Goal: Task Accomplishment & Management: Manage account settings

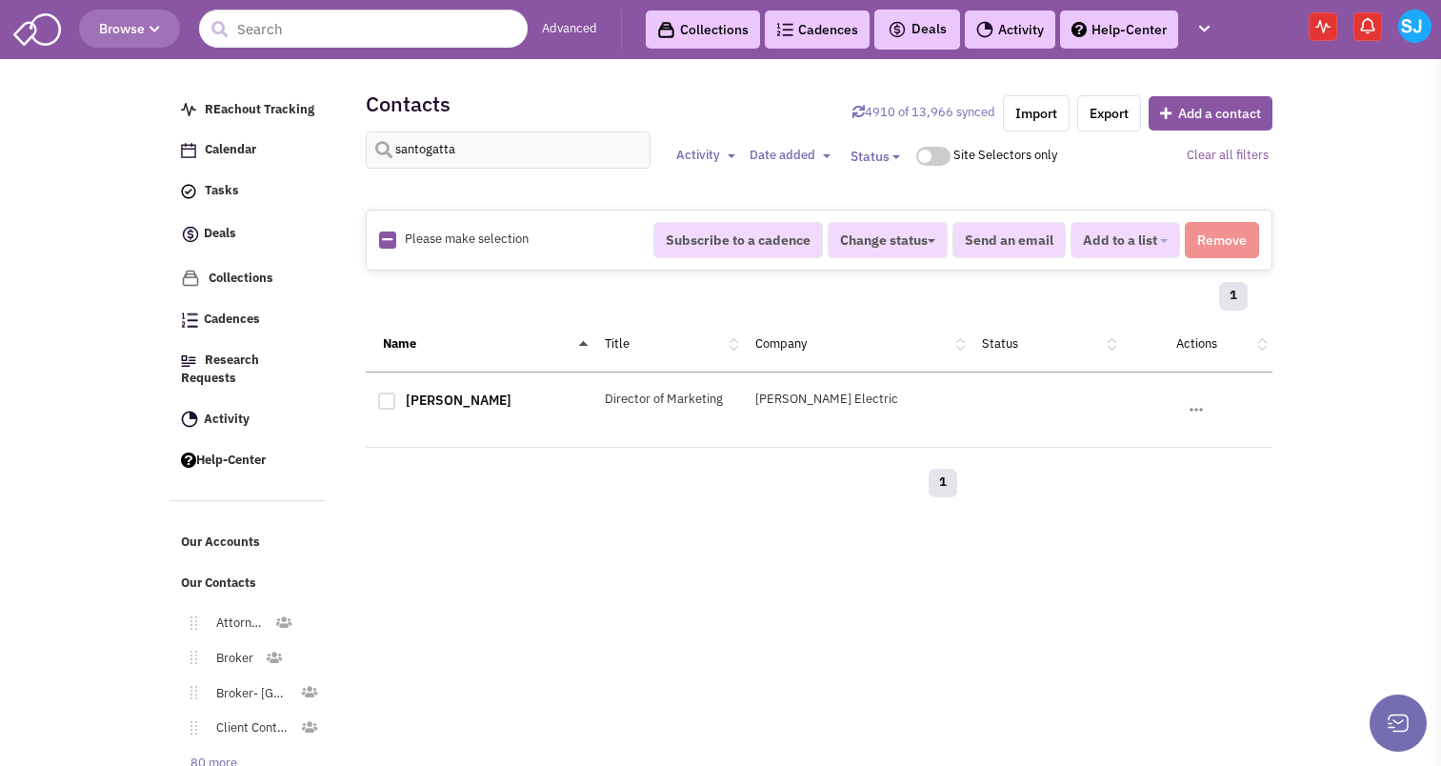
select select
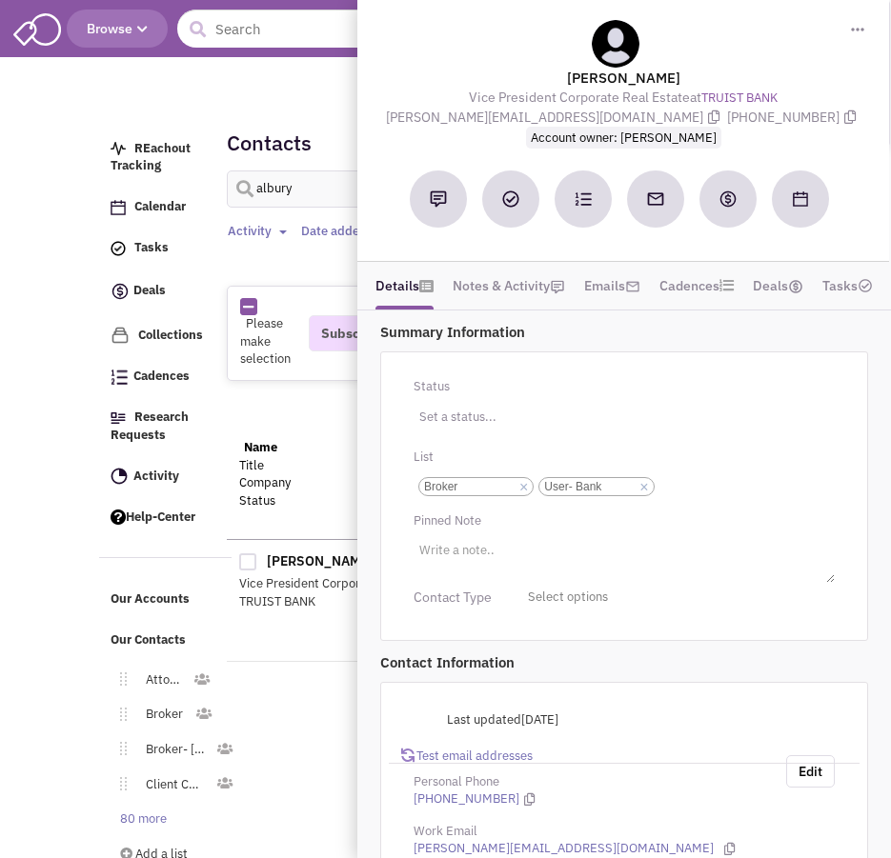
select select
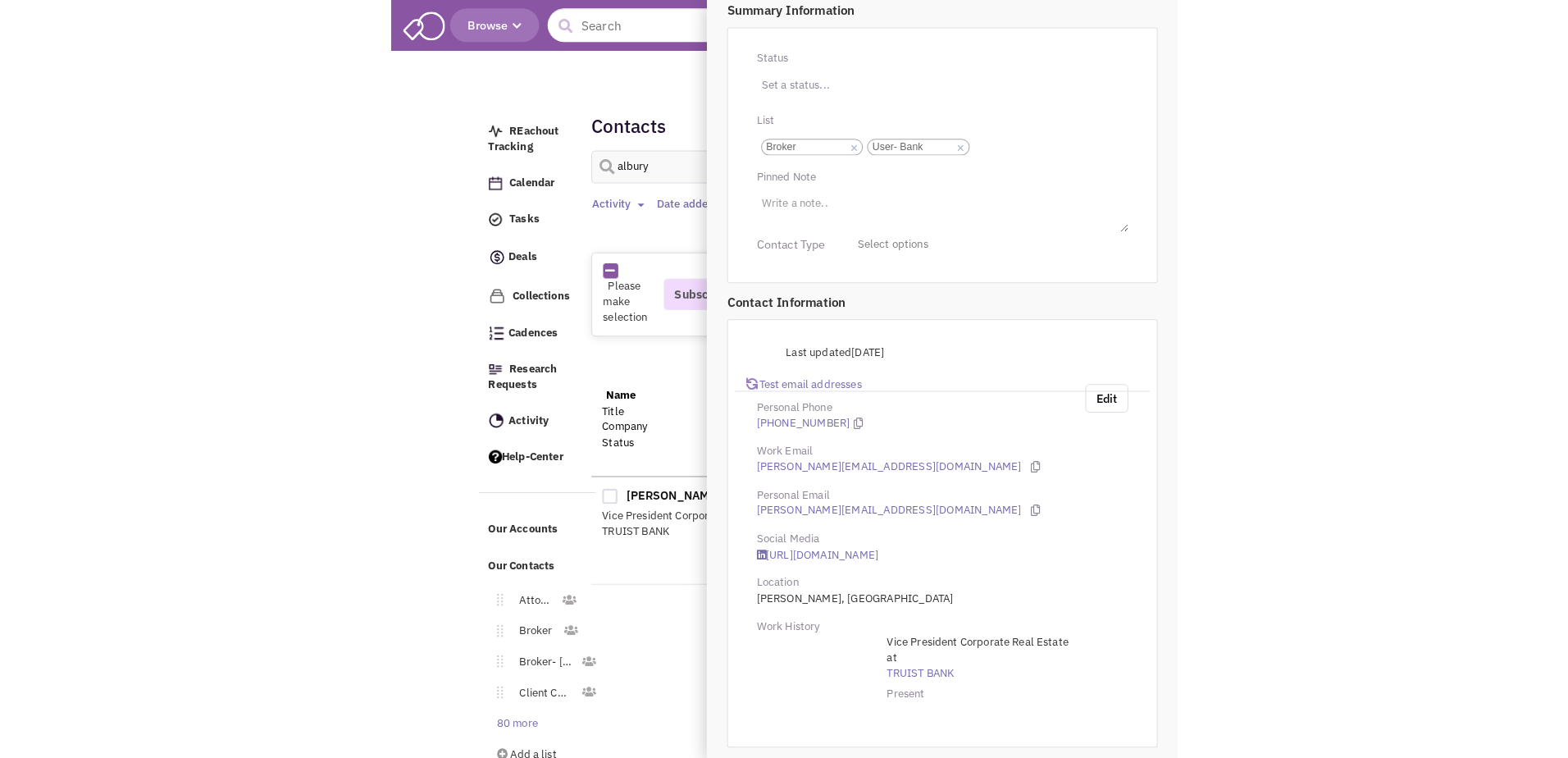
scroll to position [104, 0]
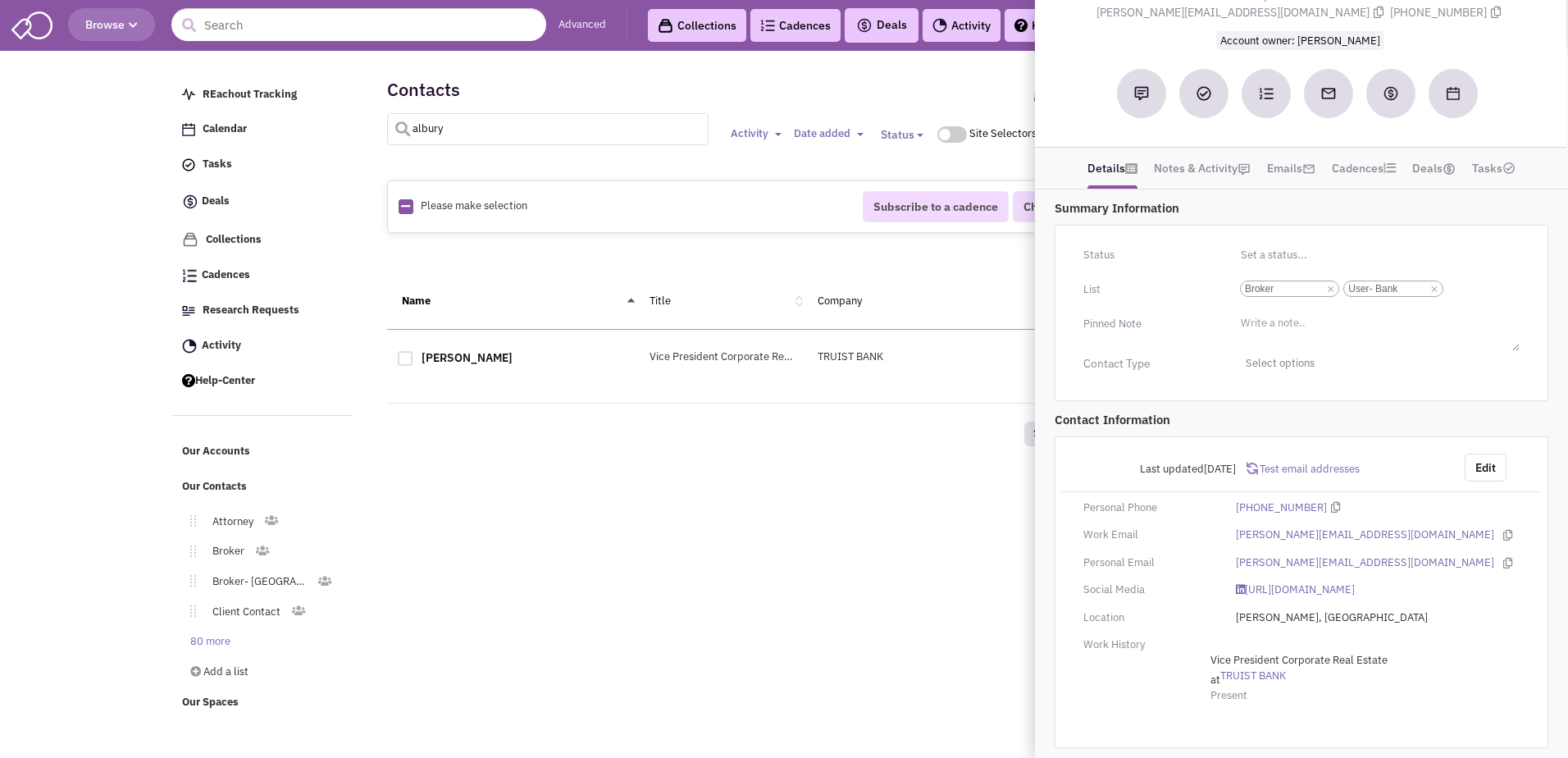
click at [559, 130] on input "albury" at bounding box center [548, 128] width 322 height 32
type input "gamber"
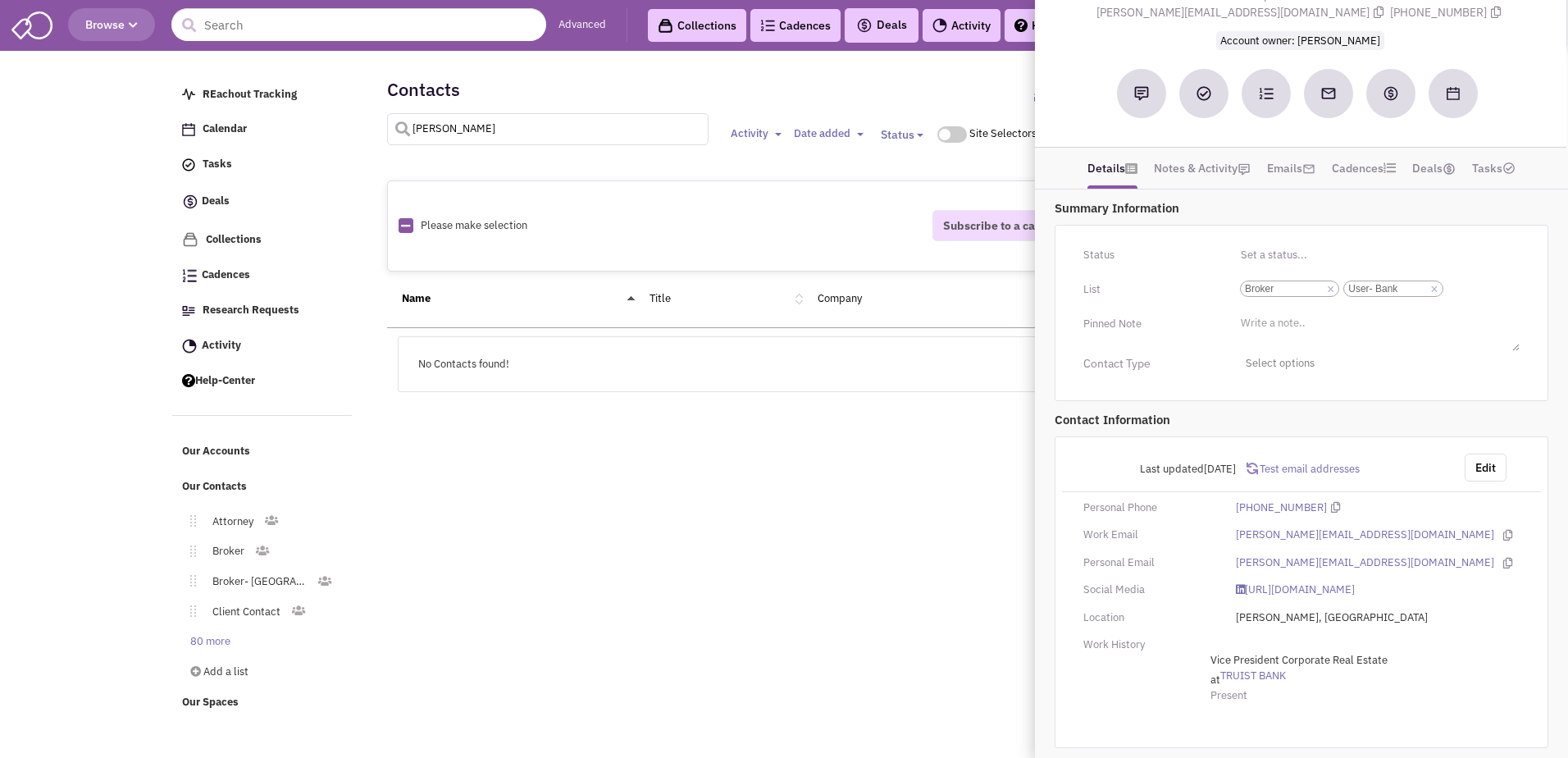
select select
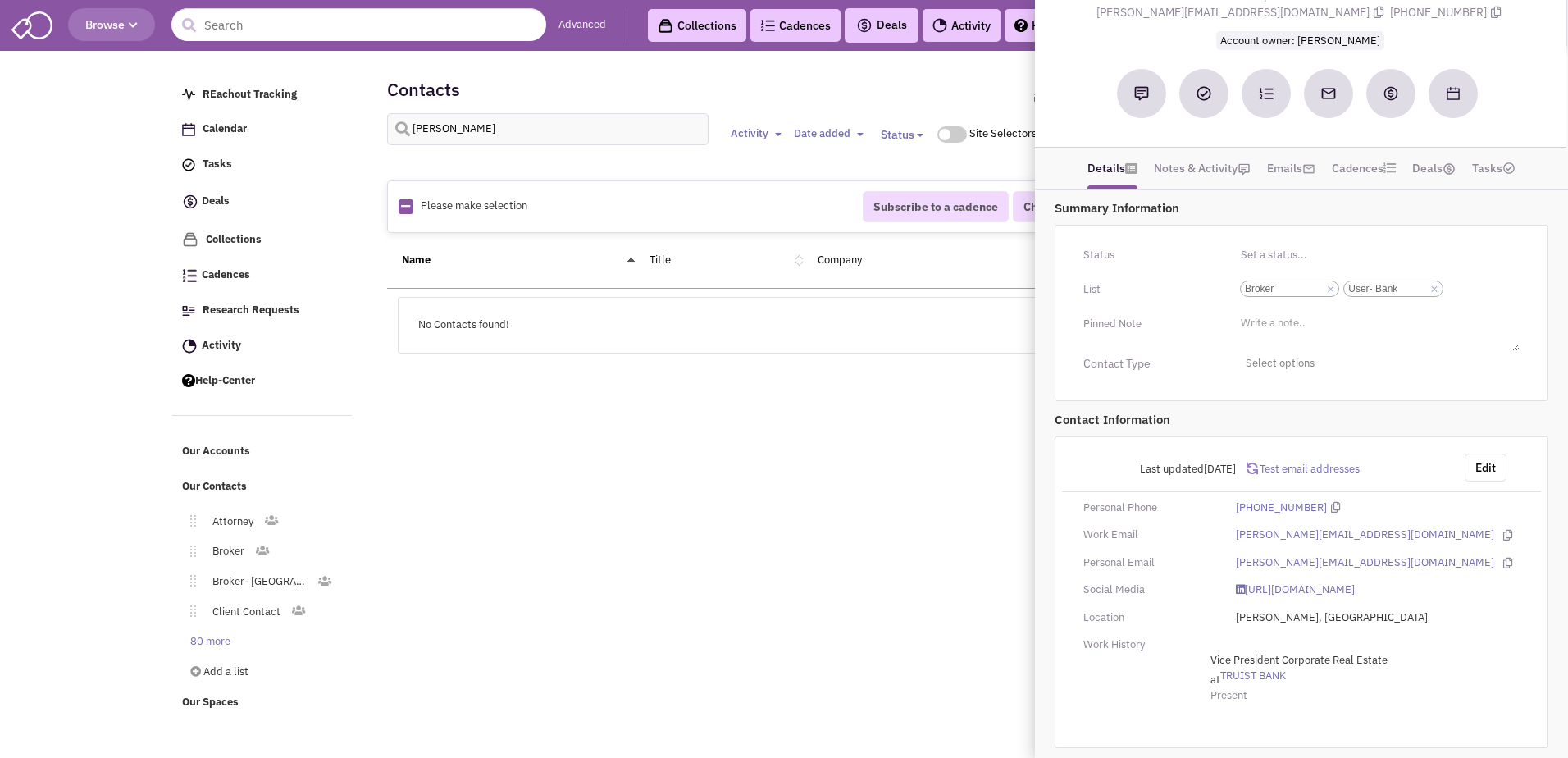
click at [766, 420] on div "REachout Tracking Calendar Tasks Completed Tasks Deals Team Deals Toggle Dropdo…" at bounding box center [784, 263] width 1224 height 410
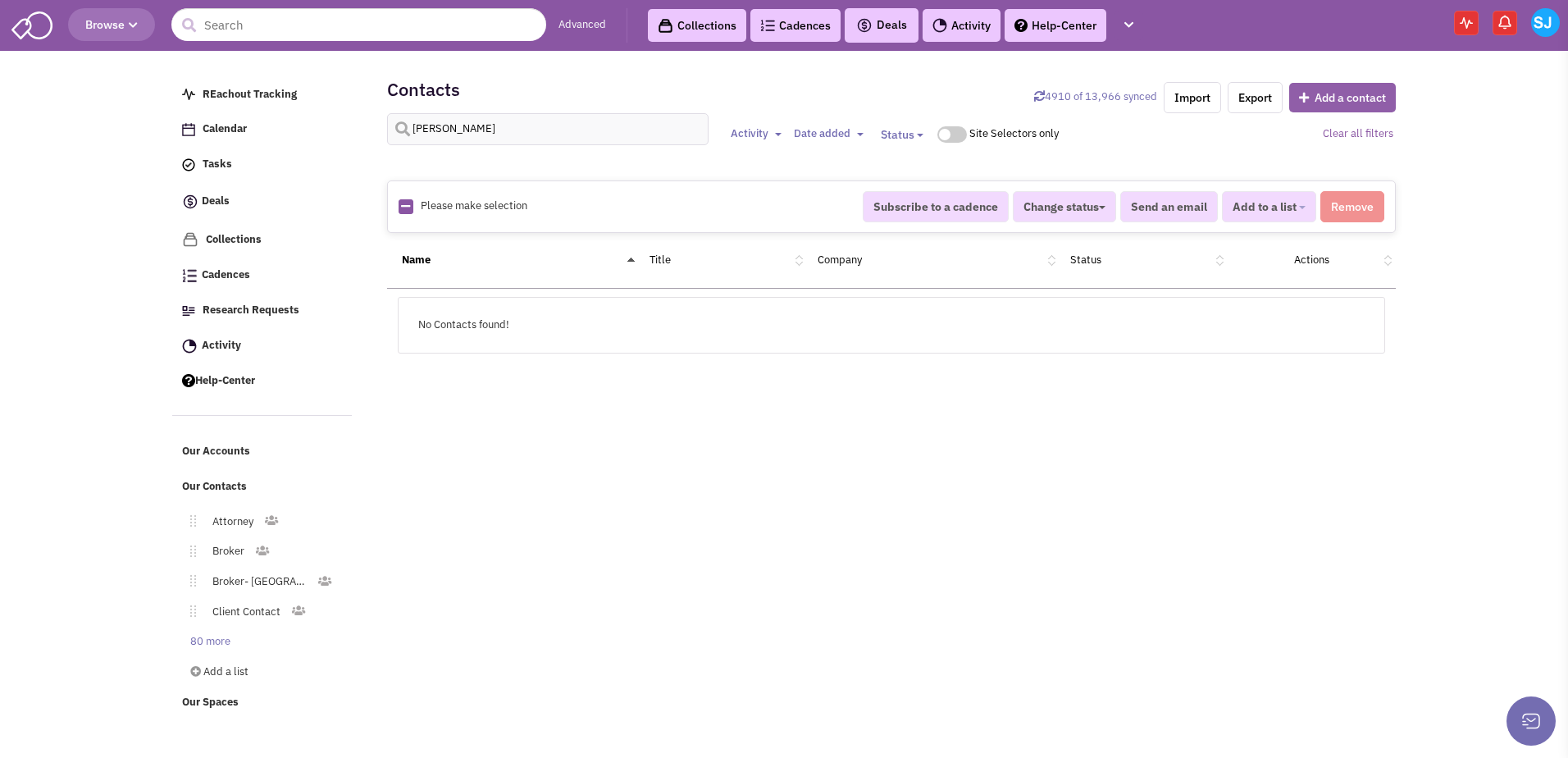
click at [766, 97] on button "Add a contact" at bounding box center [1342, 97] width 107 height 29
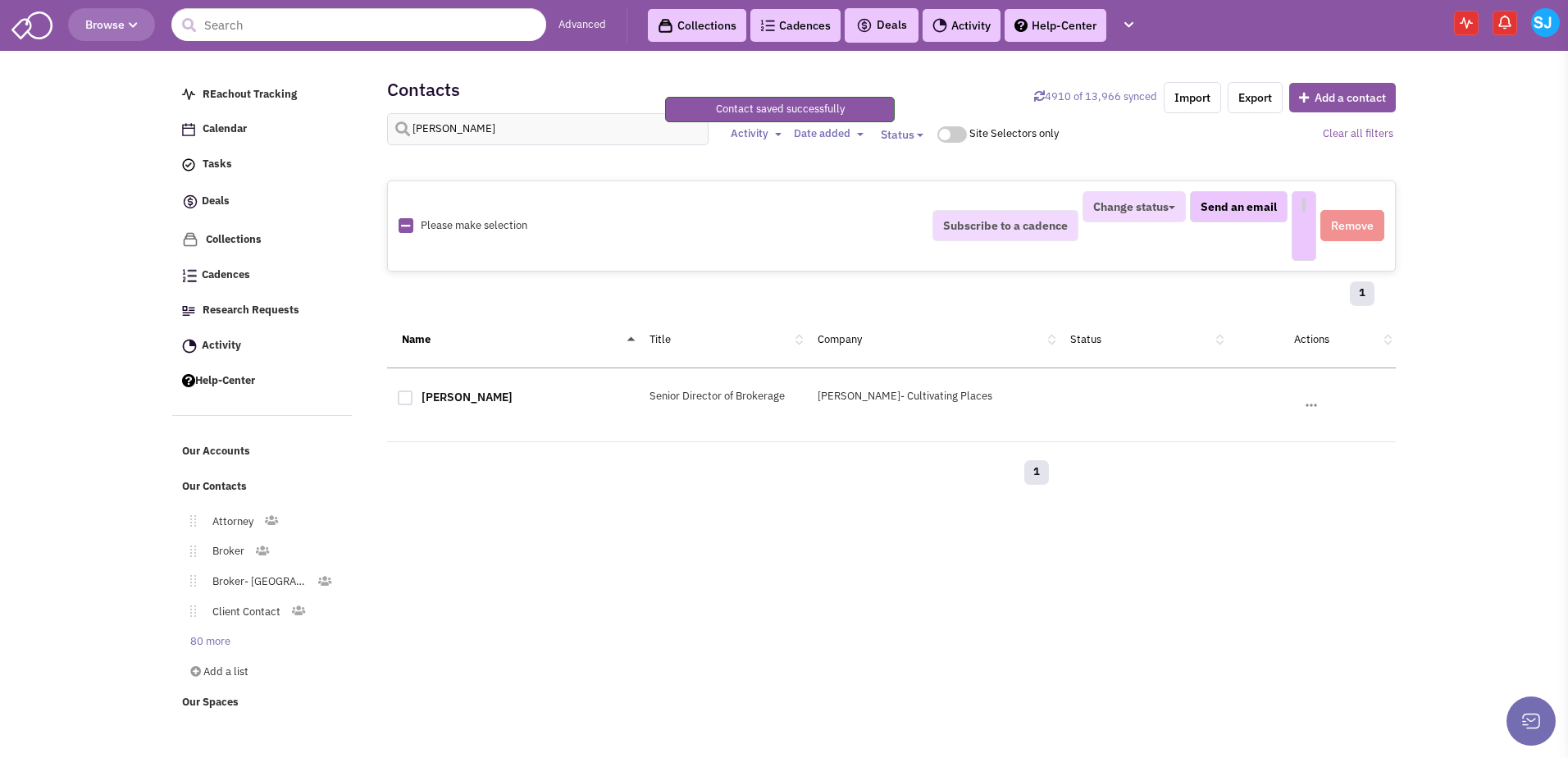
select select
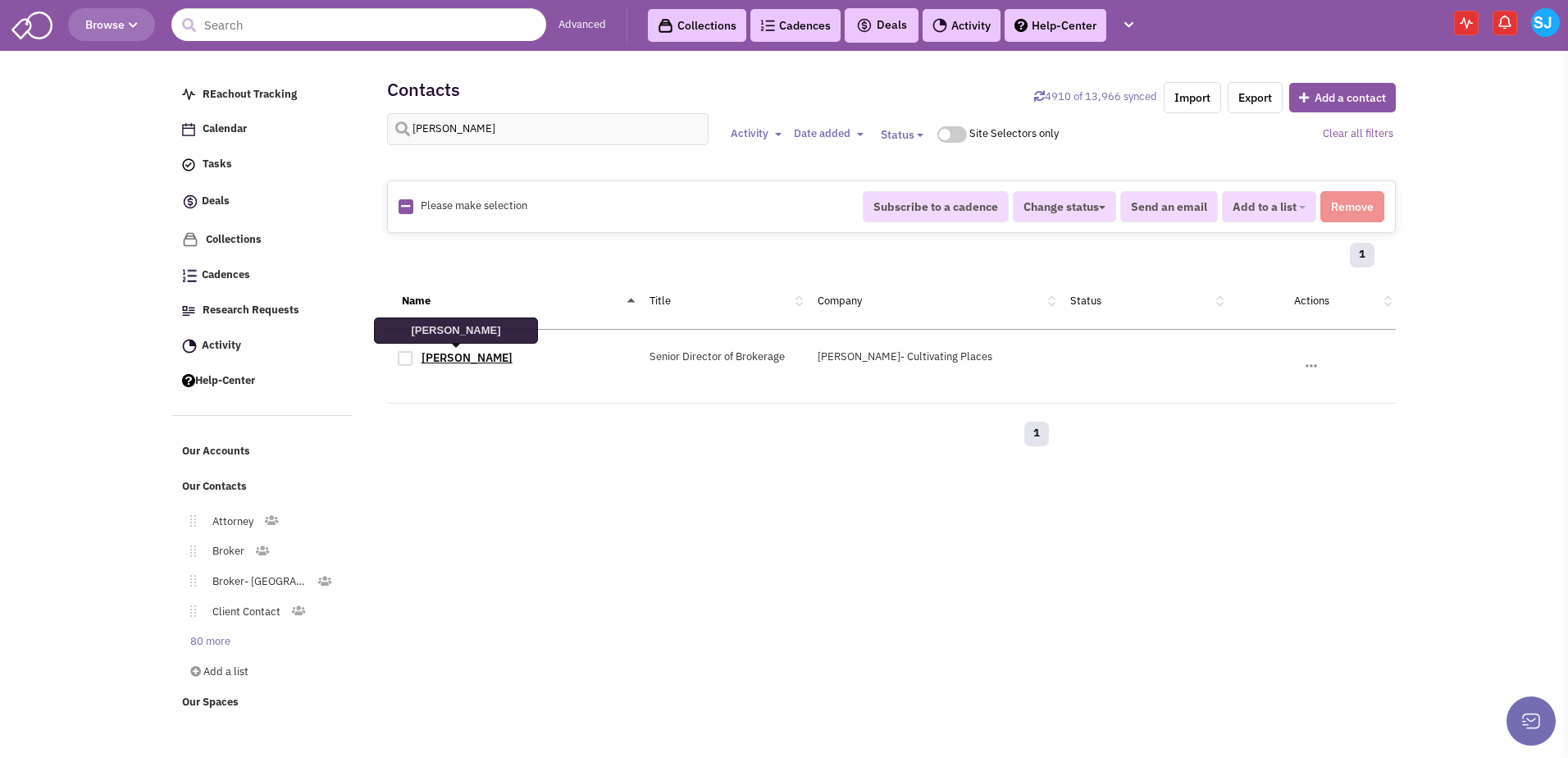
click at [456, 351] on link "Kyle Gamber" at bounding box center [468, 357] width 91 height 15
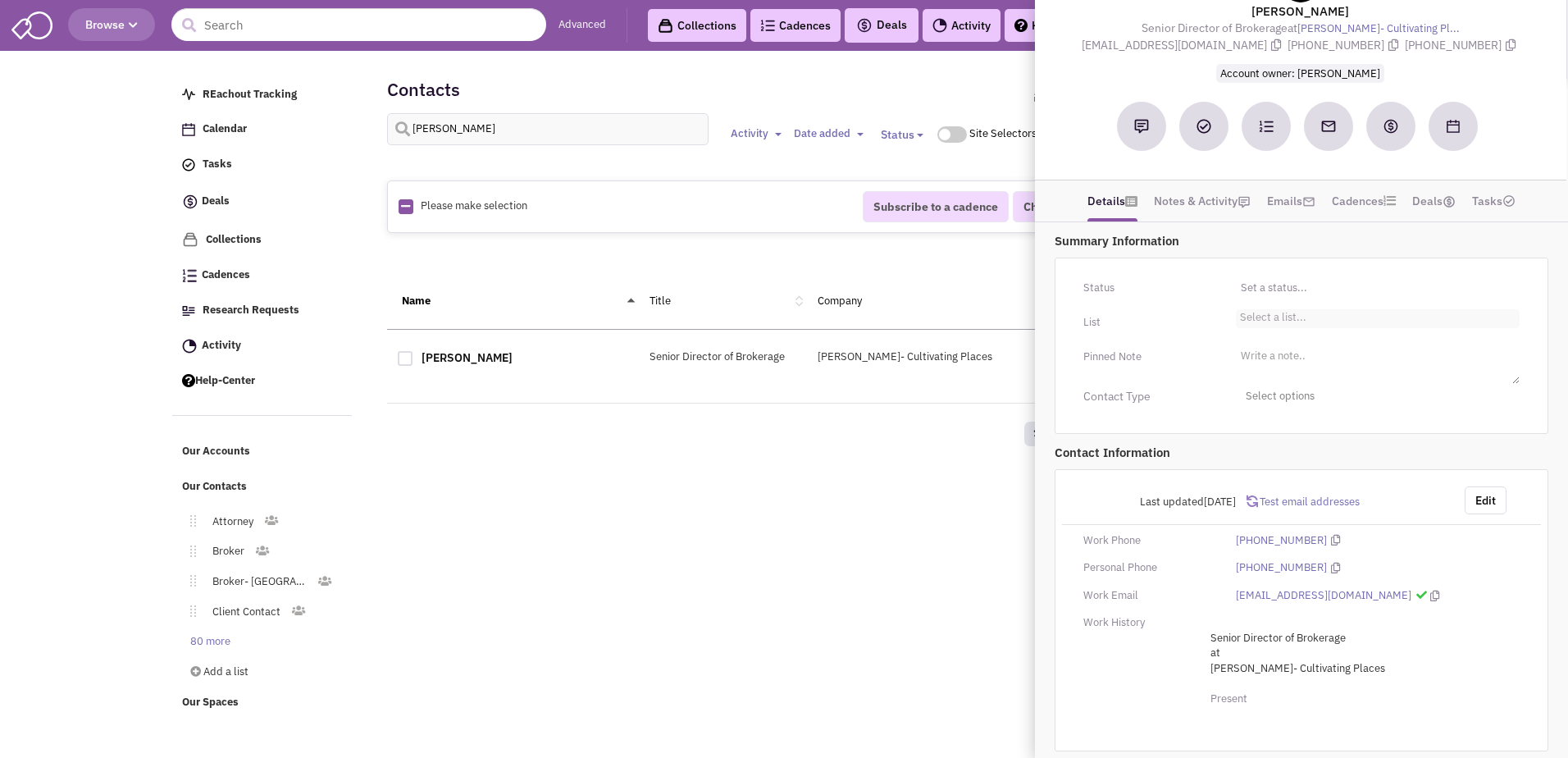
click at [766, 390] on div "Status Toggle Dropdown Have not contacted Reached out Interested Not interested…" at bounding box center [1301, 346] width 493 height 177
click at [766, 312] on li "Select a list..." at bounding box center [1271, 312] width 71 height 12
click at [0, 0] on select "Select a list..." at bounding box center [0, 0] width 0 height 0
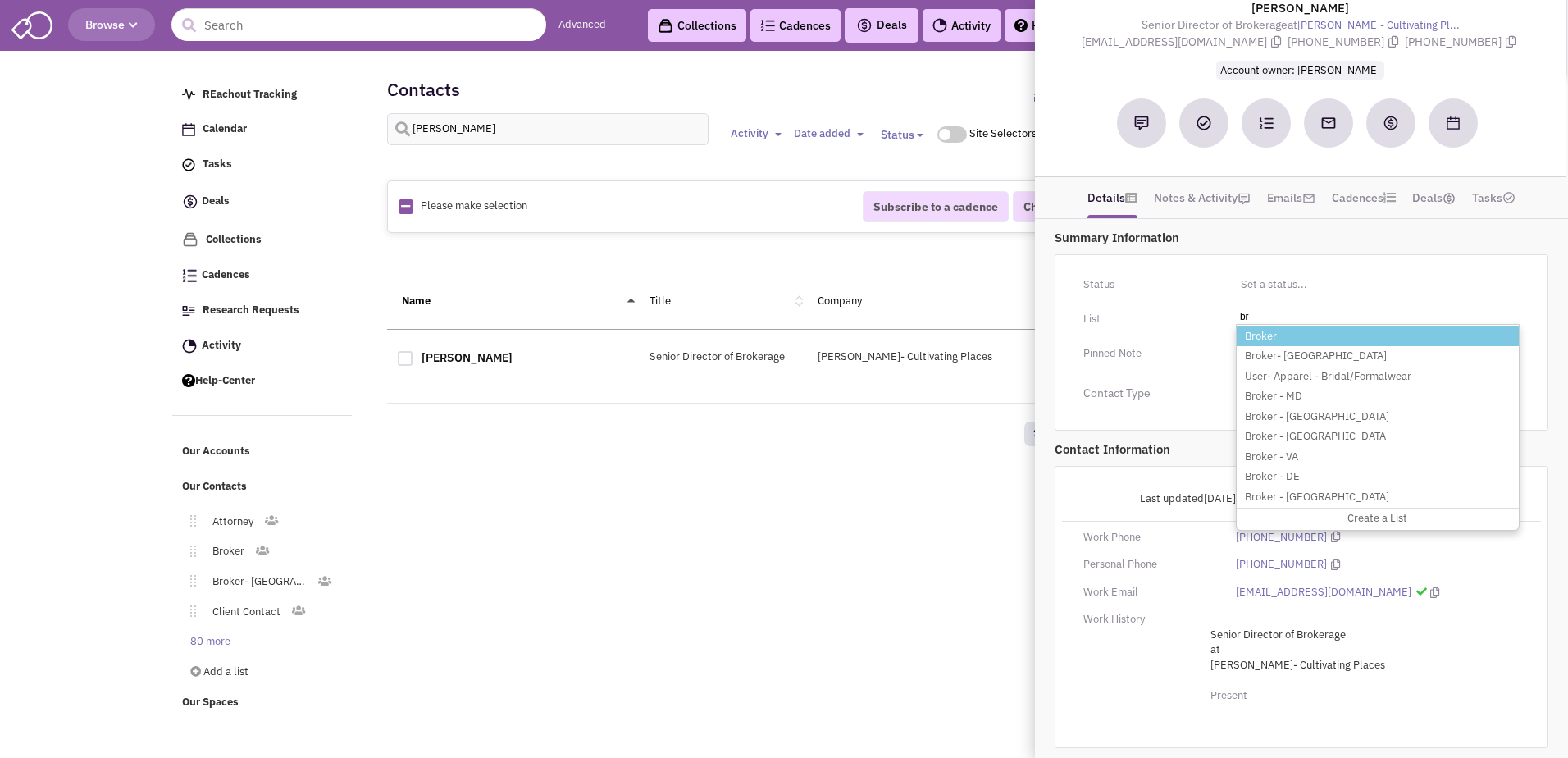
type input "br"
click at [766, 337] on li "Broker" at bounding box center [1378, 337] width 282 height 21
click at [0, 0] on select "Select a list..." at bounding box center [0, 0] width 0 height 0
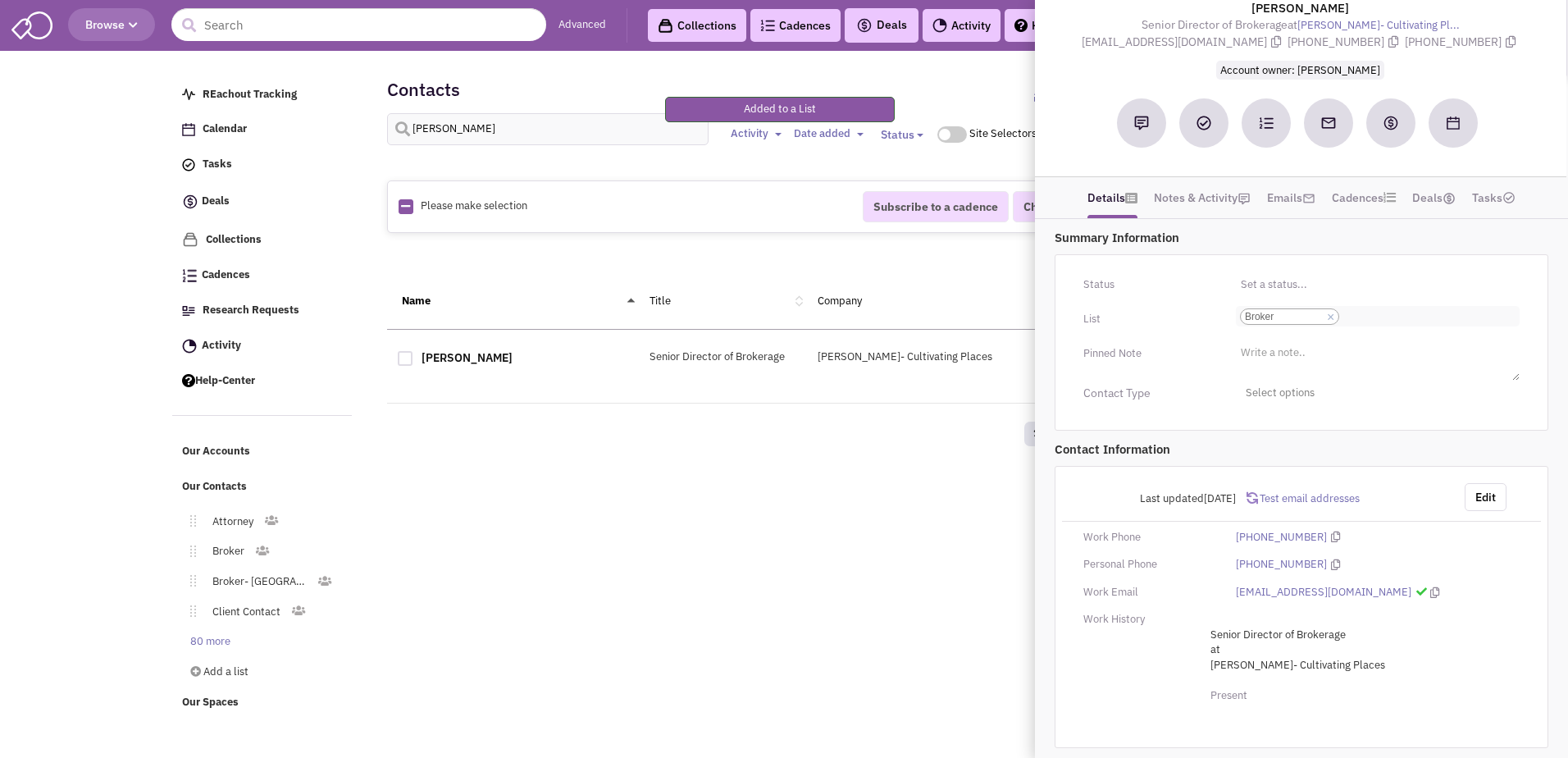
click at [766, 315] on ul "Select a list... × Broker" at bounding box center [1378, 316] width 284 height 21
click at [0, 0] on select "Select a list... Broker" at bounding box center [0, 0] width 0 height 0
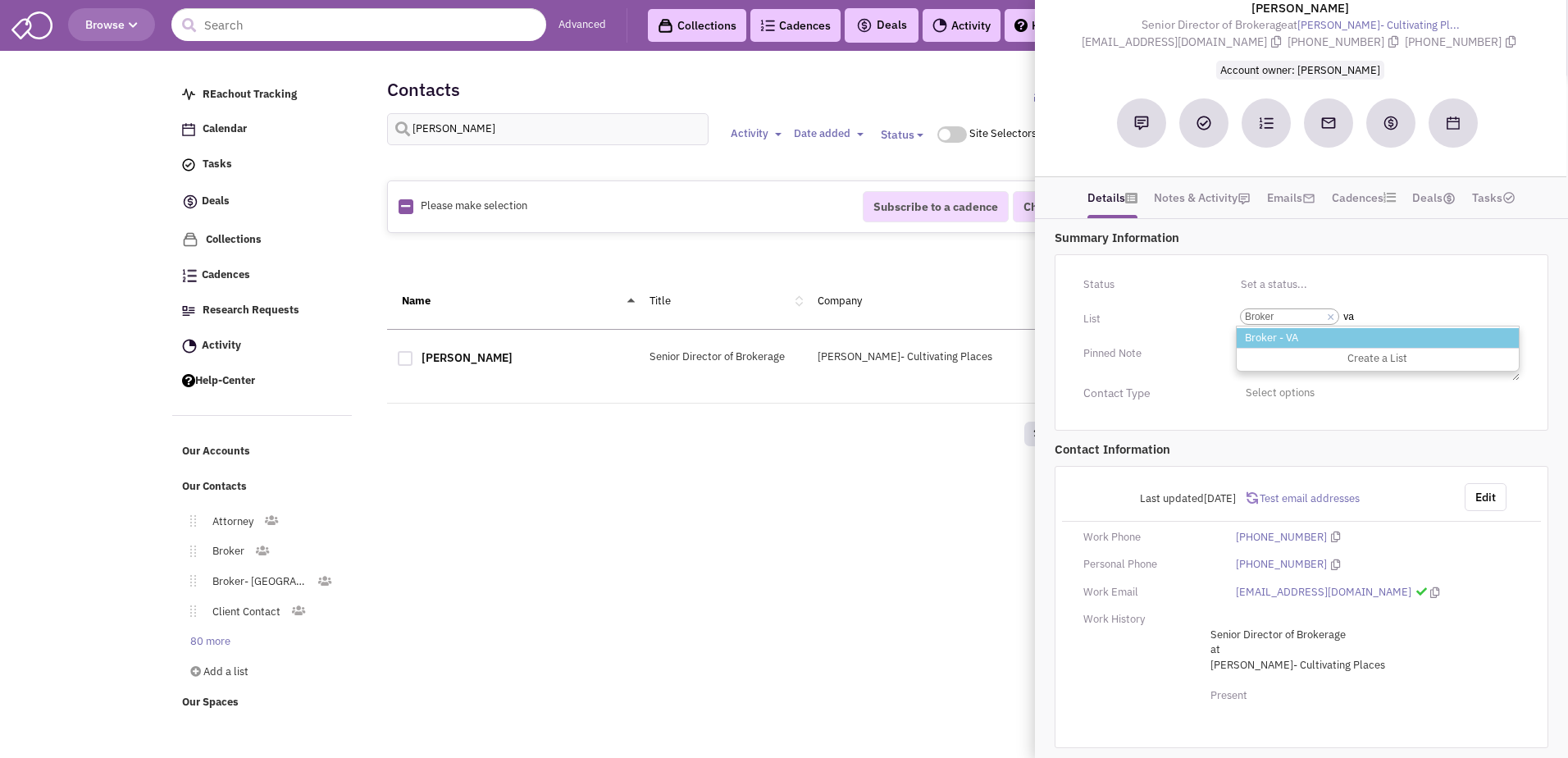
type input "va"
click at [766, 335] on li "Broker - VA" at bounding box center [1378, 339] width 282 height 21
click at [0, 0] on select "Select a list... Broker" at bounding box center [0, 0] width 0 height 0
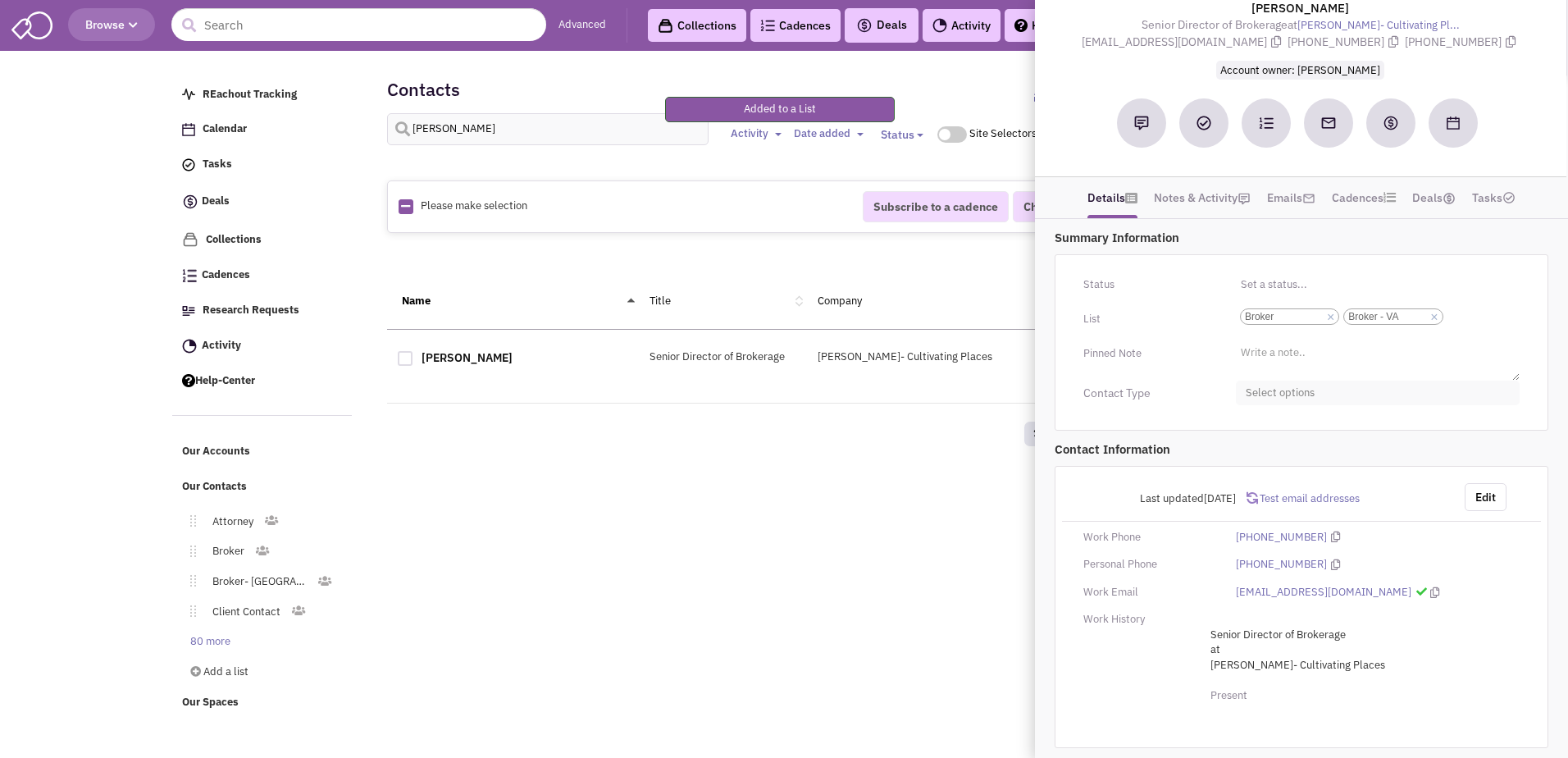
click at [766, 385] on span "Select options" at bounding box center [1378, 394] width 284 height 26
click at [766, 459] on div at bounding box center [1252, 457] width 15 height 15
checkbox input "true"
click at [766, 512] on button "Edit" at bounding box center [1485, 505] width 42 height 28
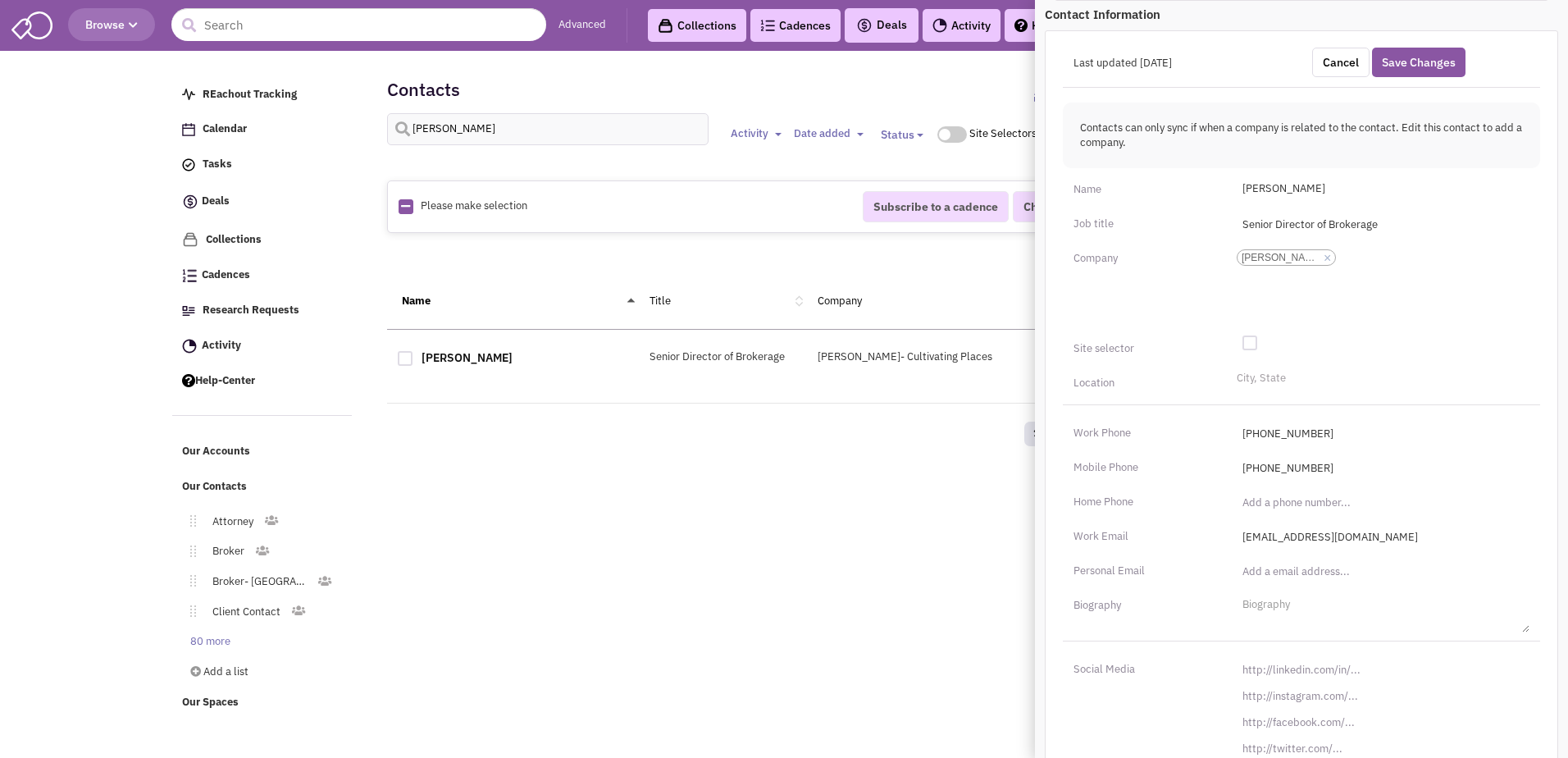
scroll to position [573, 0]
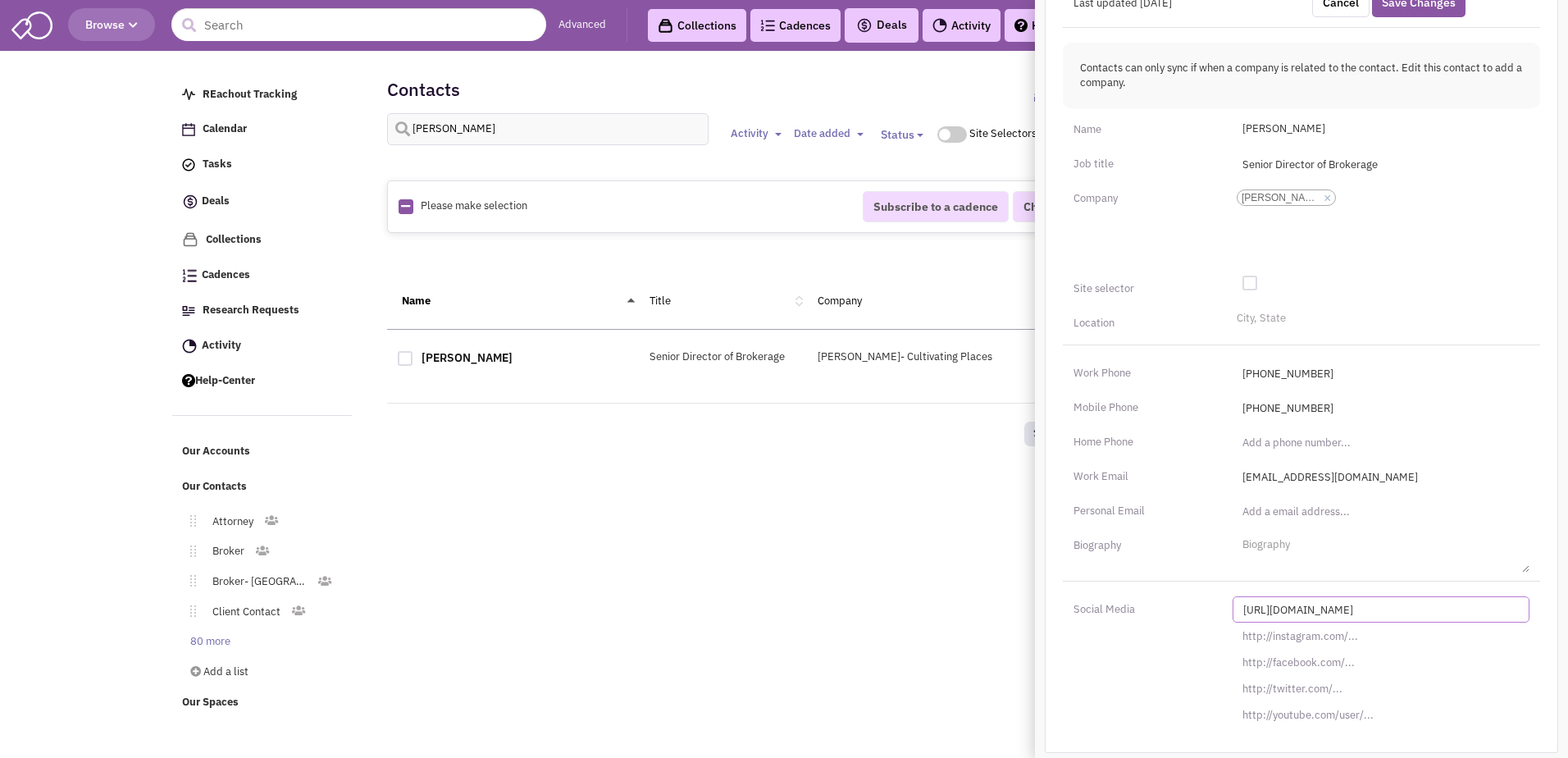
click at [766, 615] on input "http://linkedin.com/in/" at bounding box center [1381, 609] width 297 height 26
type input "v"
paste input "https://www.linkedin.com/in/kylegamber/"
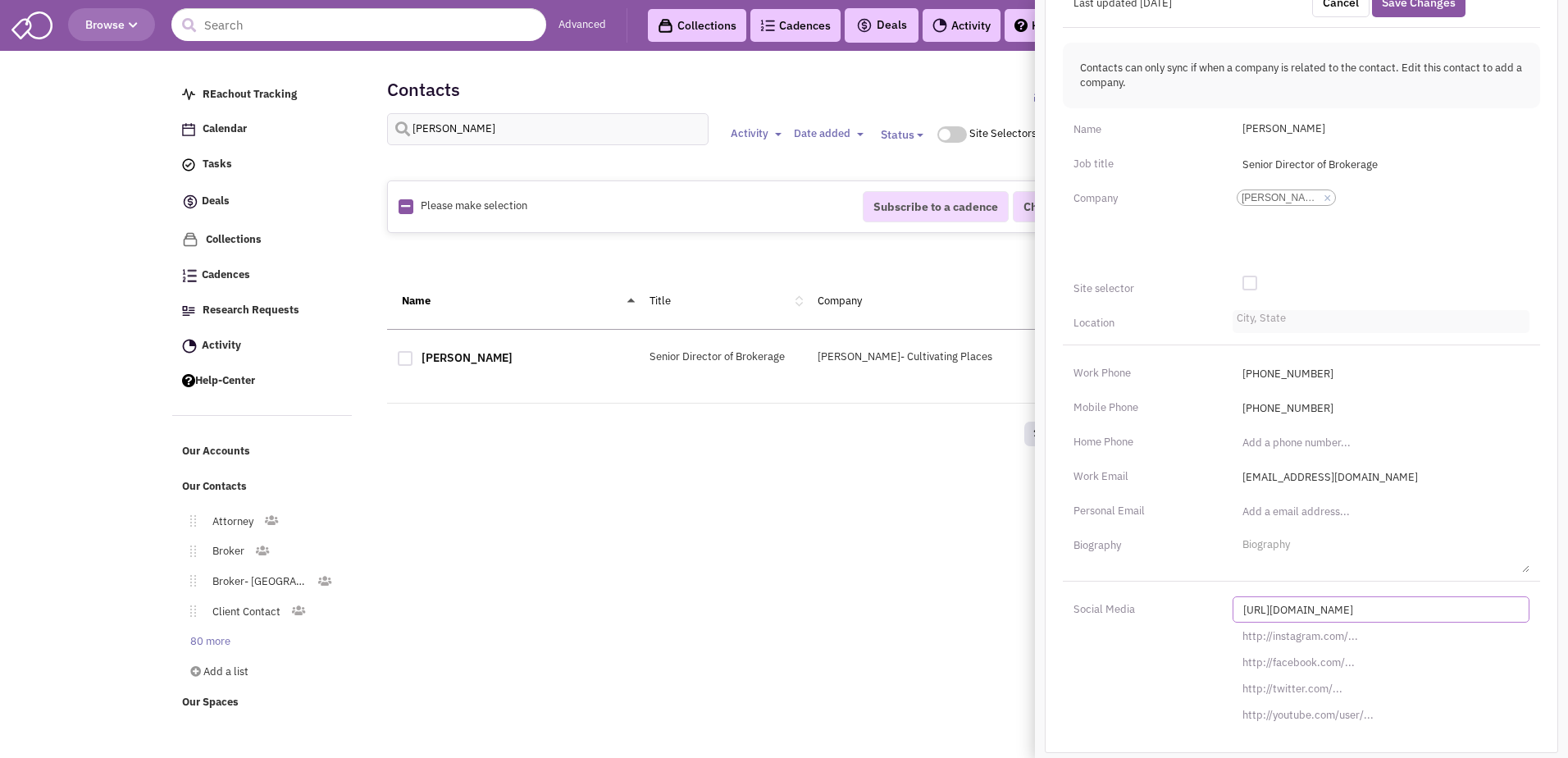
type input "https://www.linkedin.com/in/kylegamber/"
click at [766, 322] on li "City, State" at bounding box center [1260, 316] width 53 height 12
click at [0, 0] on select "City, State" at bounding box center [0, 0] width 0 height 0
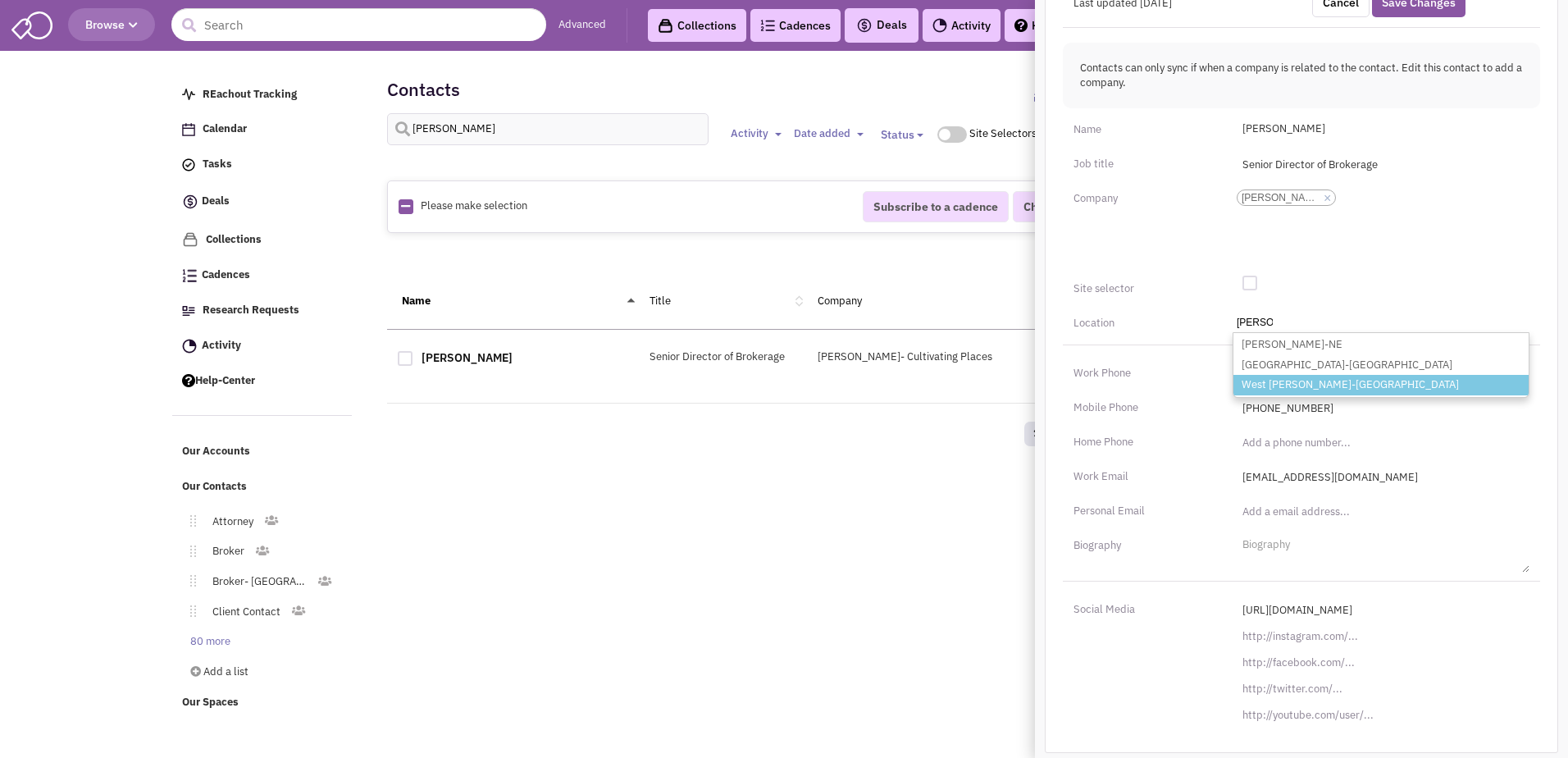
type input "mclean"
click at [766, 376] on li "West Mclean-VA" at bounding box center [1380, 385] width 295 height 21
click at [0, 0] on select "City, State mclean Mclean-NE Mclean-TX West Mclean-VA" at bounding box center [0, 0] width 0 height 0
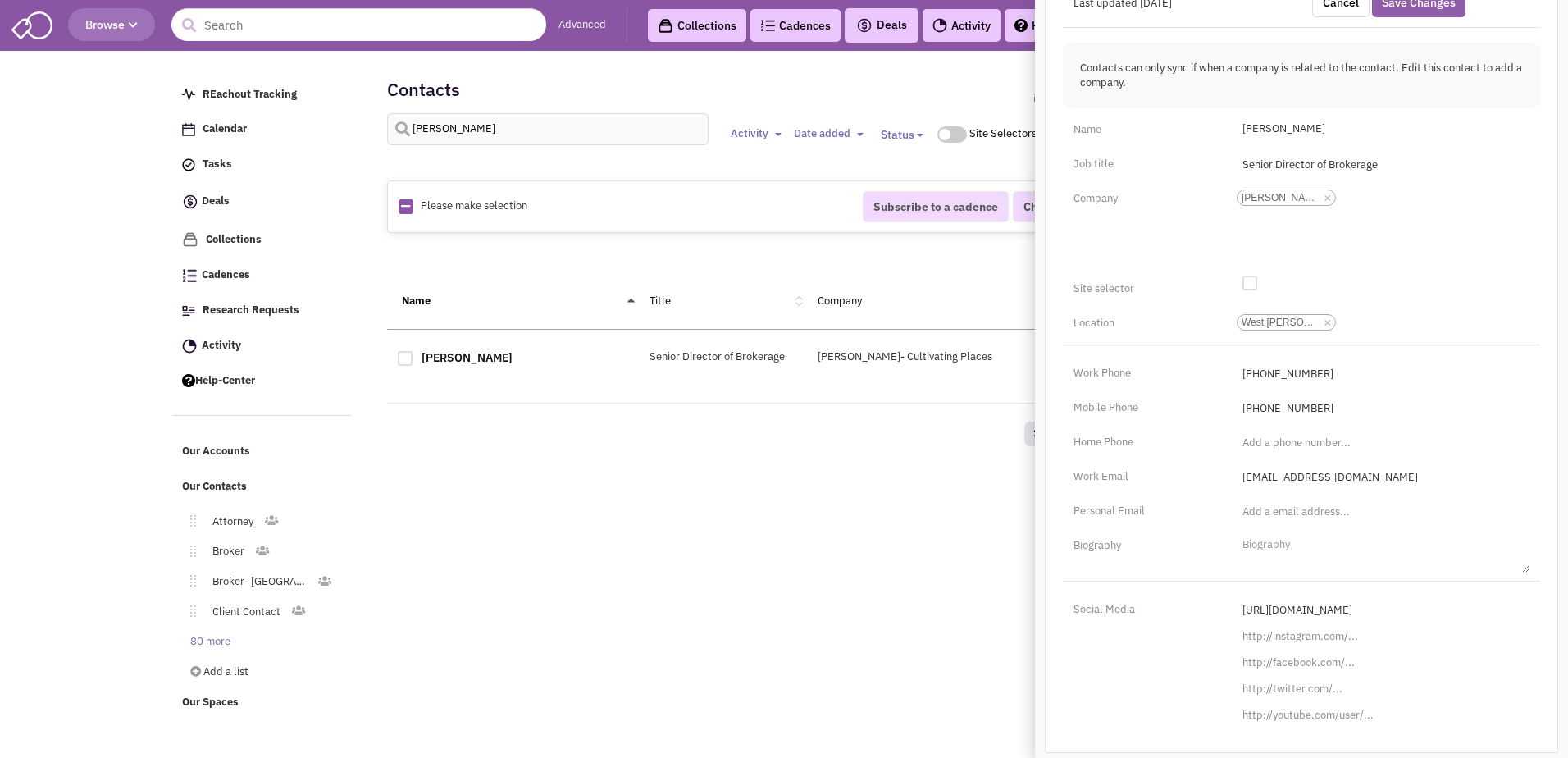
click at [766, 9] on button "Save Changes" at bounding box center [1418, 3] width 94 height 29
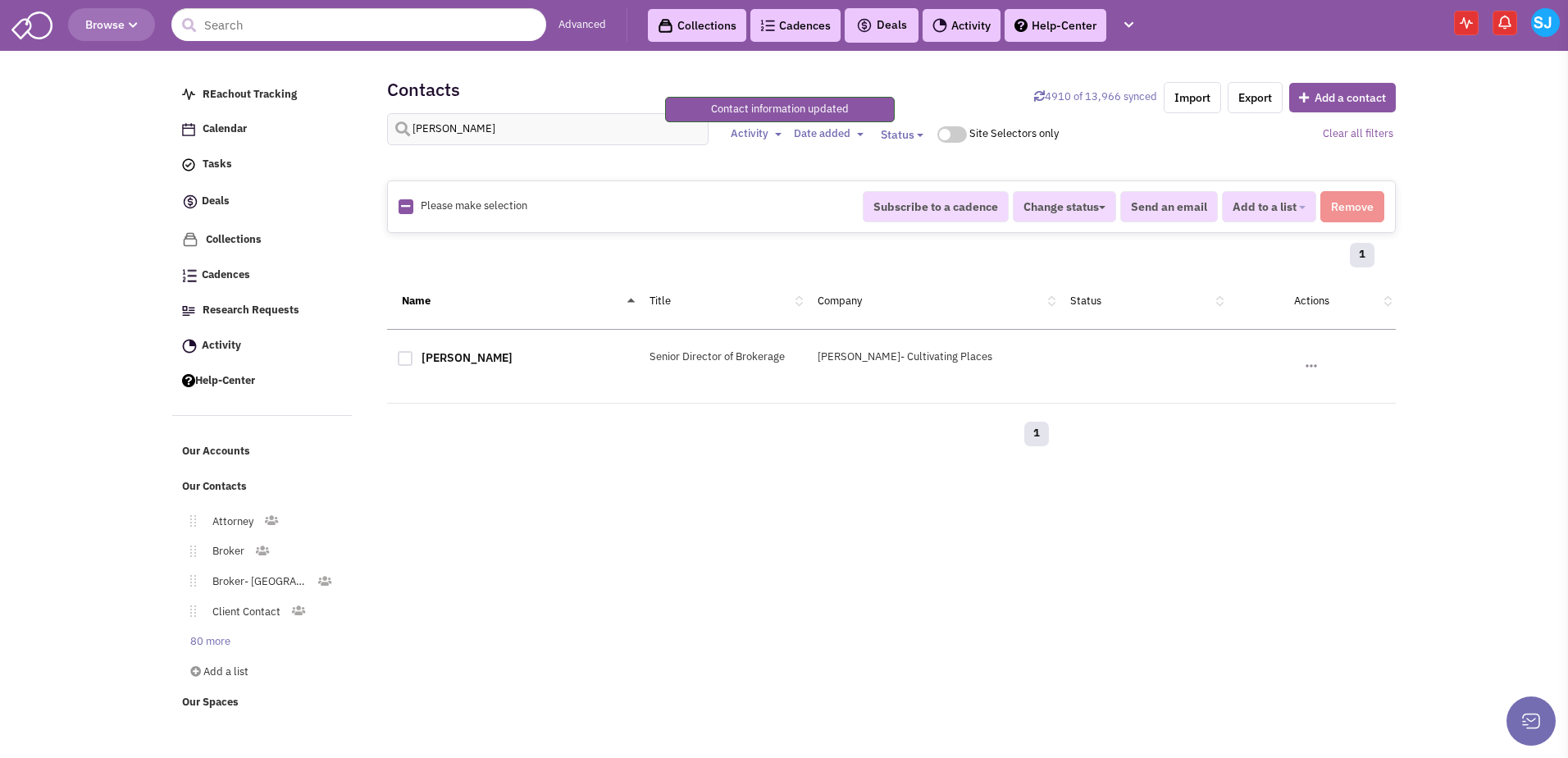
scroll to position [138, 0]
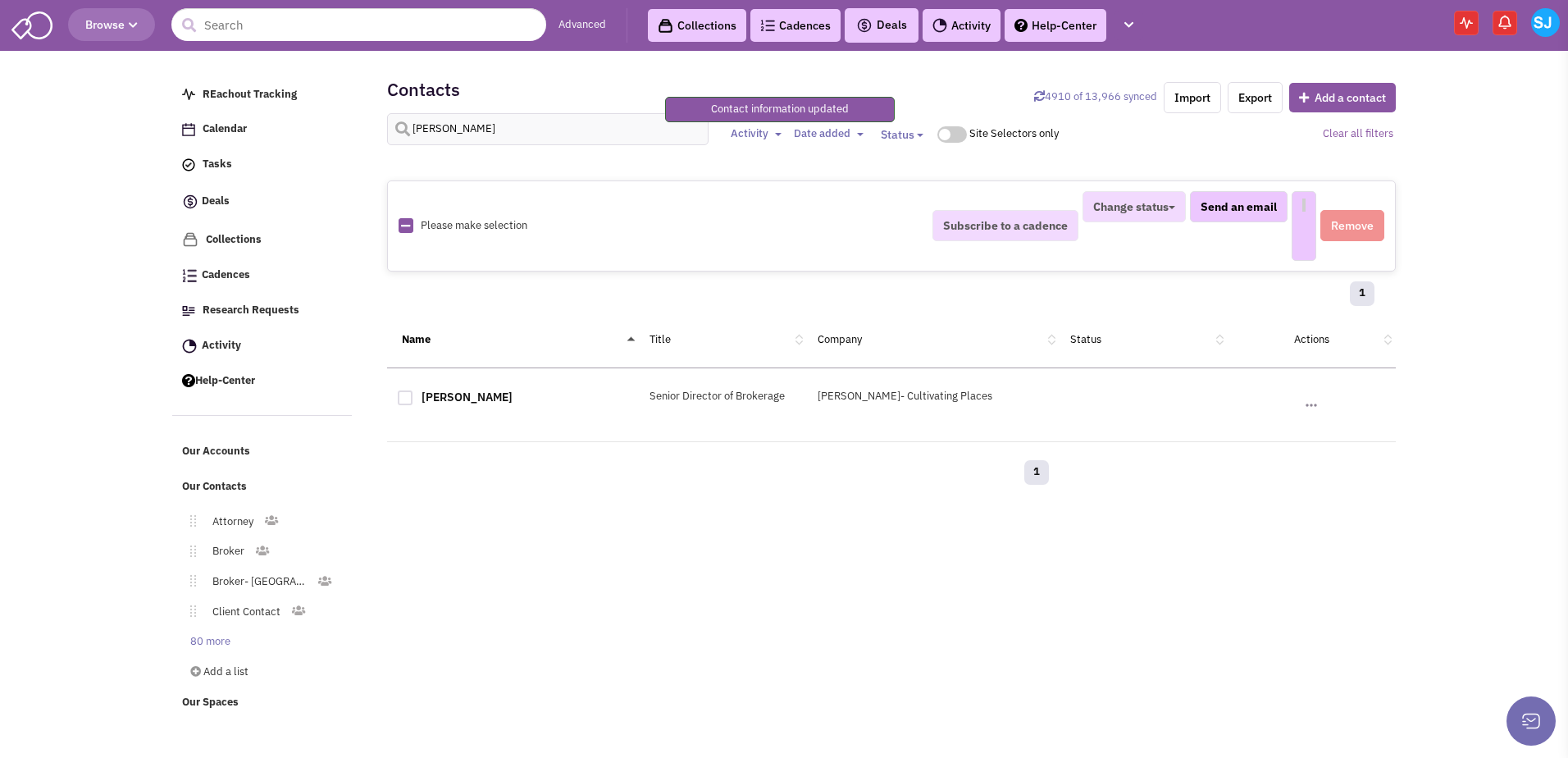
select select
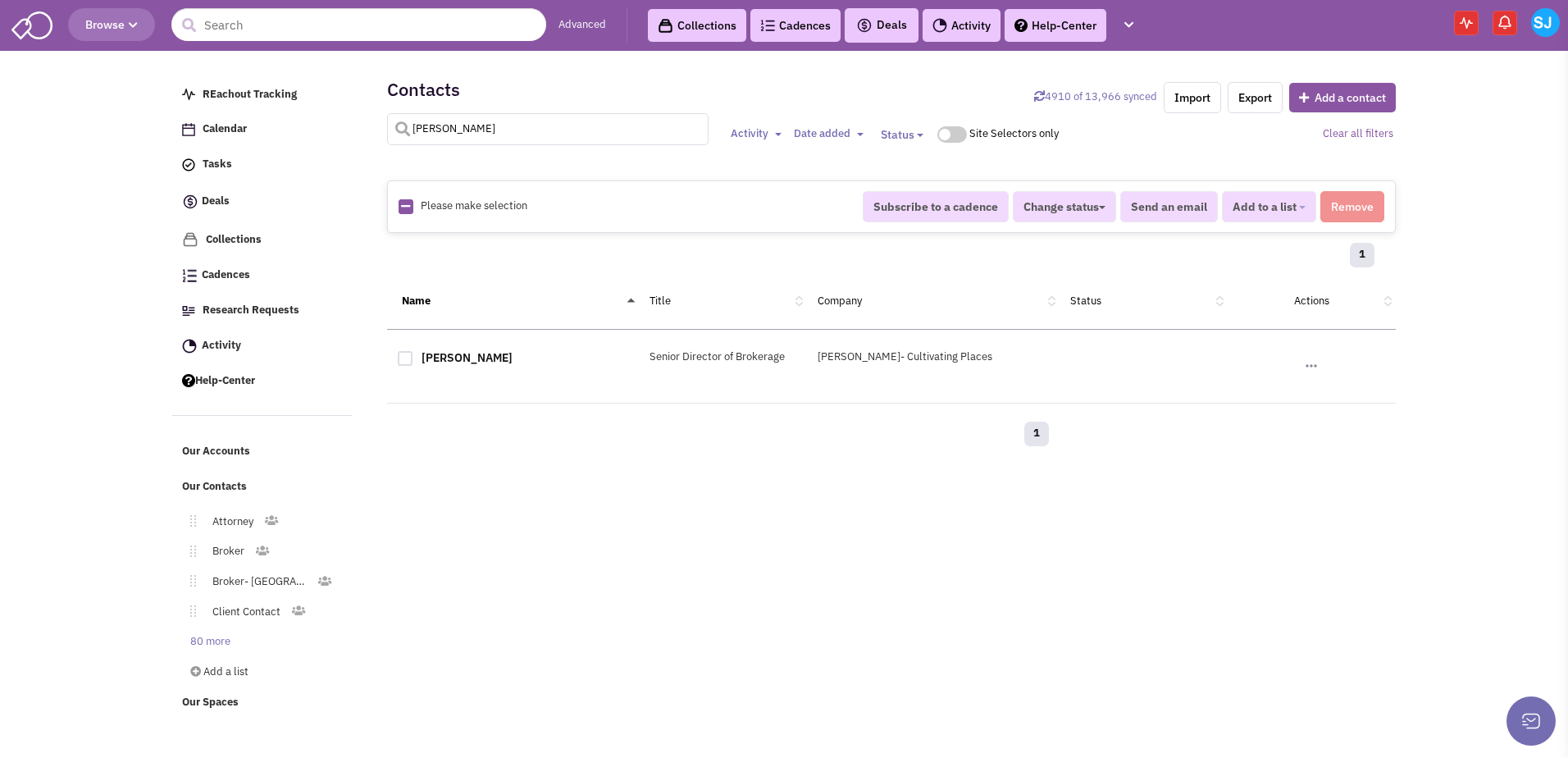
click at [470, 123] on input "gamber" at bounding box center [548, 128] width 322 height 32
type input "bryn clay"
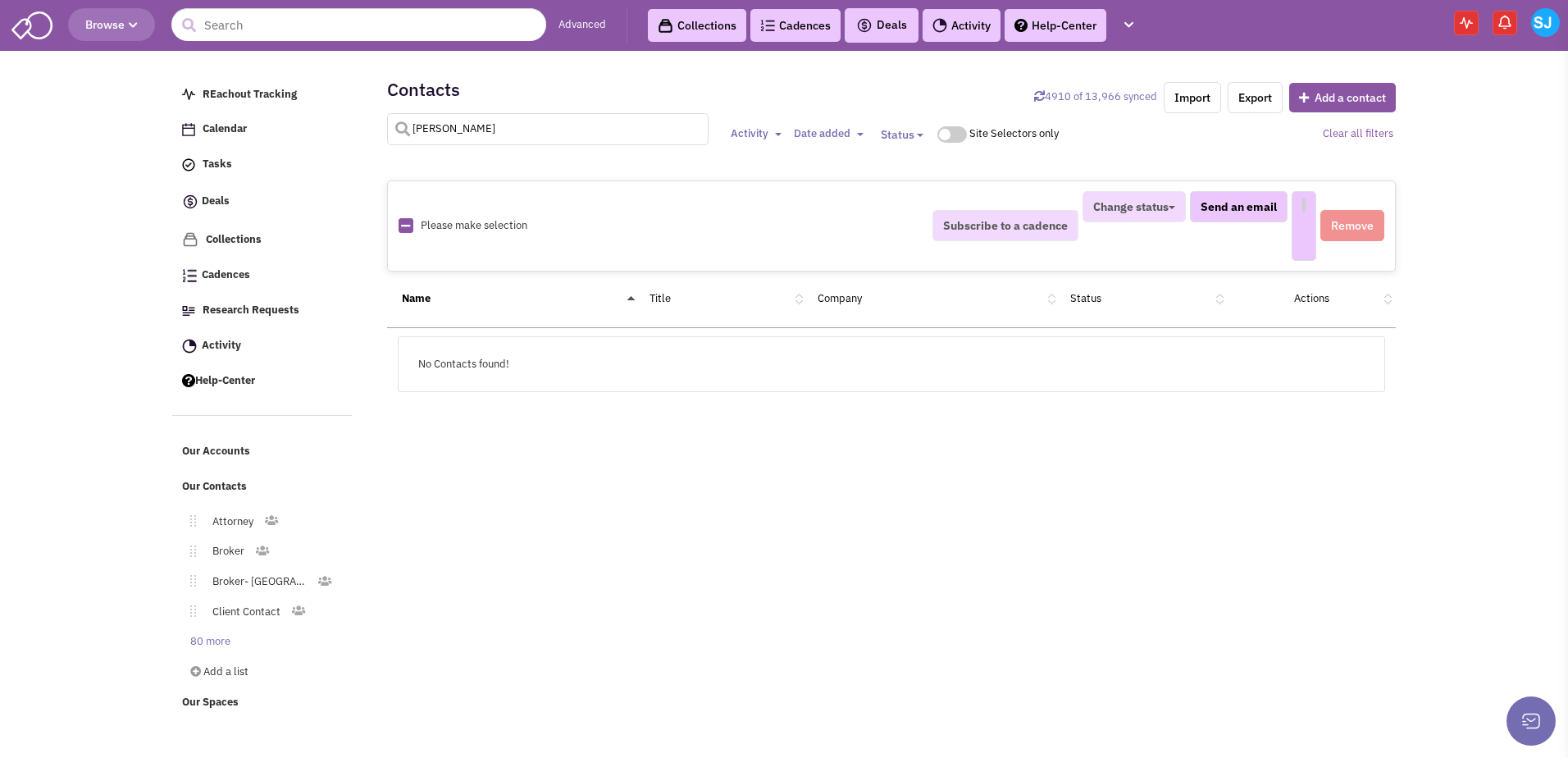
select select
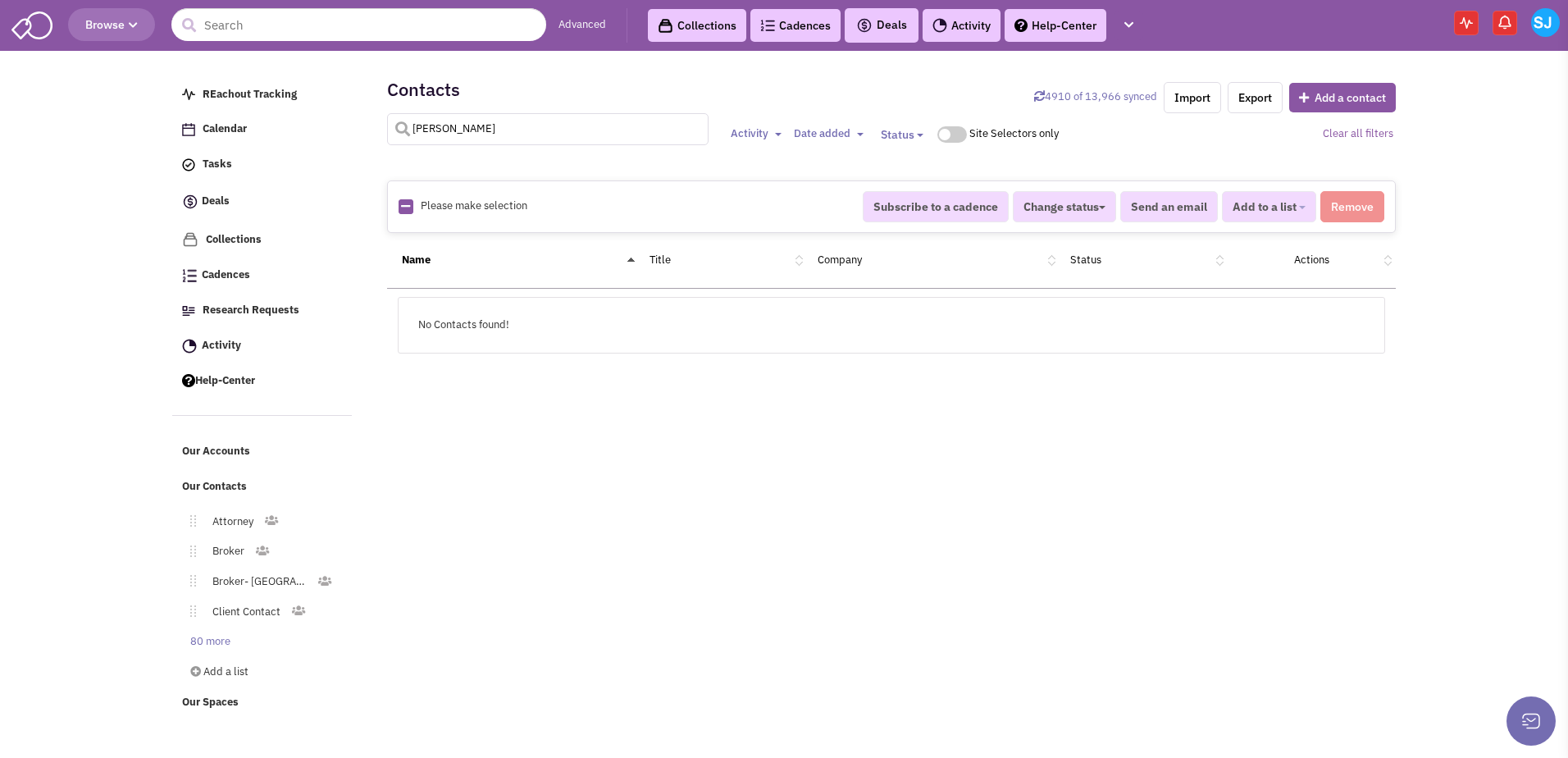
type input "bryan clay"
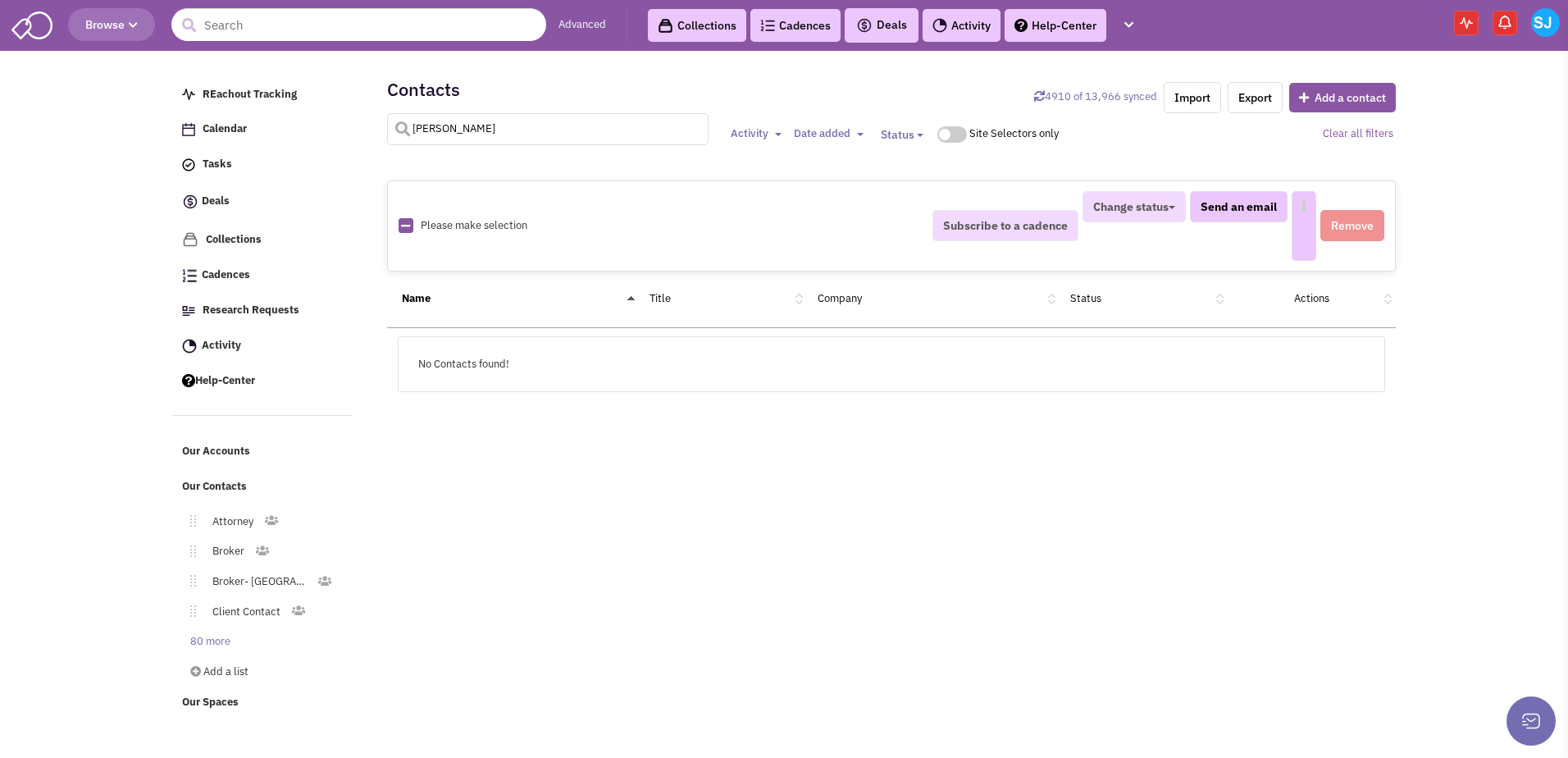
select select
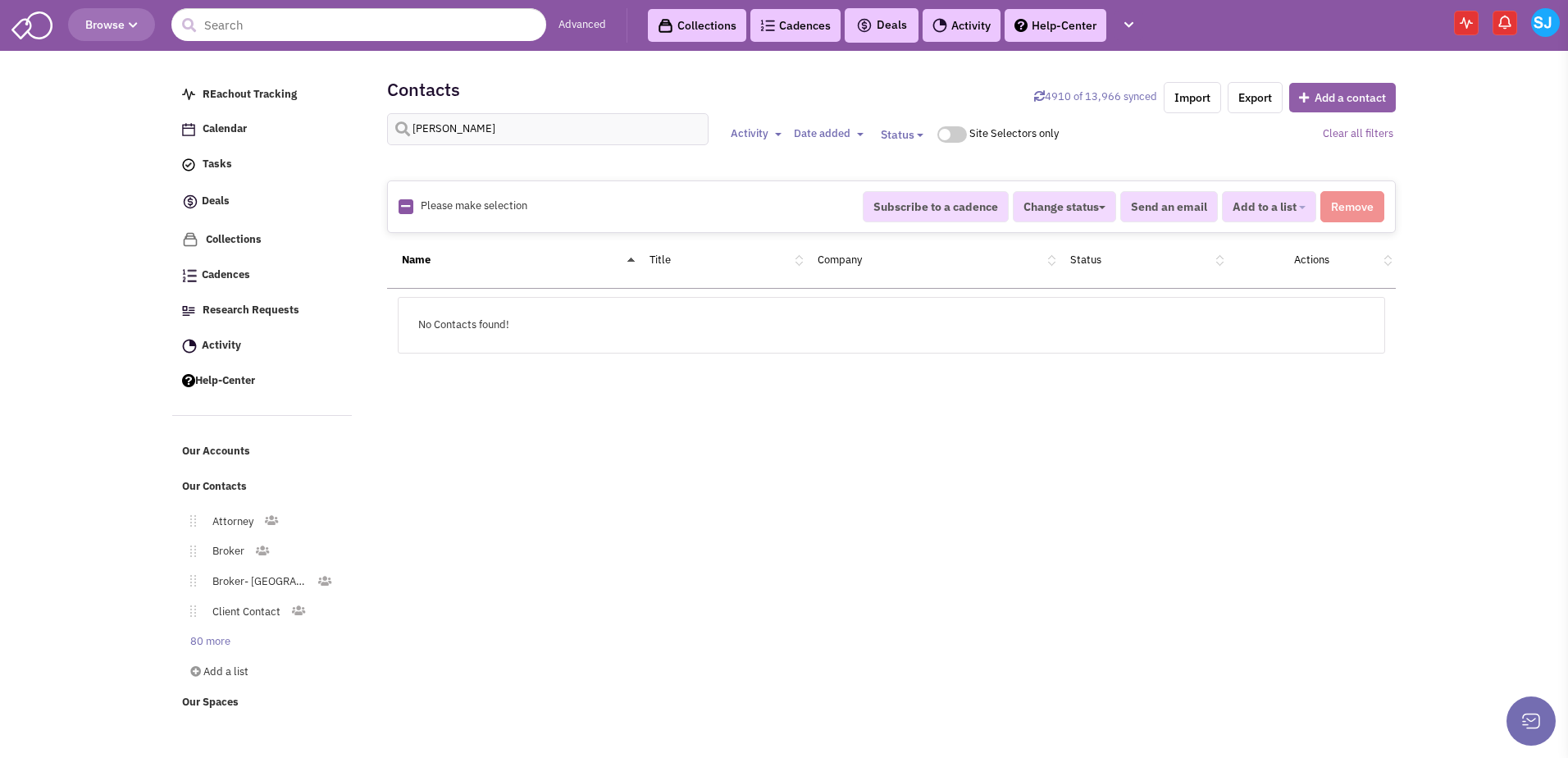
click at [766, 90] on button "Add a contact" at bounding box center [1342, 97] width 107 height 29
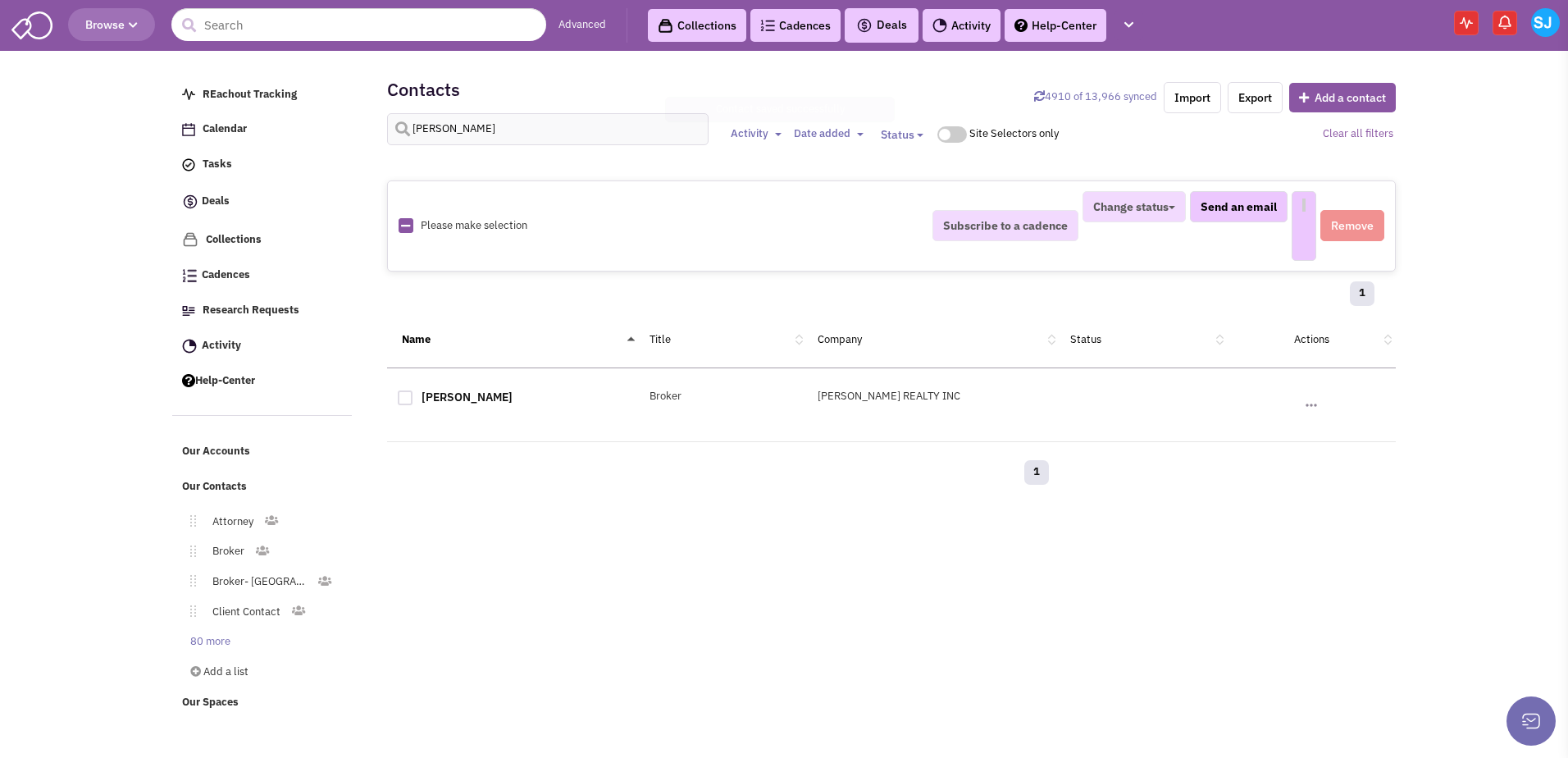
select select
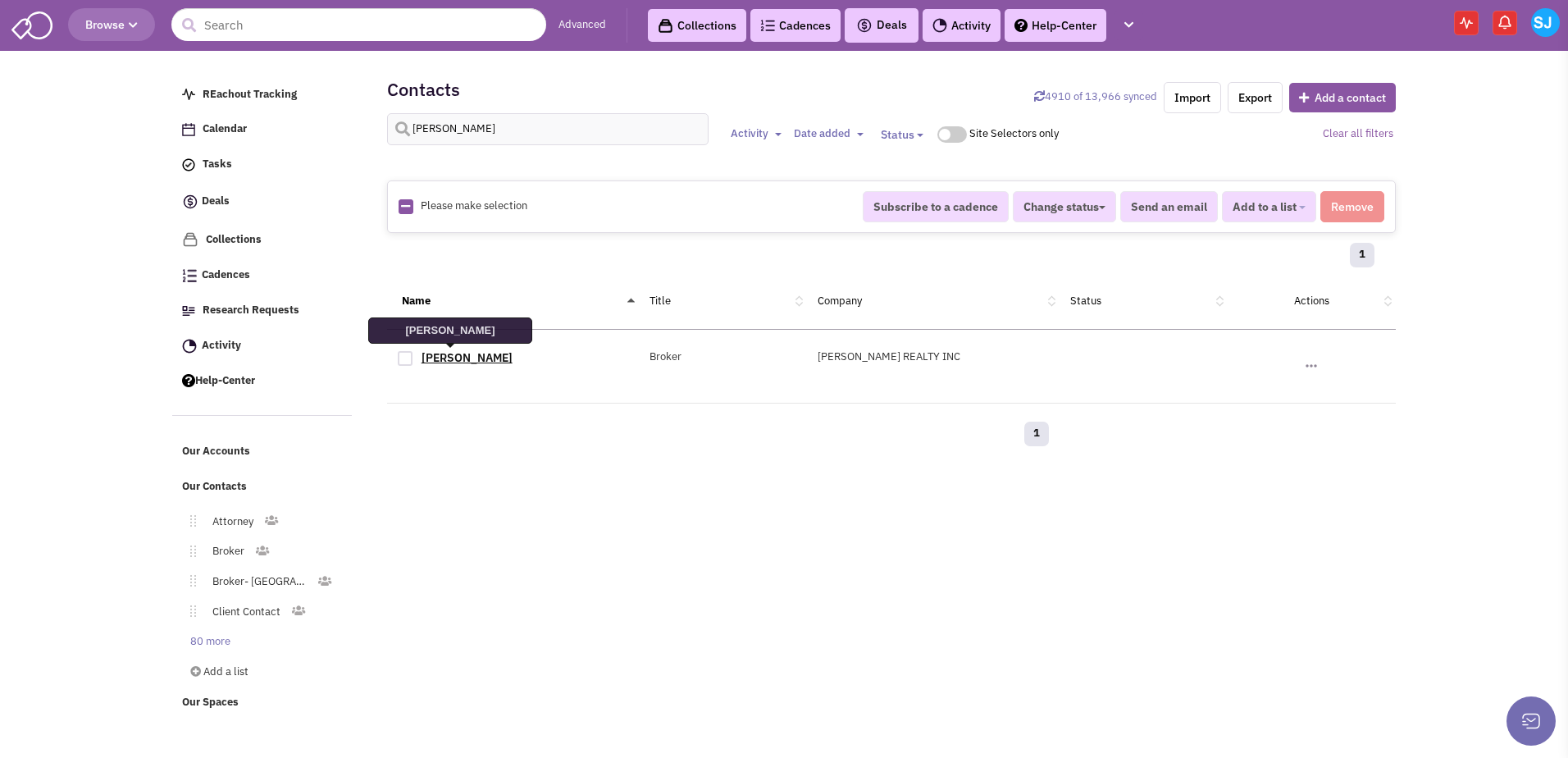
click at [457, 354] on link "Bryan Clay" at bounding box center [468, 357] width 91 height 15
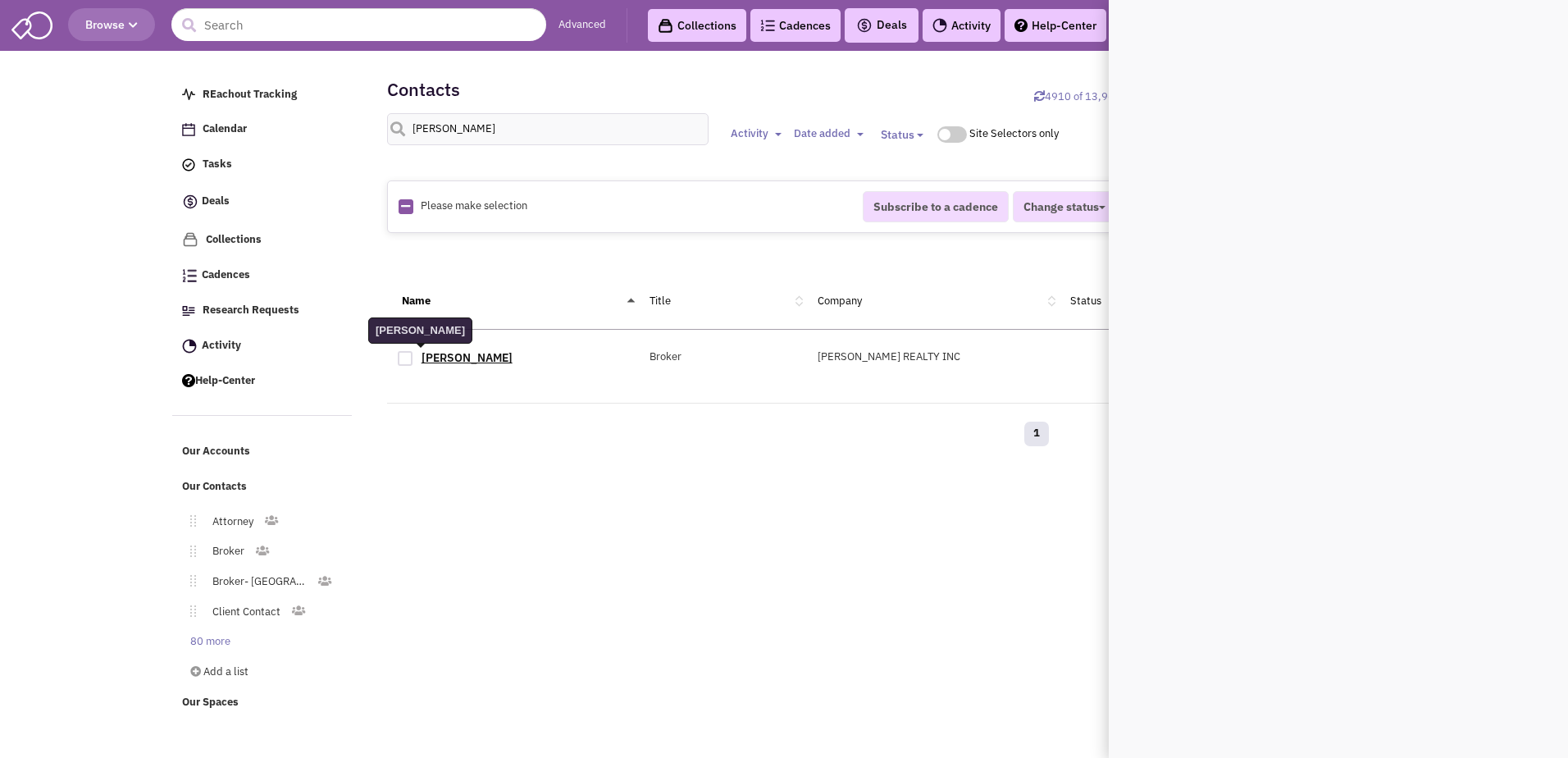
scroll to position [0, 0]
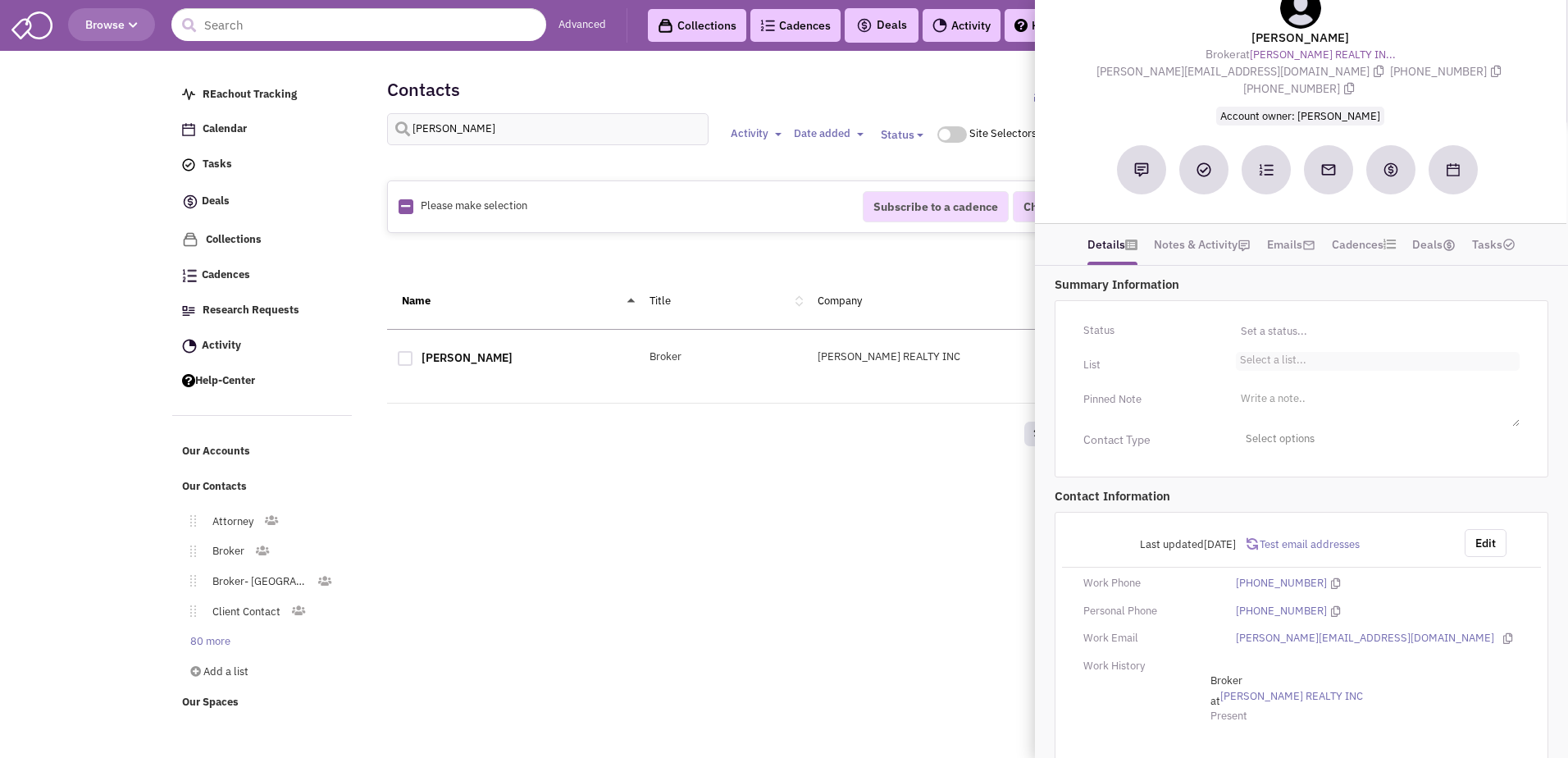
click at [766, 392] on div "Status Toggle Dropdown Have not contacted Reached out Interested Not interested…" at bounding box center [1301, 389] width 493 height 177
click at [766, 348] on li "Select a list..." at bounding box center [1271, 354] width 71 height 12
click at [0, 0] on select "Select a list..." at bounding box center [0, 0] width 0 height 0
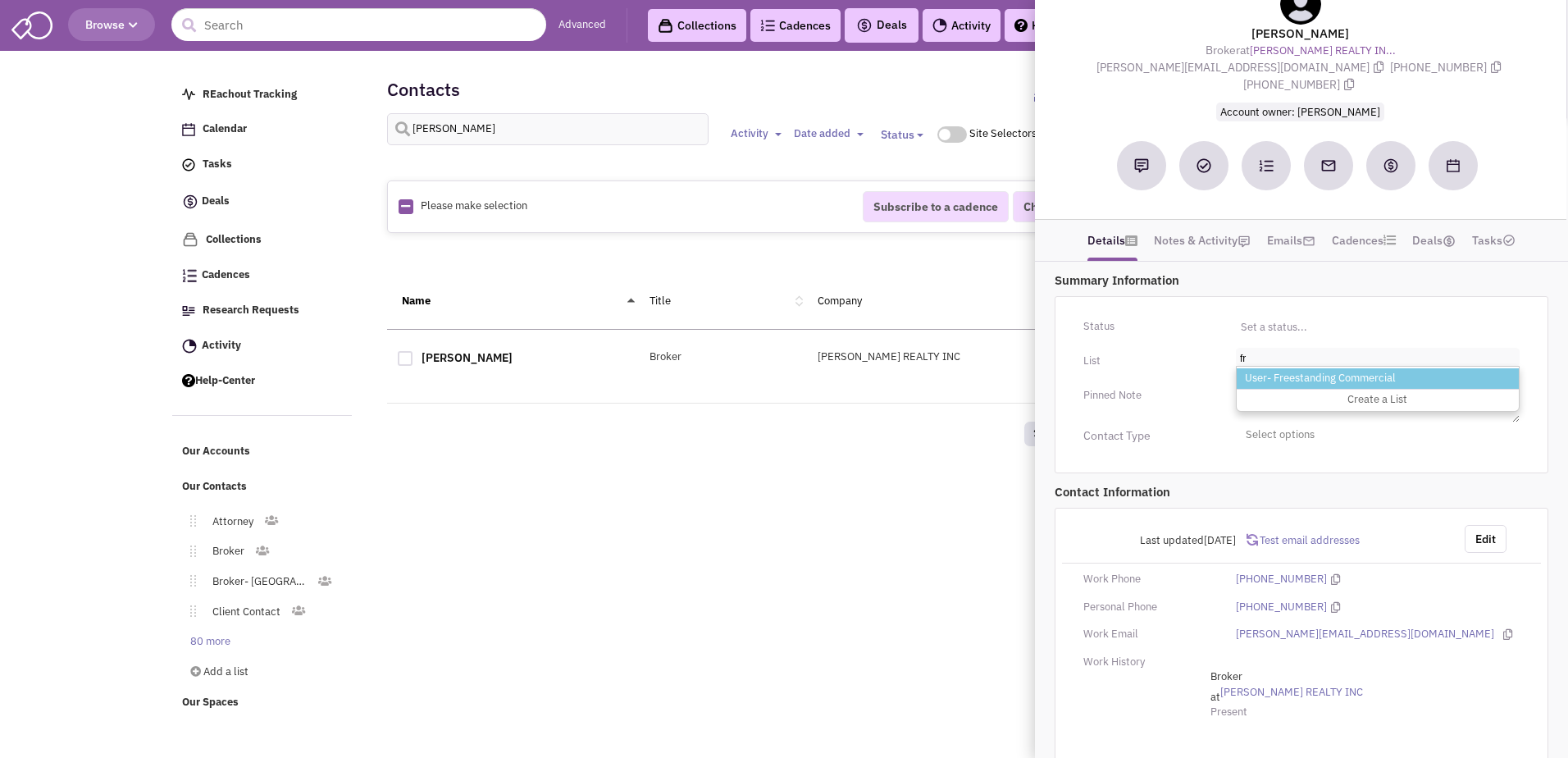
type input "f"
click at [766, 348] on ul "Select a list... br" at bounding box center [1378, 357] width 284 height 19
click at [0, 0] on select "Select a list..." at bounding box center [0, 0] width 0 height 0
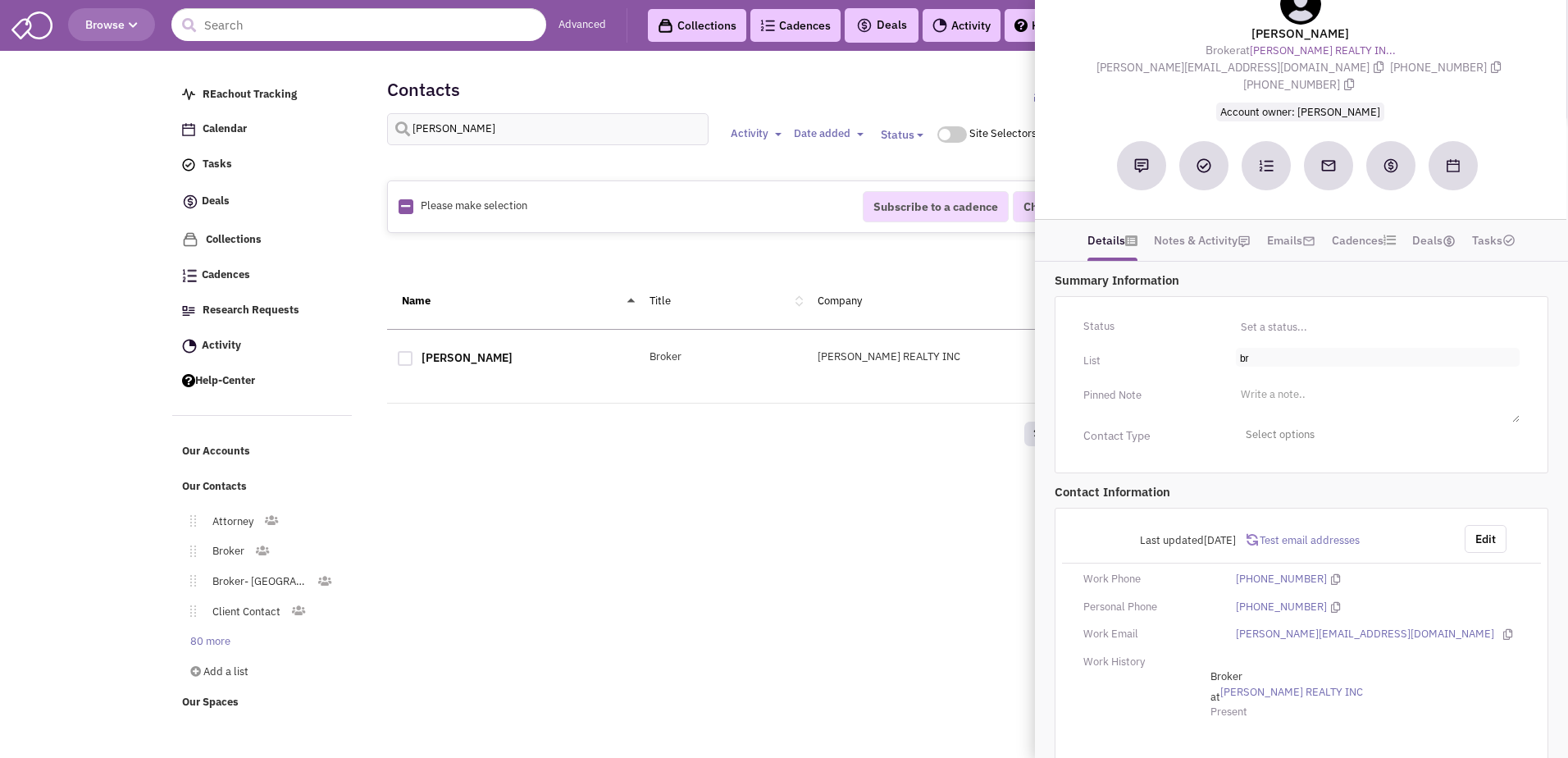
type input "b"
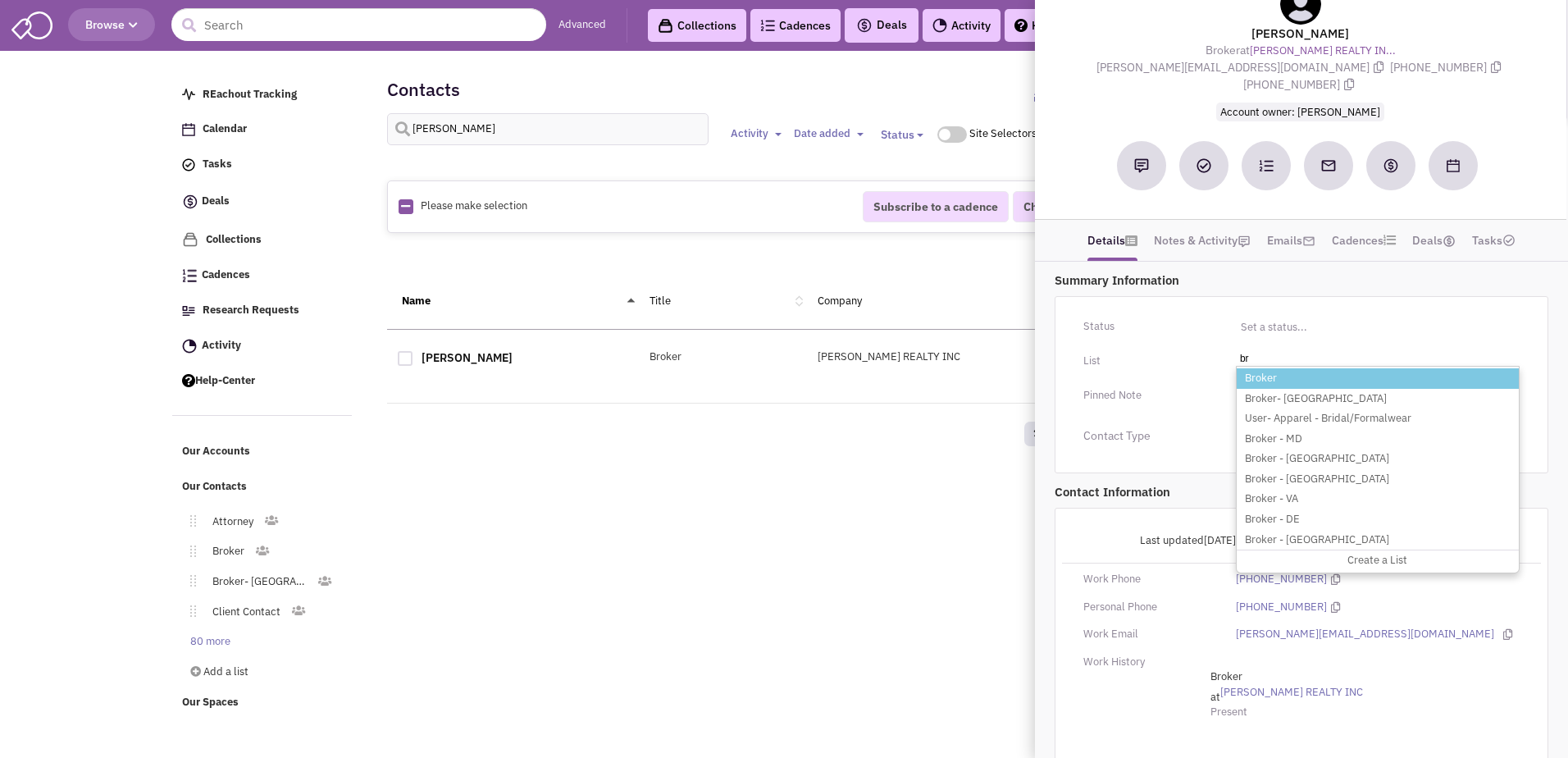
type input "br"
click at [766, 369] on li "Broker" at bounding box center [1378, 379] width 282 height 21
click at [0, 0] on select "Select a list..." at bounding box center [0, 0] width 0 height 0
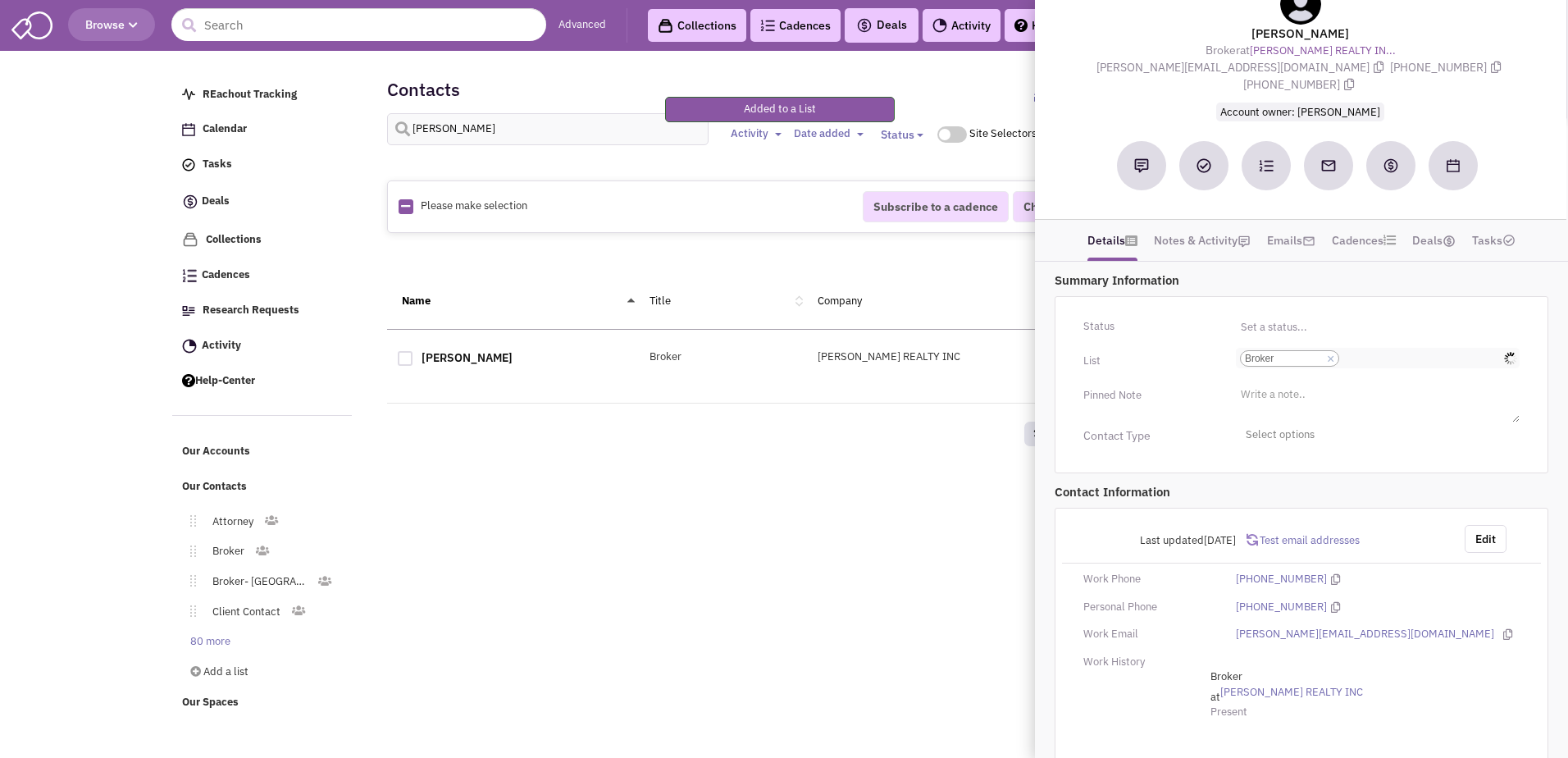
click at [766, 351] on input "Select a list... Broker Select a list... × Broker" at bounding box center [1361, 358] width 36 height 16
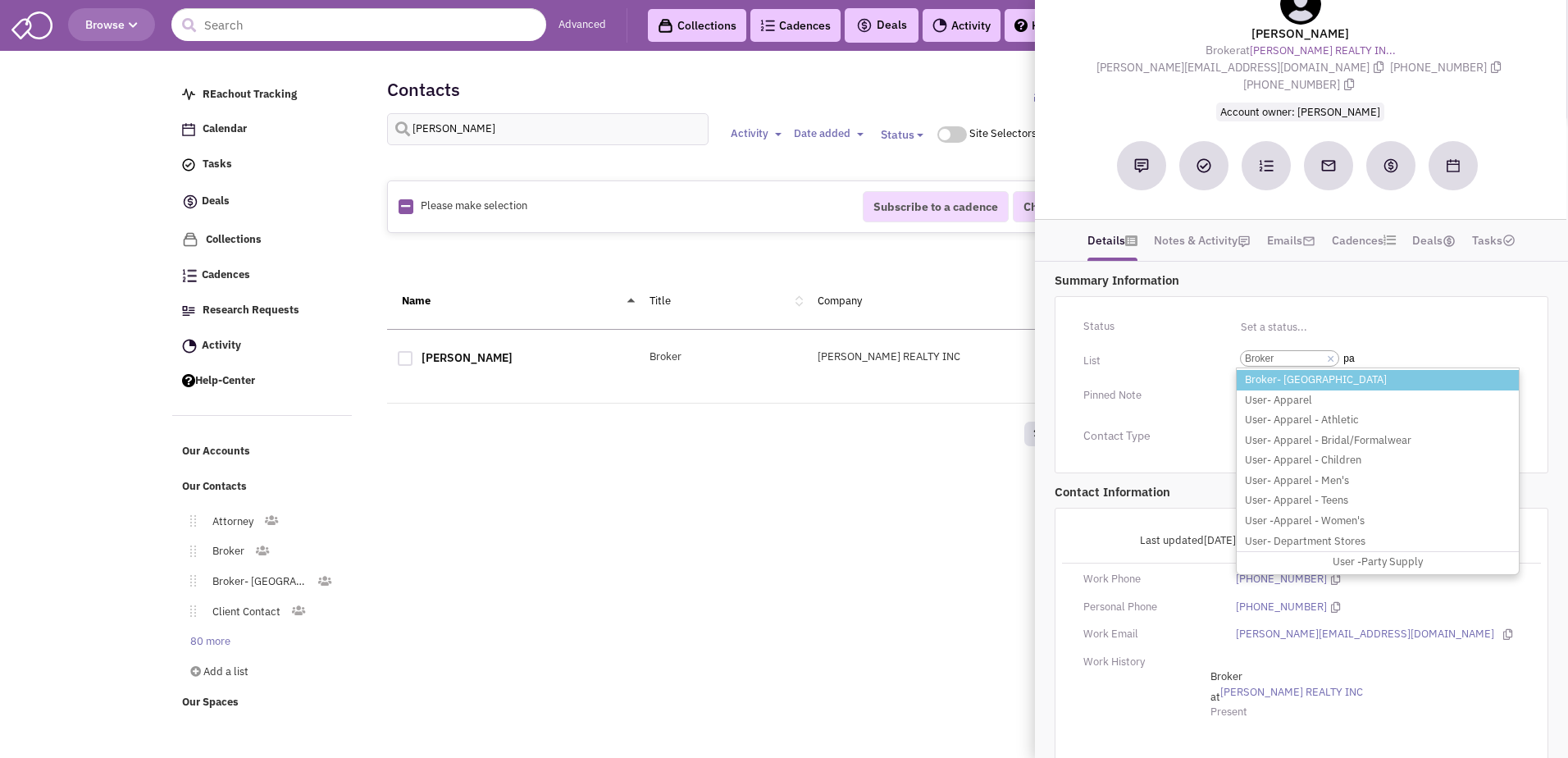
type input "pa"
click at [766, 370] on li "Broker- [GEOGRAPHIC_DATA]" at bounding box center [1378, 381] width 282 height 21
click at [0, 0] on select "Select a list... Broker" at bounding box center [0, 0] width 0 height 0
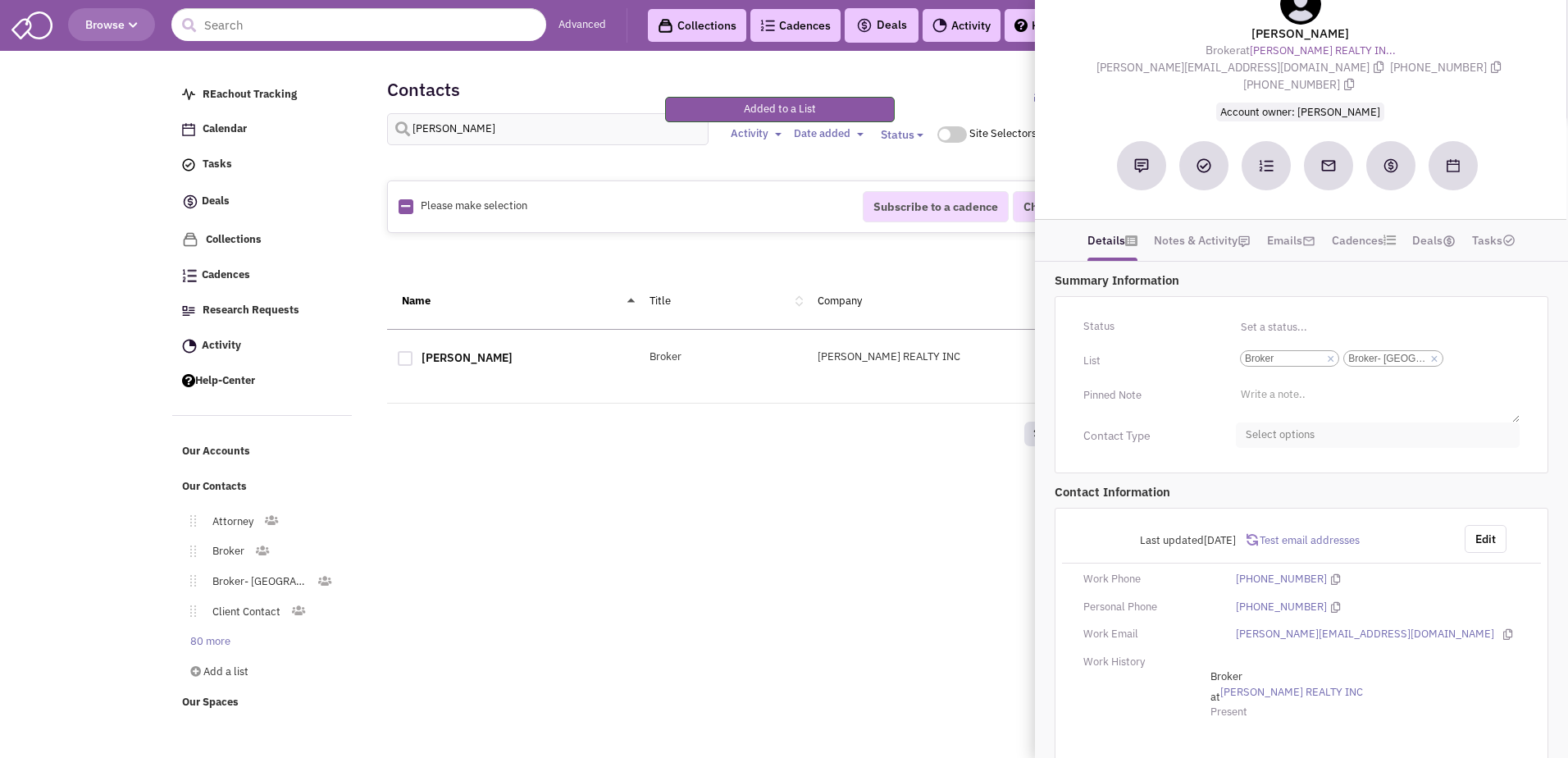
click at [766, 423] on span "Select options" at bounding box center [1378, 436] width 284 height 26
click at [766, 493] on div at bounding box center [1252, 500] width 15 height 15
checkbox input "true"
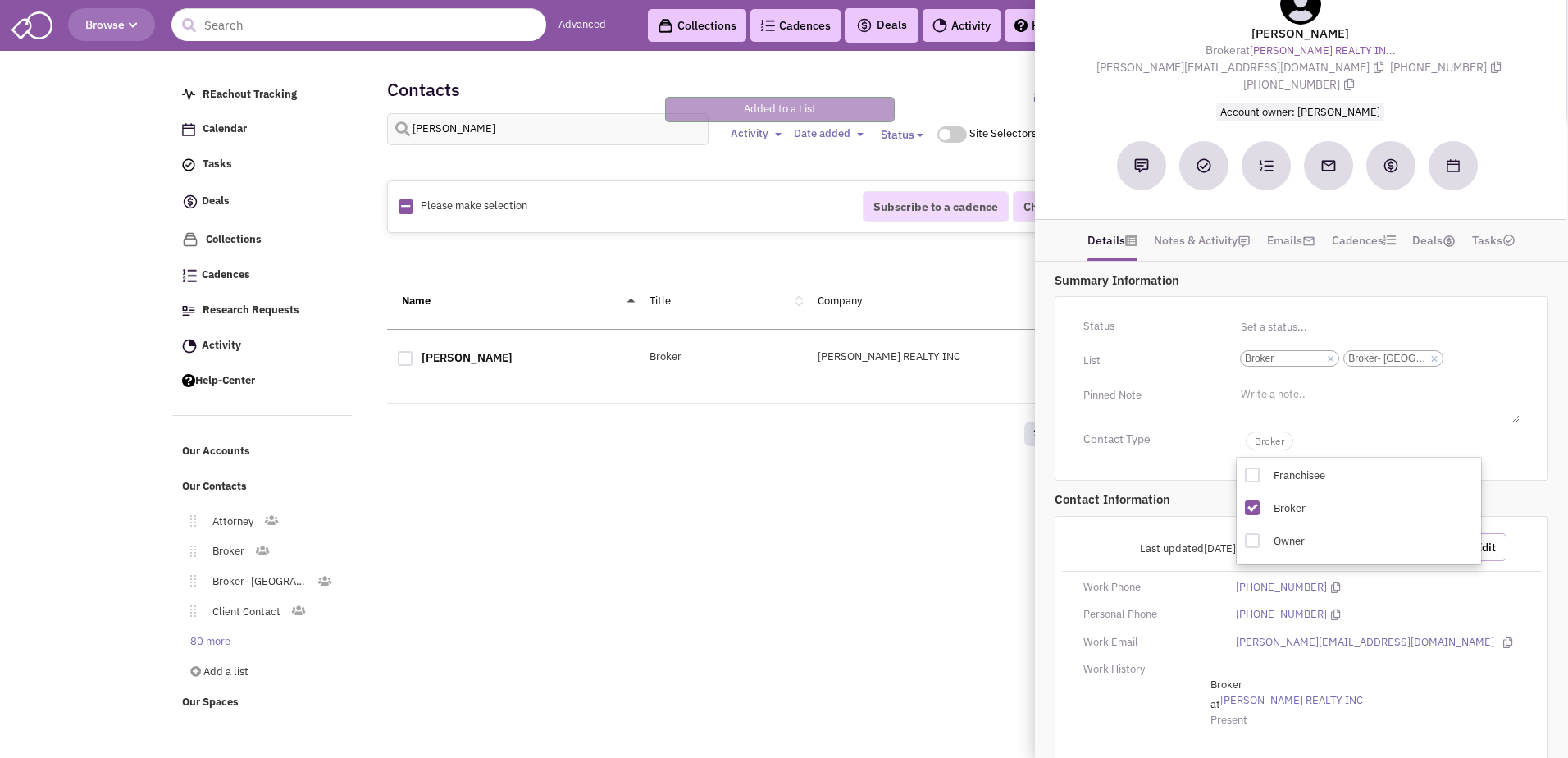
click at [766, 533] on button "Edit" at bounding box center [1485, 547] width 42 height 28
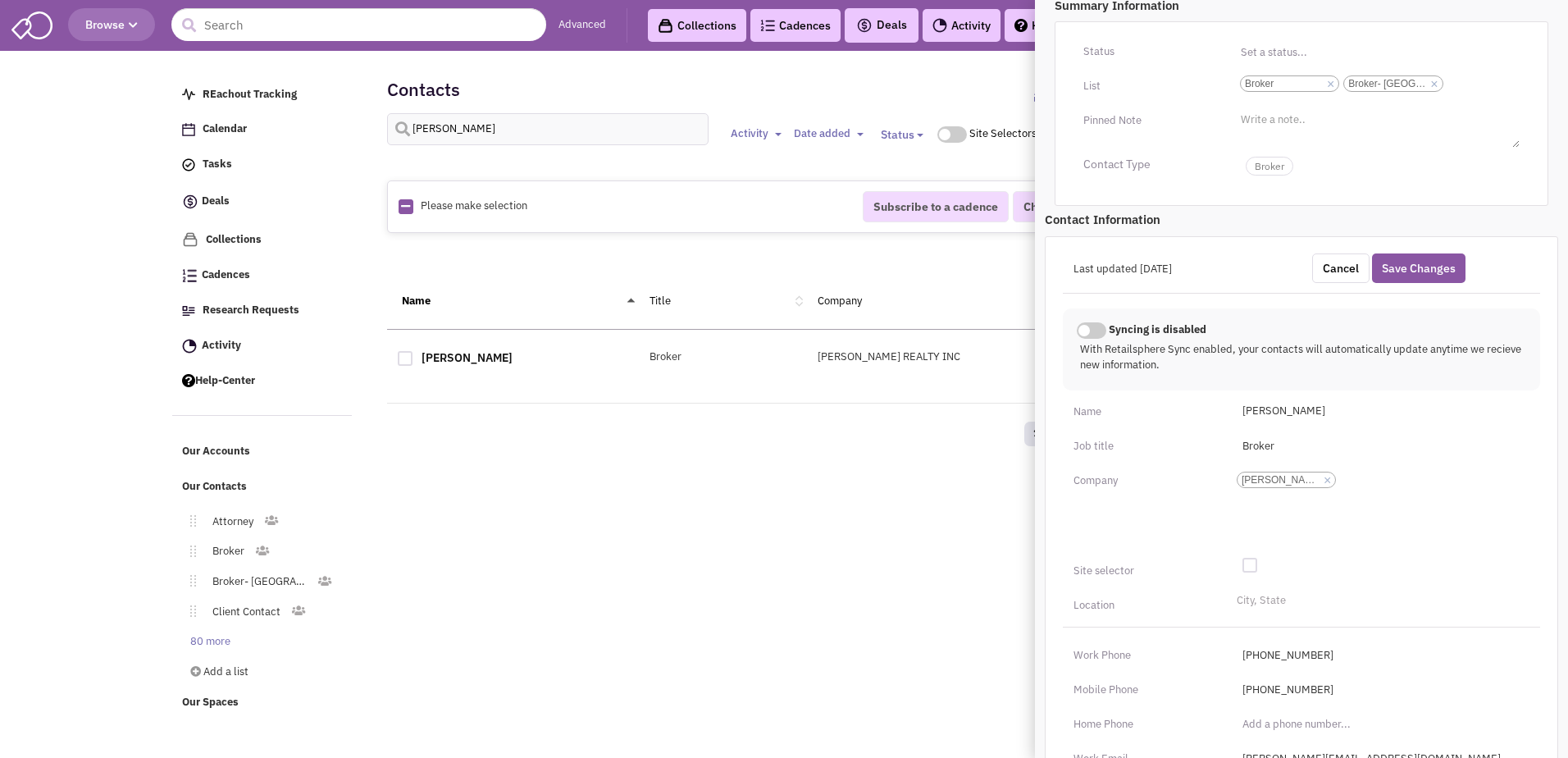
scroll to position [325, 0]
click at [766, 592] on li "City, State" at bounding box center [1260, 598] width 53 height 12
click at [0, 0] on select "City, State" at bounding box center [0, 0] width 0 height 0
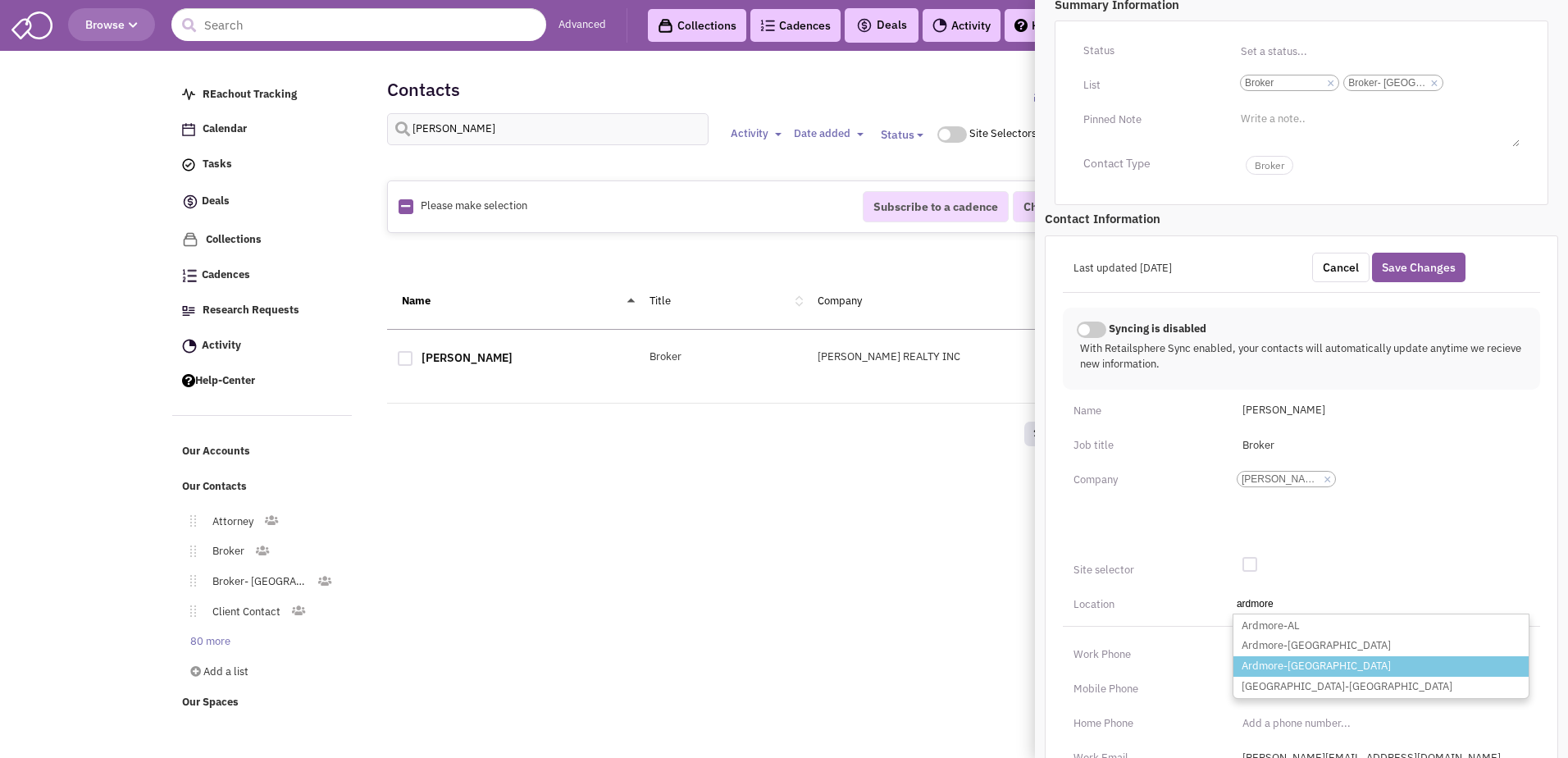
type input "ardmore"
click at [766, 656] on li "Ardmore-PA" at bounding box center [1380, 667] width 295 height 21
click at [0, 0] on select "City, State ardmore Ardmore-AL Ardmore-OK Ardmore-PA Ardmore-TN" at bounding box center [0, 0] width 0 height 0
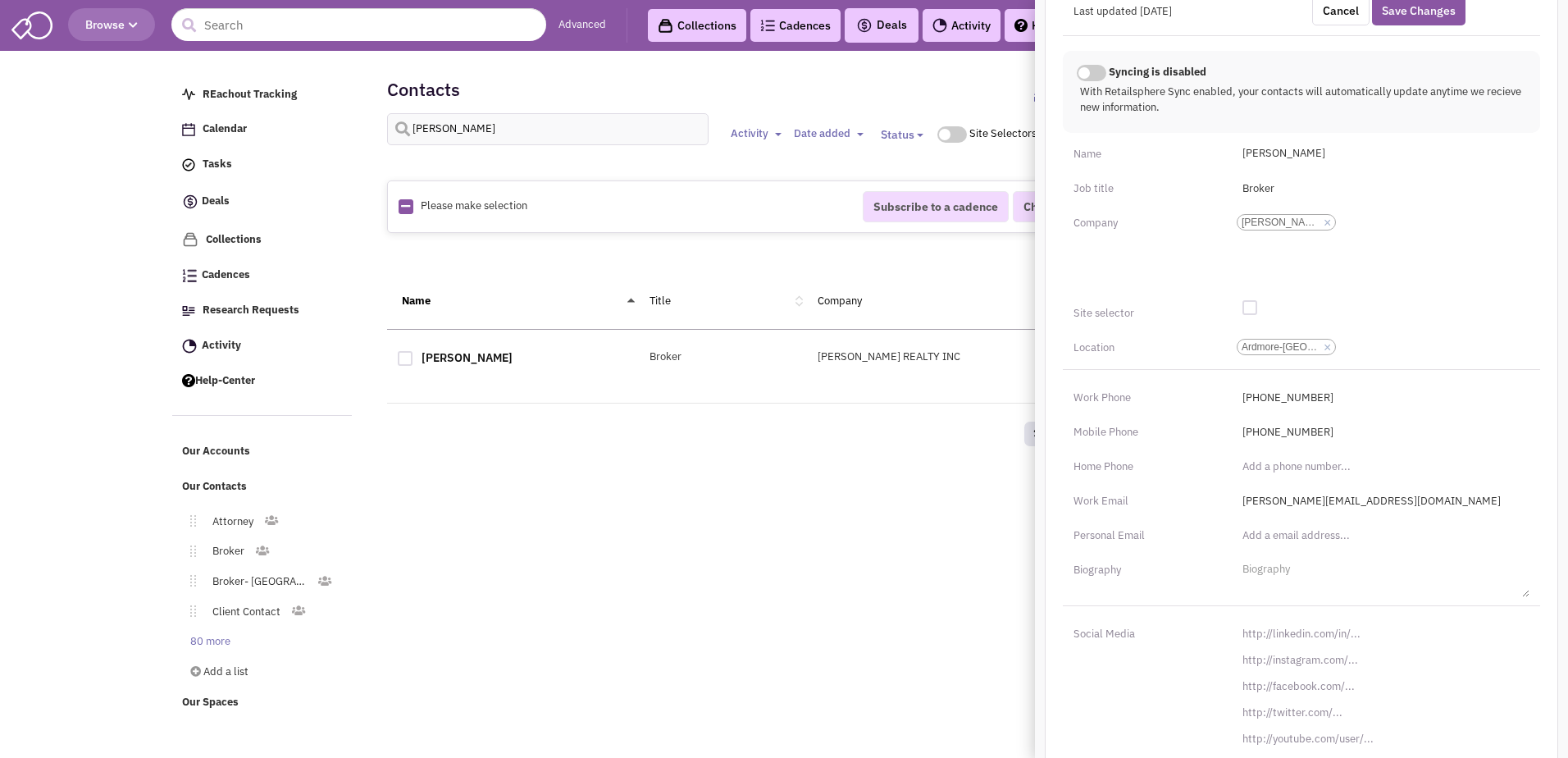
scroll to position [582, 0]
click at [766, 620] on input "http://linkedin.com/in/" at bounding box center [1381, 633] width 297 height 26
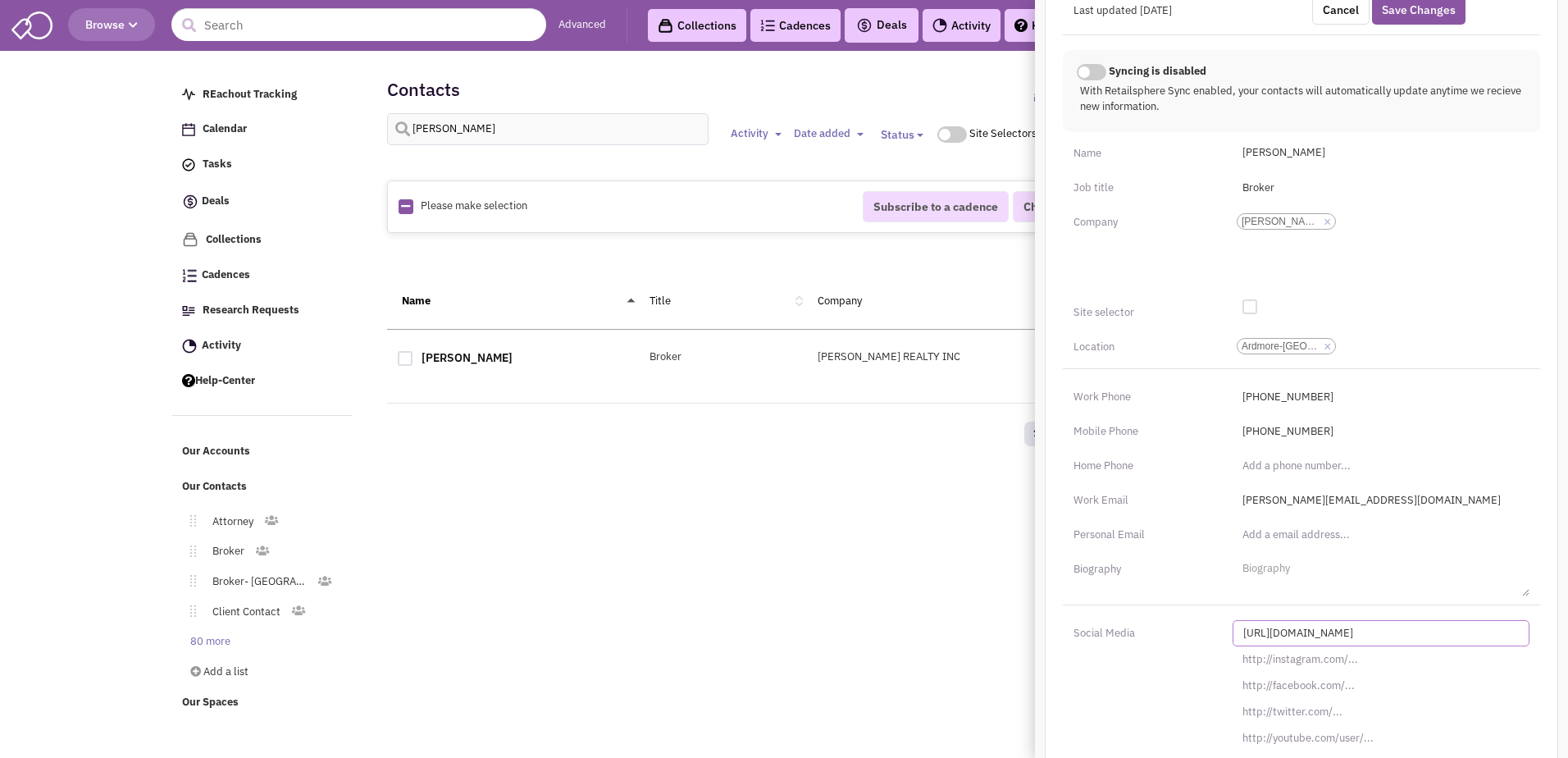
click at [766, 620] on input "http://linkedin.com/in/" at bounding box center [1381, 633] width 297 height 26
paste input "s://www.linkedin.com/in/bryan-t-clay"
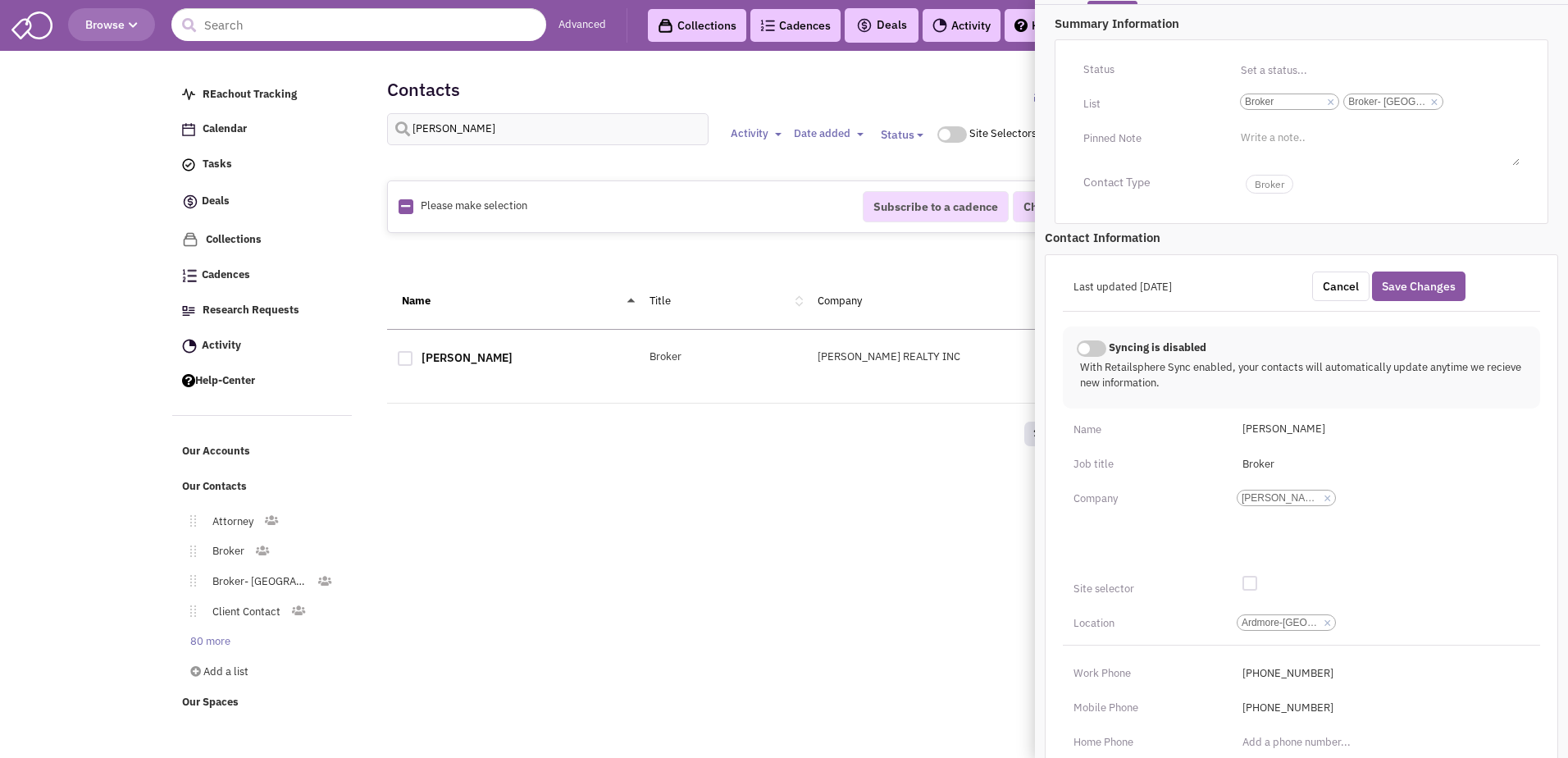
scroll to position [304, 0]
type input "https://www.linkedin.com/in/bryan-t-clay/"
click at [766, 279] on button "Save Changes" at bounding box center [1418, 288] width 94 height 29
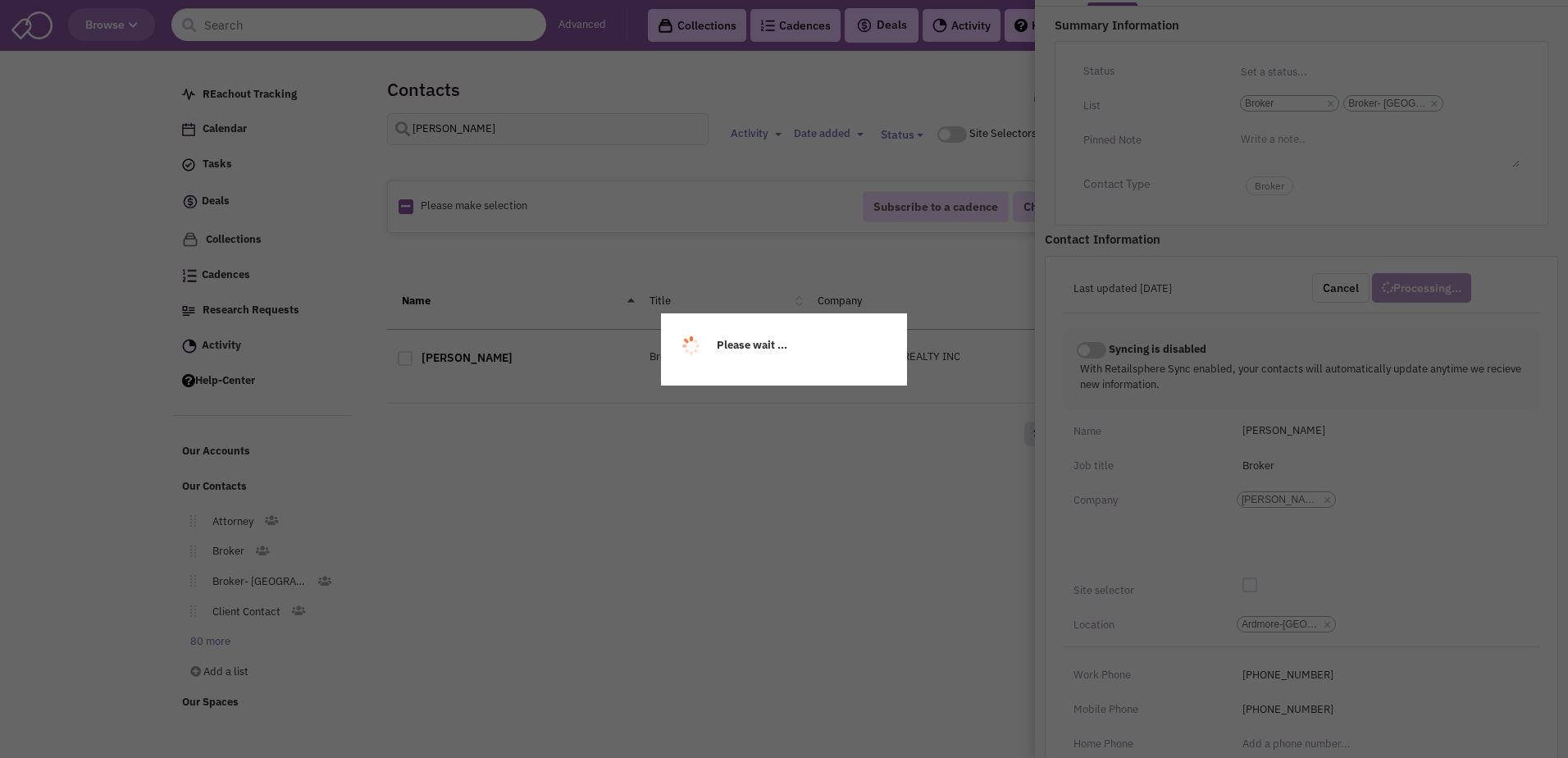
scroll to position [145, 0]
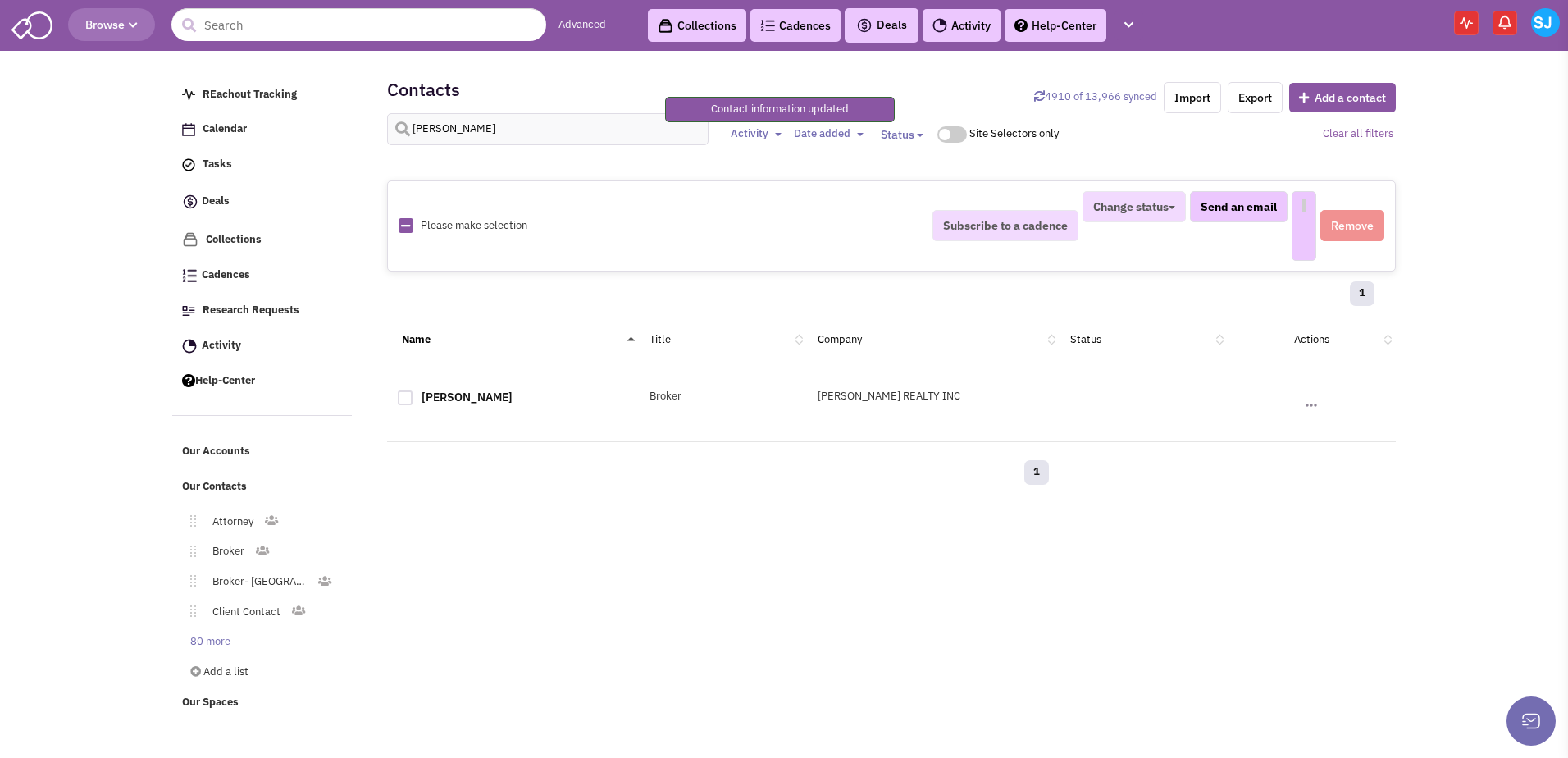
select select
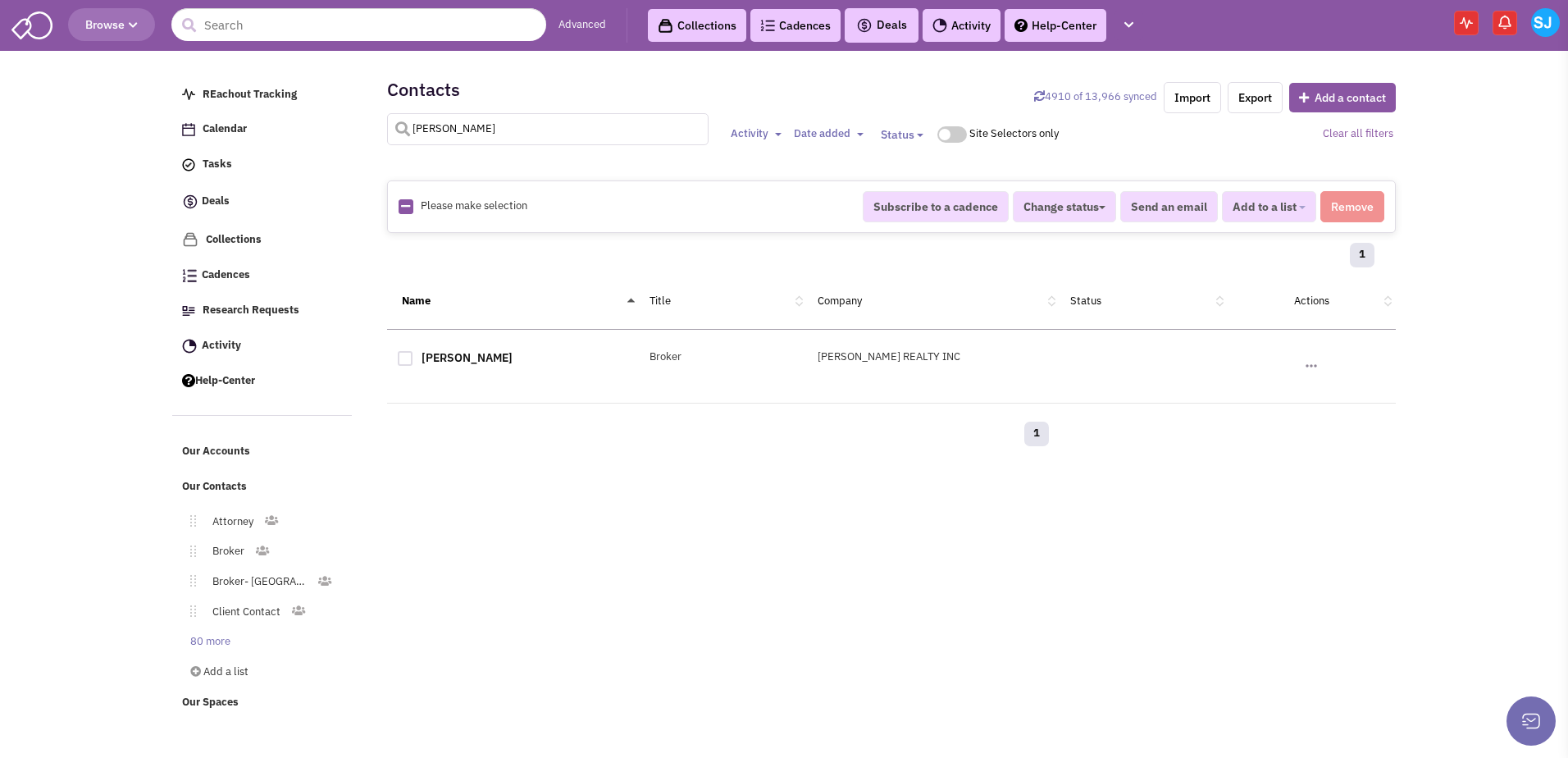
click at [449, 135] on input "bryan clay" at bounding box center [548, 128] width 322 height 32
type input "madison tucci"
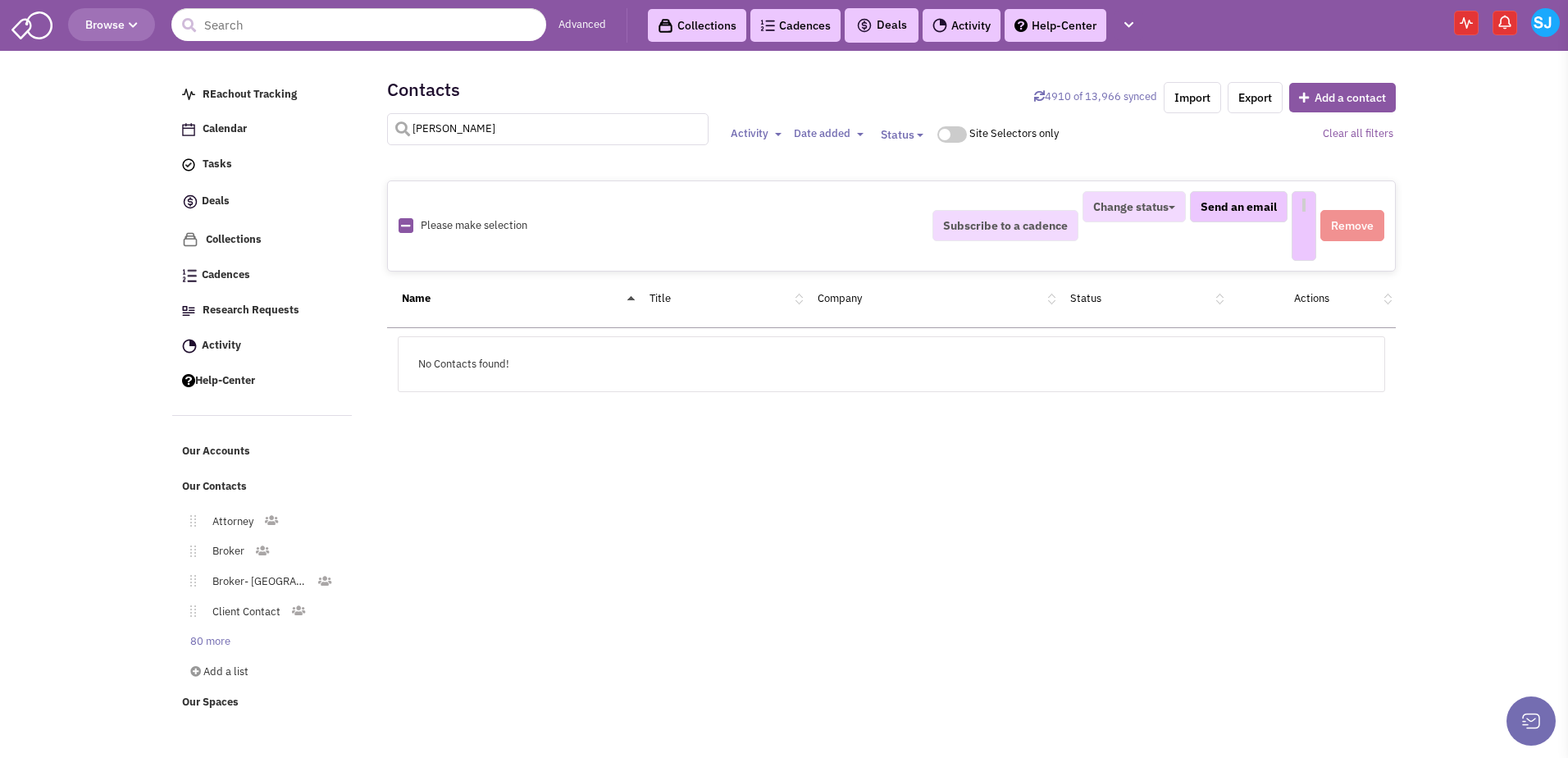
select select
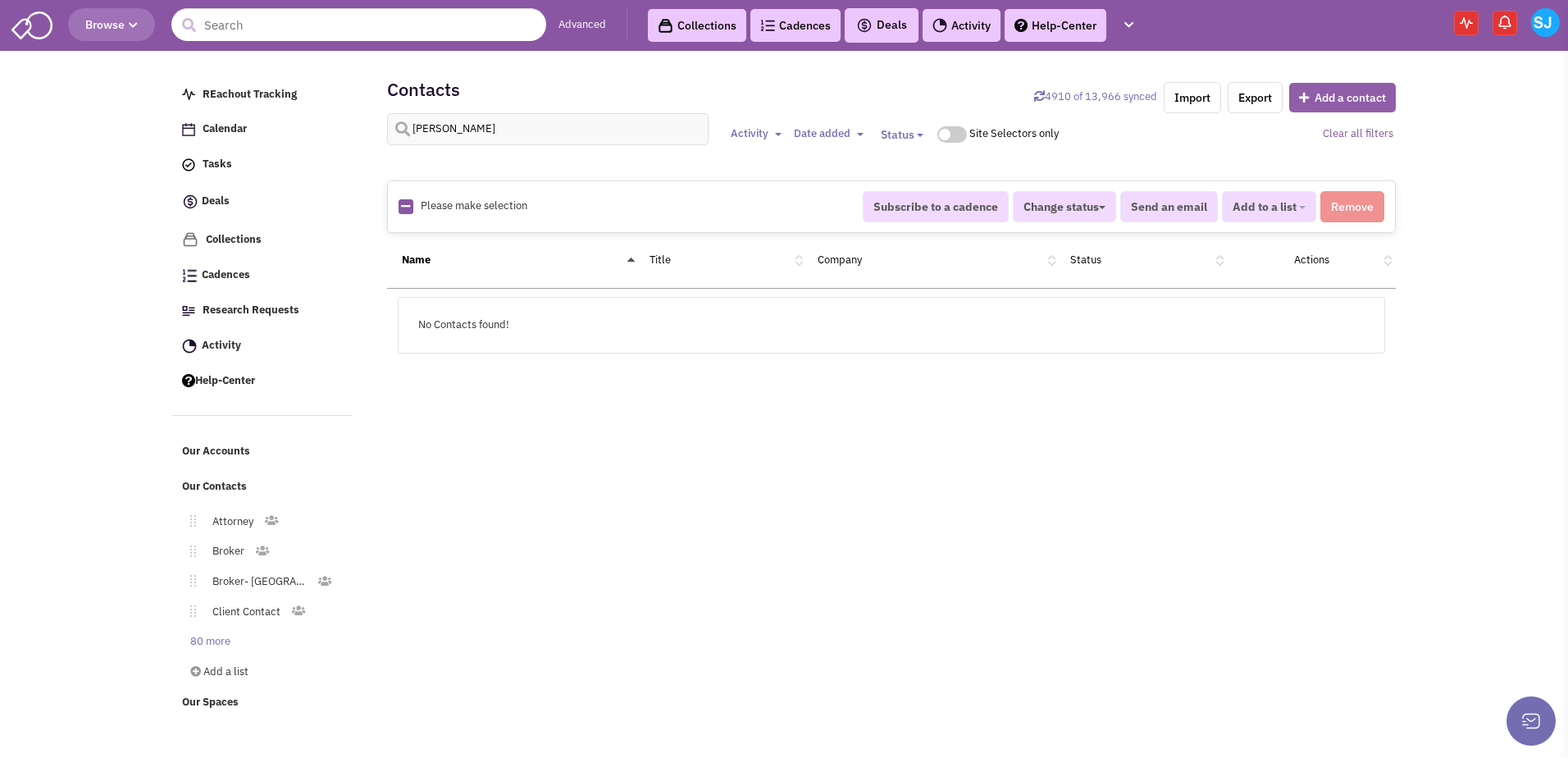
click at [766, 90] on button "Add a contact" at bounding box center [1342, 97] width 107 height 29
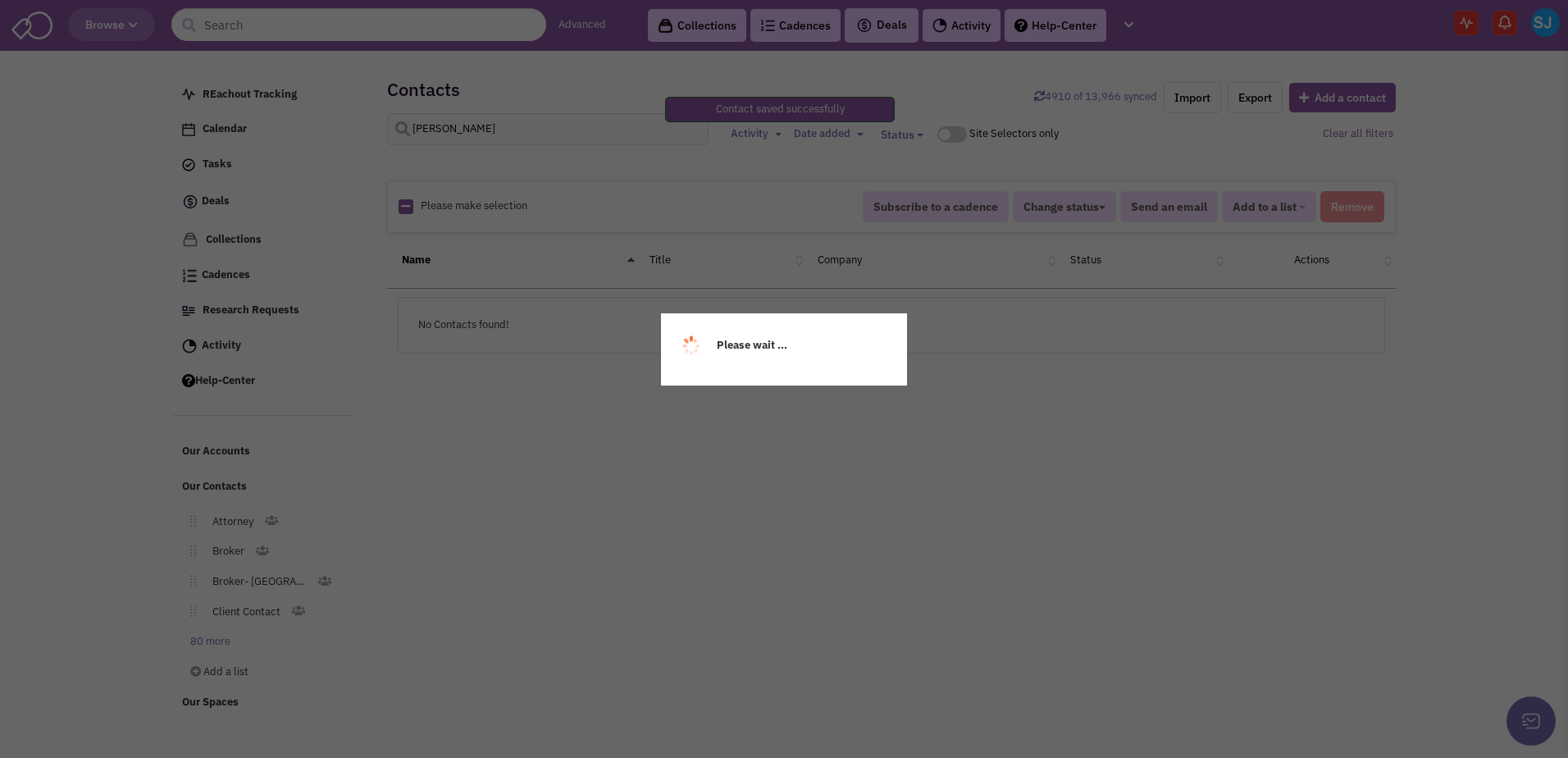
select select
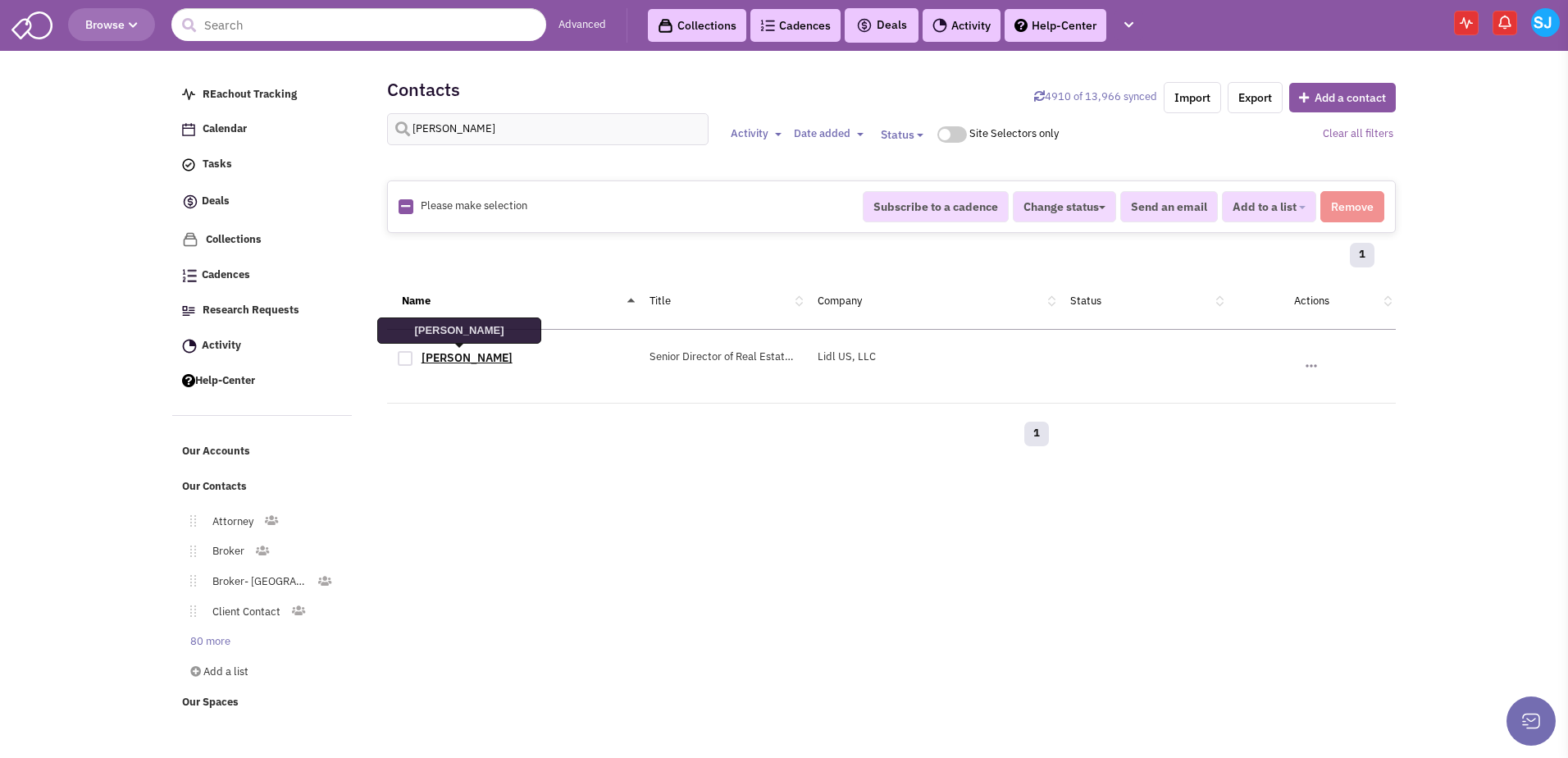
click at [464, 353] on link "Madison Tucci" at bounding box center [468, 357] width 91 height 15
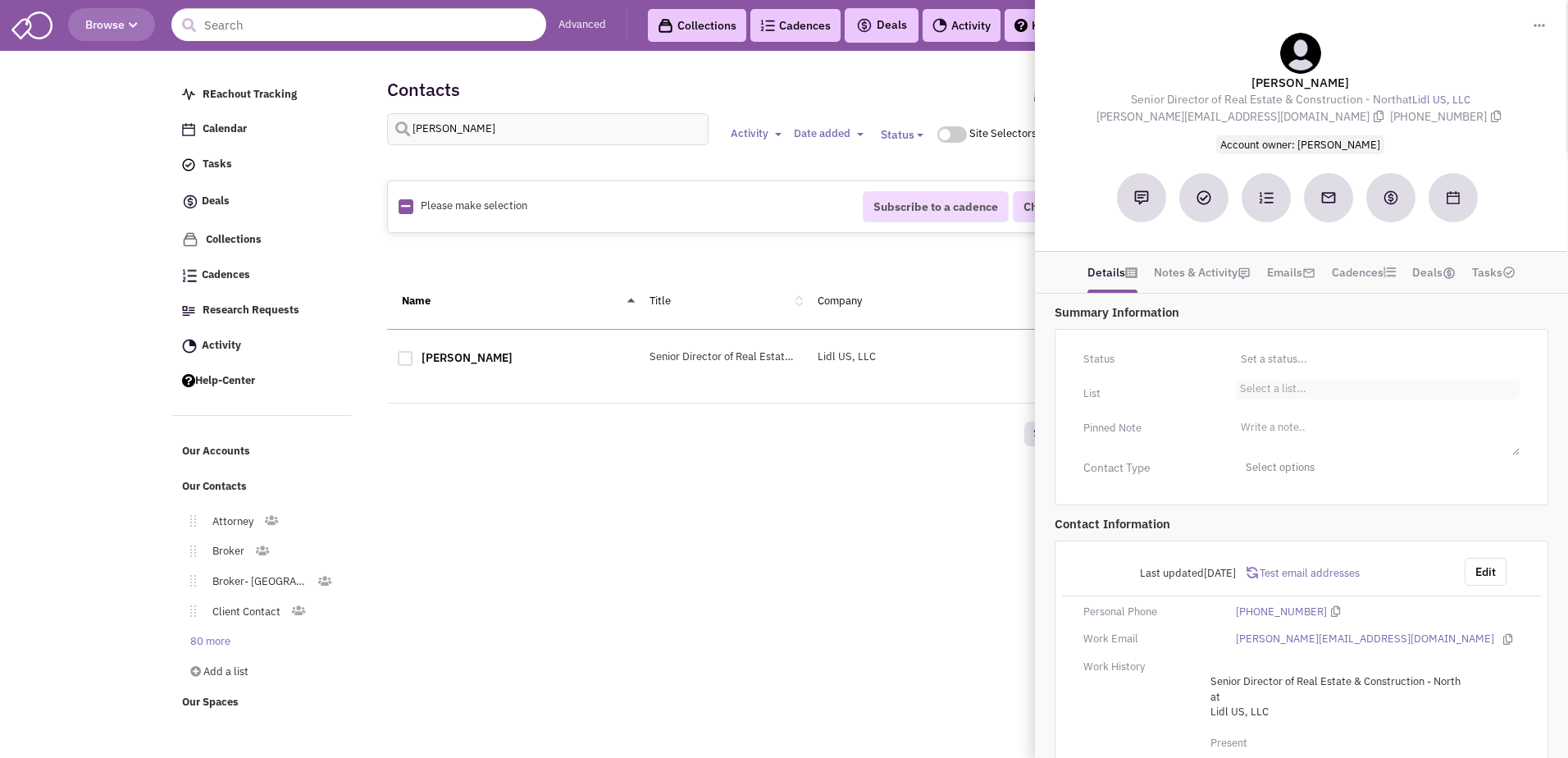
click at [766, 381] on ul "Select a list..." at bounding box center [1378, 390] width 284 height 19
click at [0, 0] on select "Select a list..." at bounding box center [0, 0] width 0 height 0
type input "gr"
click at [766, 407] on li "User- Grocery" at bounding box center [1378, 412] width 282 height 21
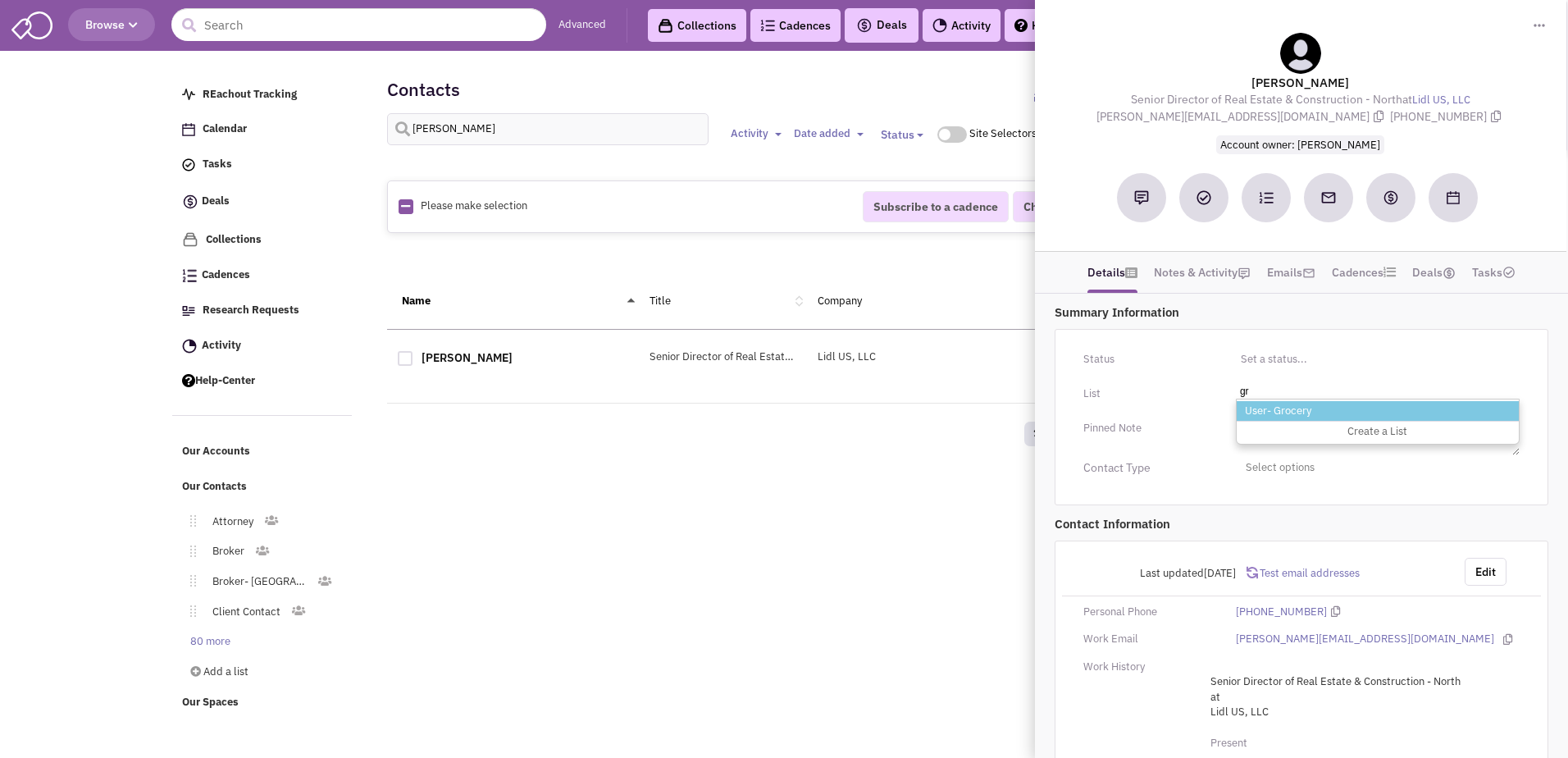
click at [0, 0] on select "Select a list..." at bounding box center [0, 0] width 0 height 0
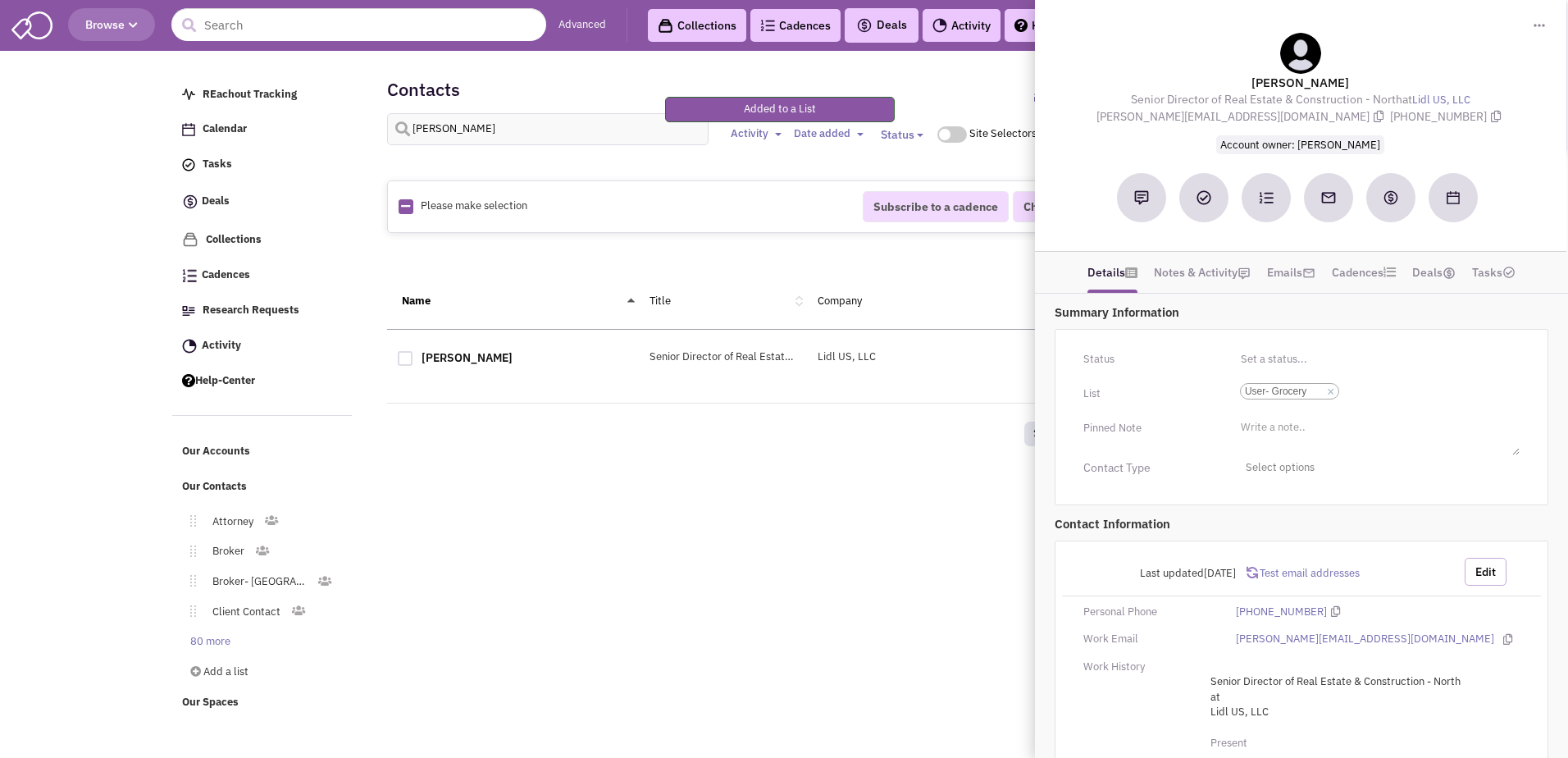
click at [766, 569] on button "Edit" at bounding box center [1485, 572] width 42 height 28
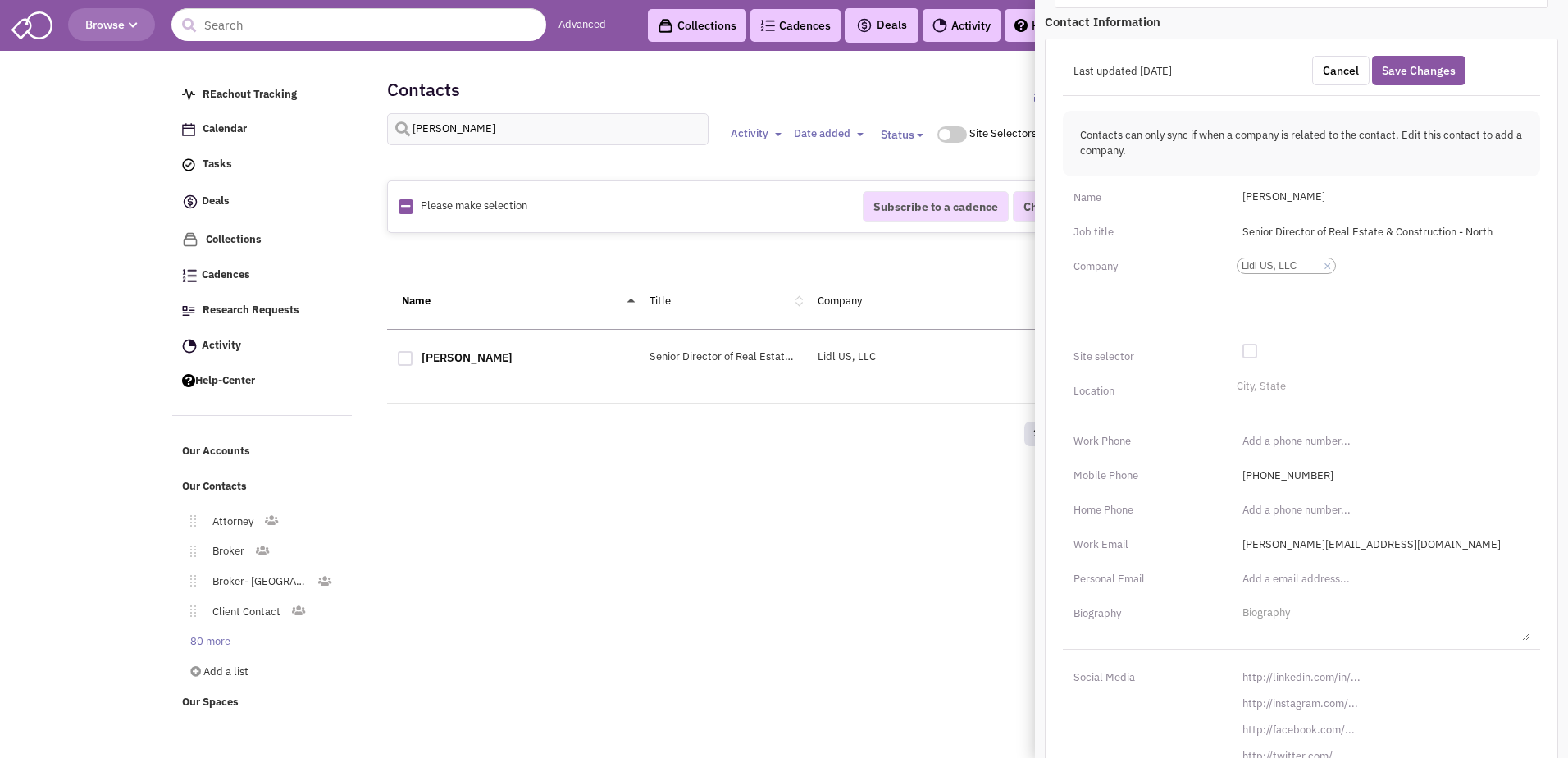
scroll to position [501, 0]
click at [766, 673] on input "http://linkedin.com/in/" at bounding box center [1381, 674] width 297 height 26
paste input "s://www.linkedin.com/in/madison-tucci-546a115a"
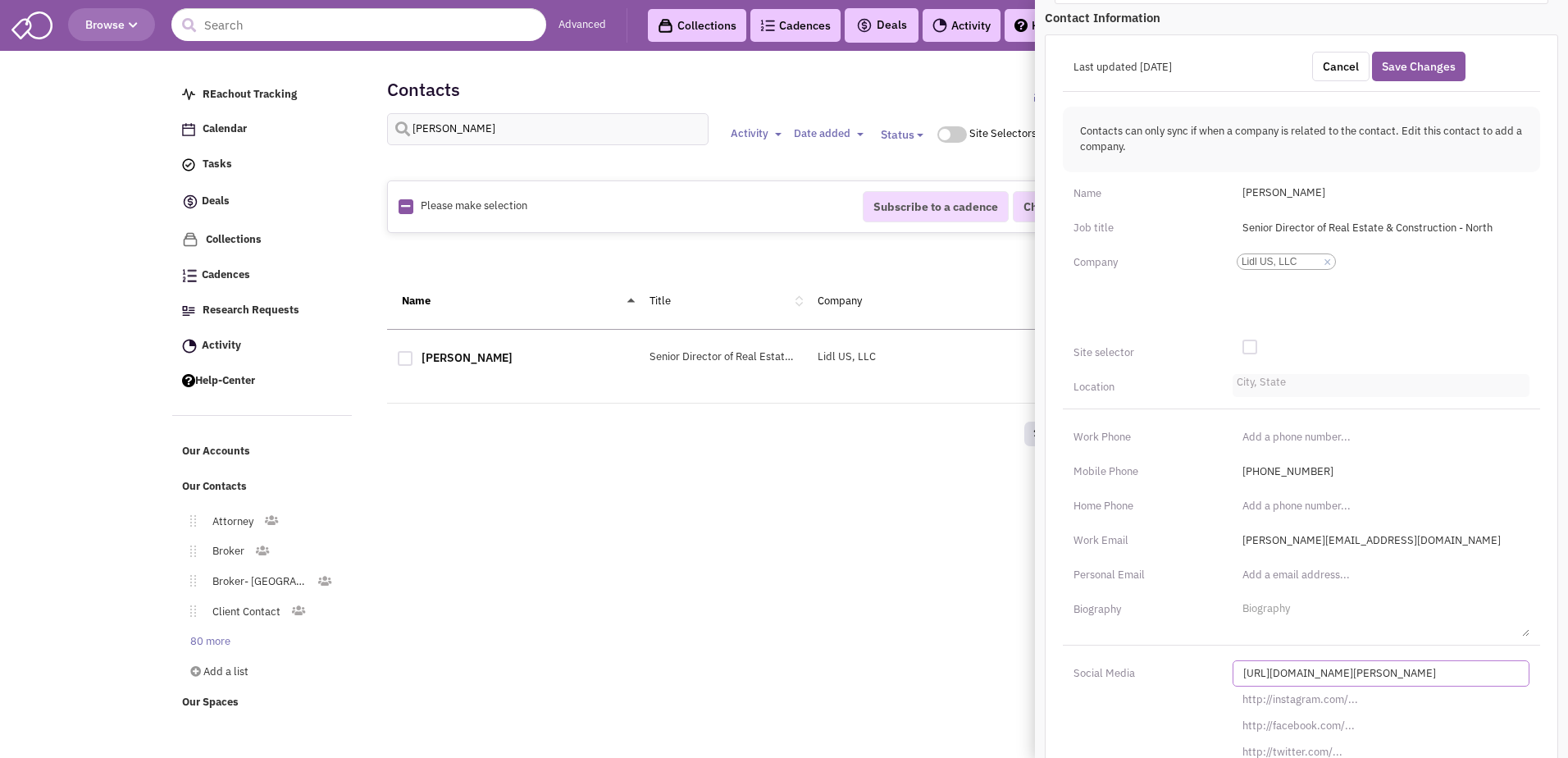
type input "https://www.linkedin.com/in/madison-tucci-546a115a/"
click at [766, 376] on li "City, State" at bounding box center [1260, 380] width 53 height 12
click at [0, 0] on select "City, State" at bounding box center [0, 0] width 0 height 0
type input "syoss"
click at [766, 409] on li "Syosset-NY" at bounding box center [1380, 409] width 295 height 21
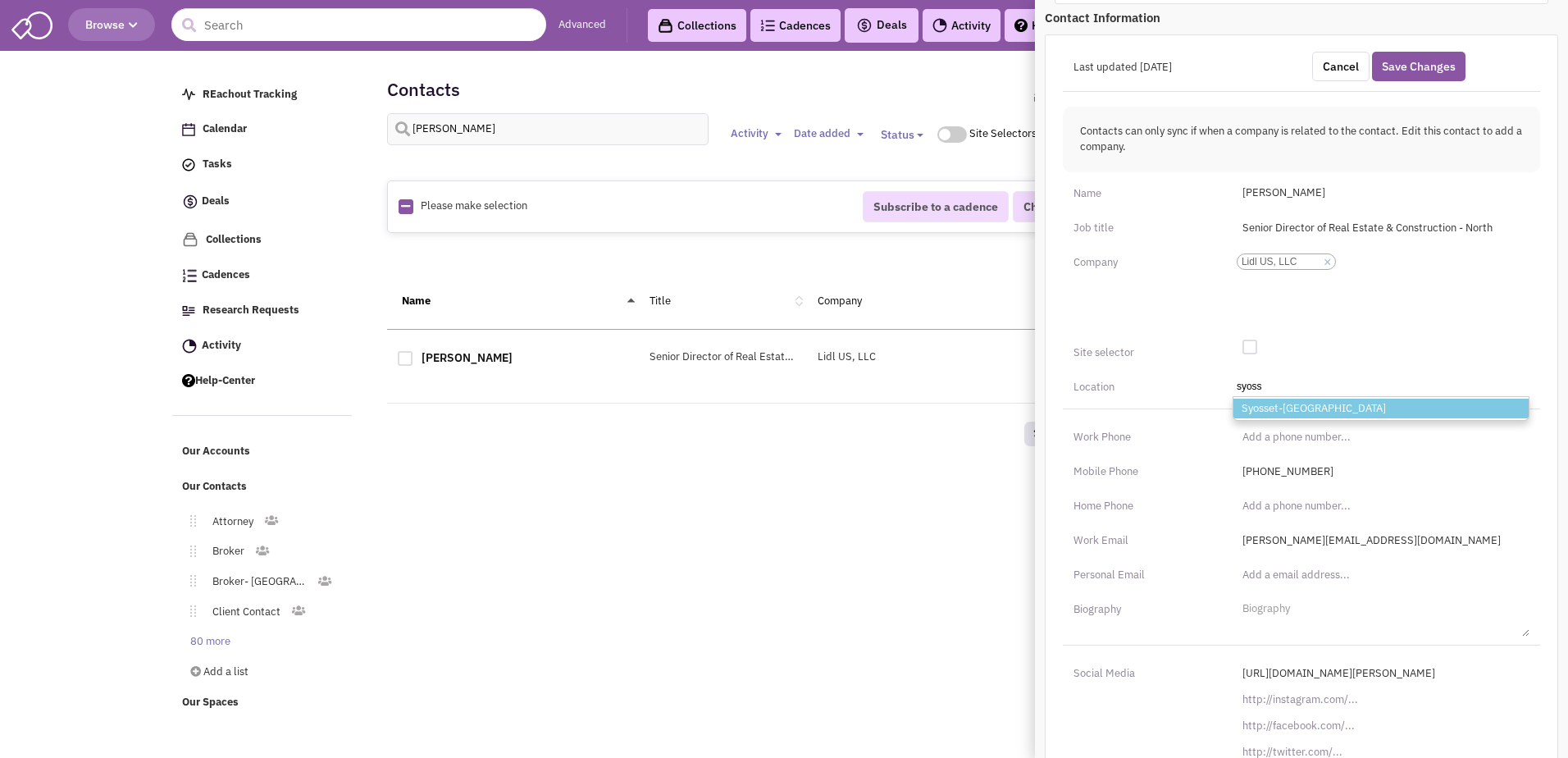
click at [0, 0] on select "City, State syoss Syosset-NY" at bounding box center [0, 0] width 0 height 0
click at [766, 346] on div at bounding box center [1249, 346] width 15 height 15
click at [766, 346] on input "checkbox" at bounding box center [1262, 348] width 10 height 10
checkbox input "true"
click at [766, 64] on button "Save Changes" at bounding box center [1418, 66] width 94 height 29
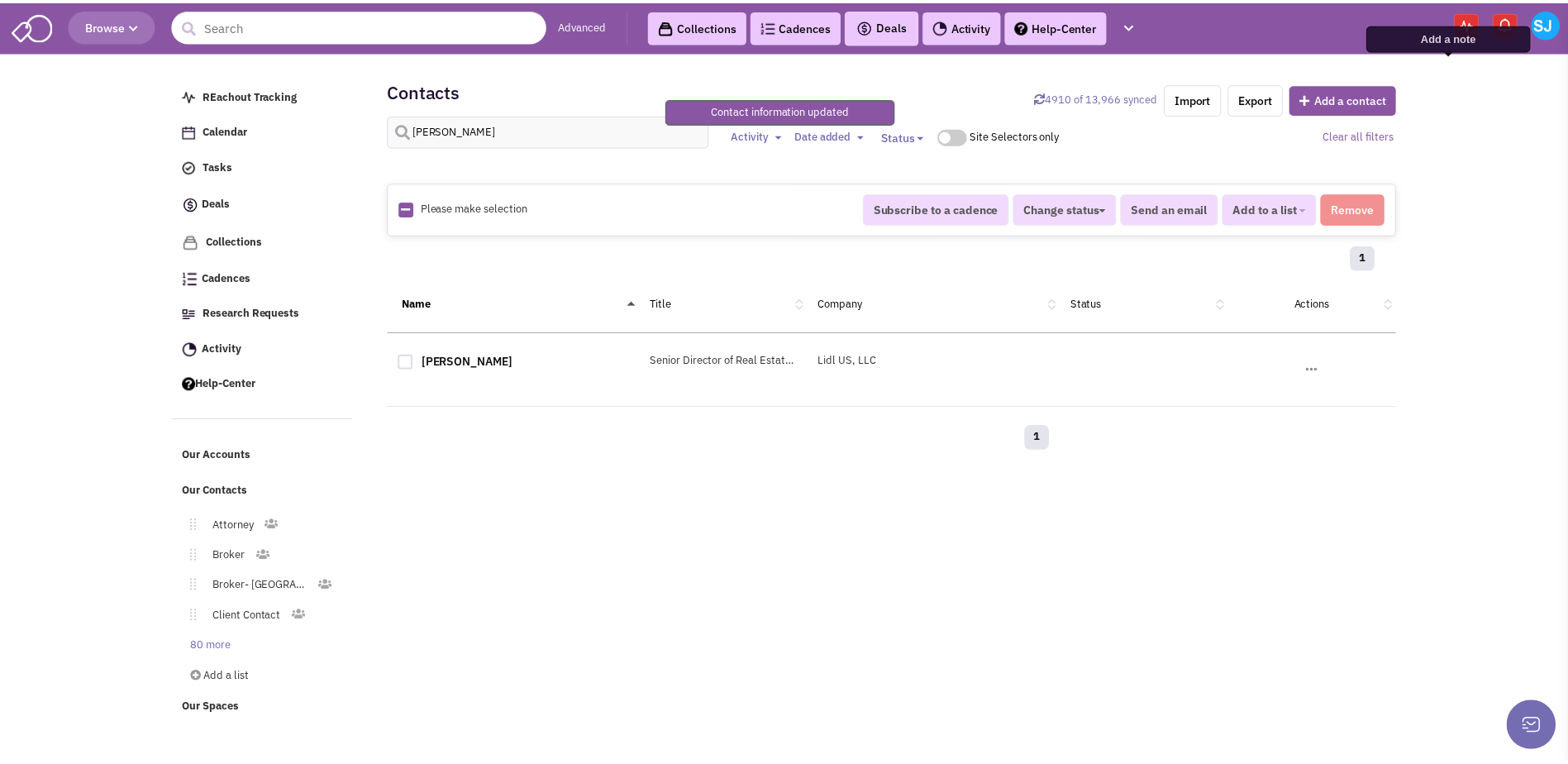
scroll to position [118, 0]
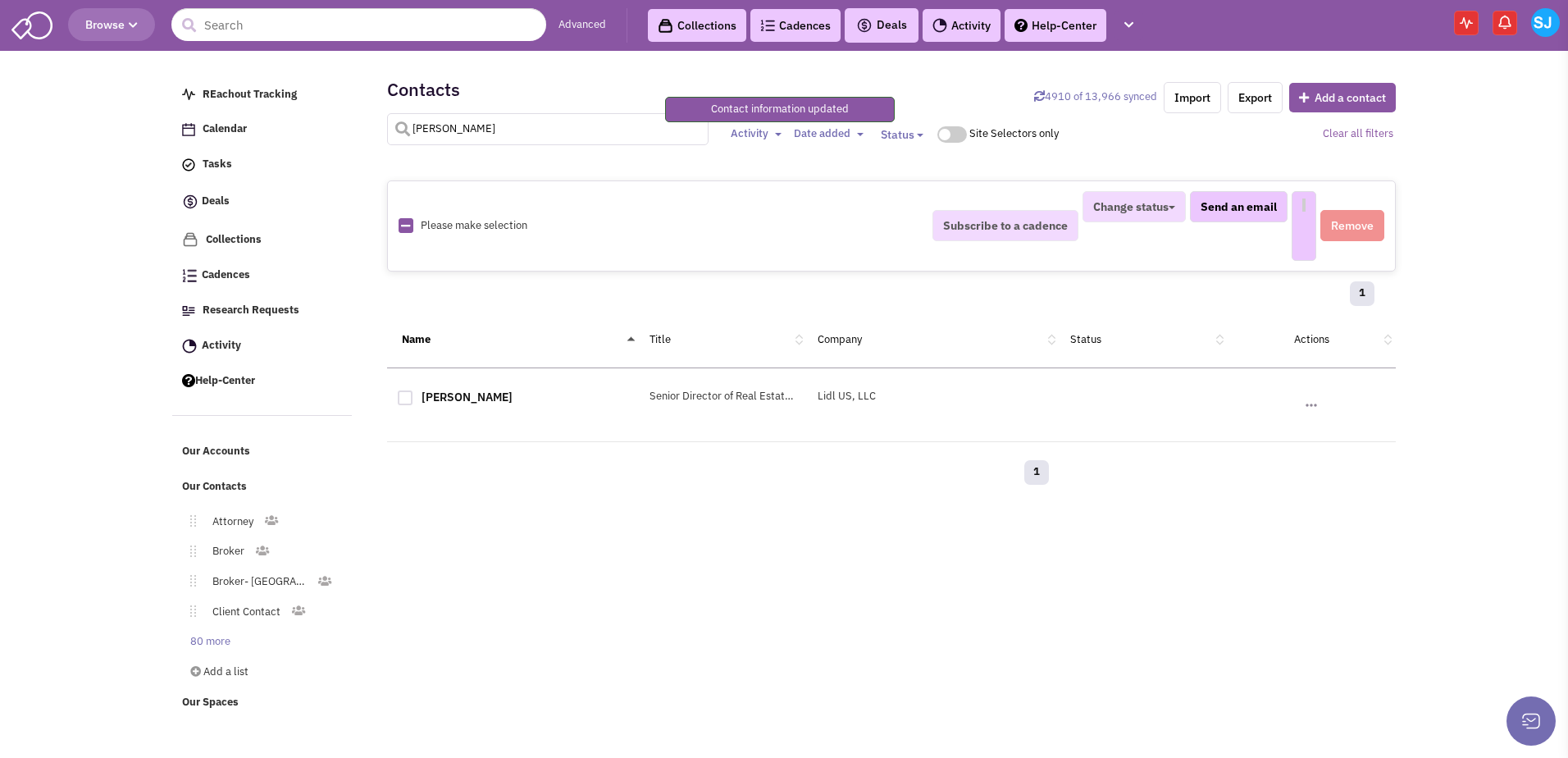
select select
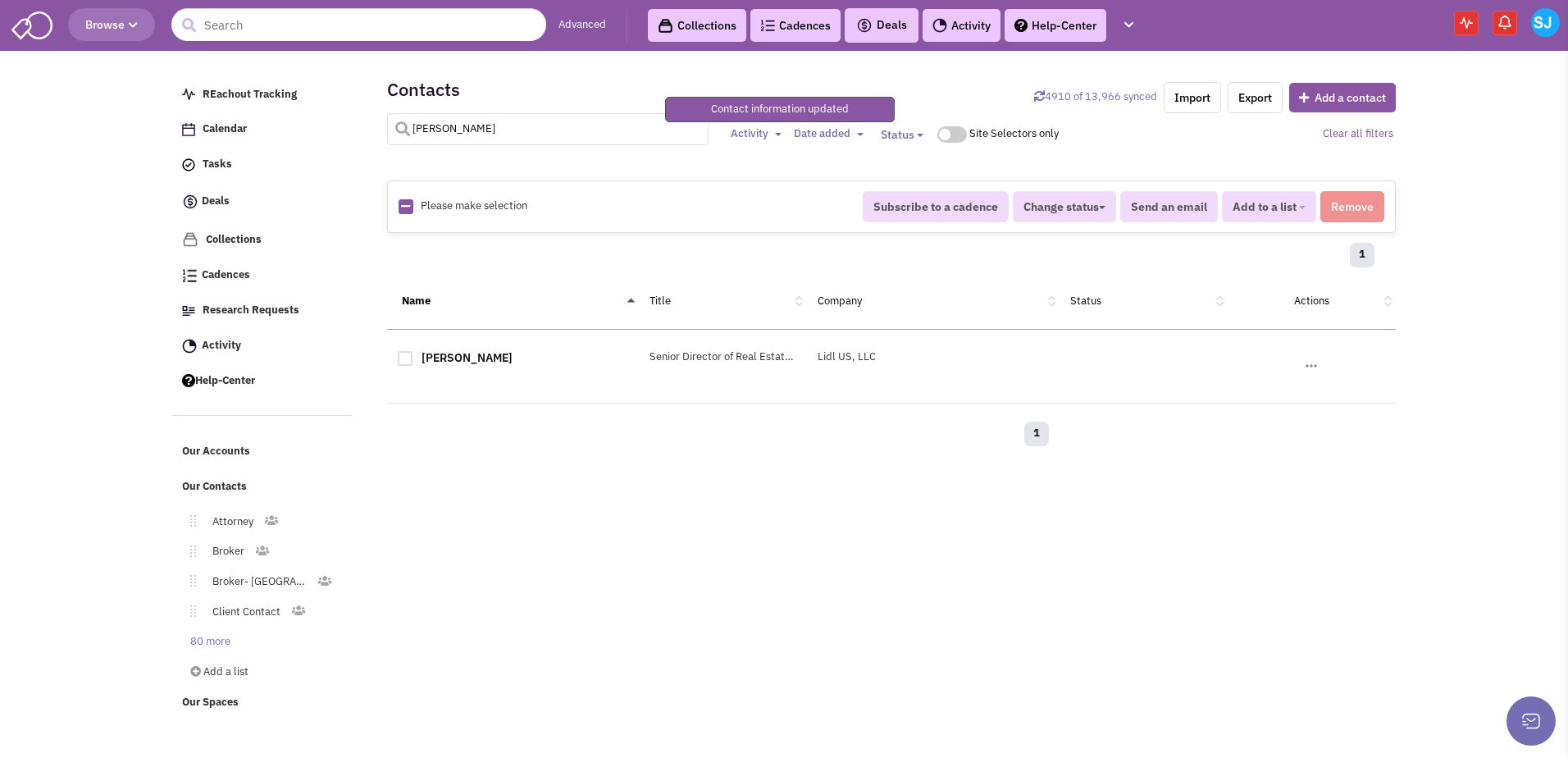
click at [494, 116] on input "madison tucci" at bounding box center [548, 128] width 322 height 32
type input "m"
type input "amari4"
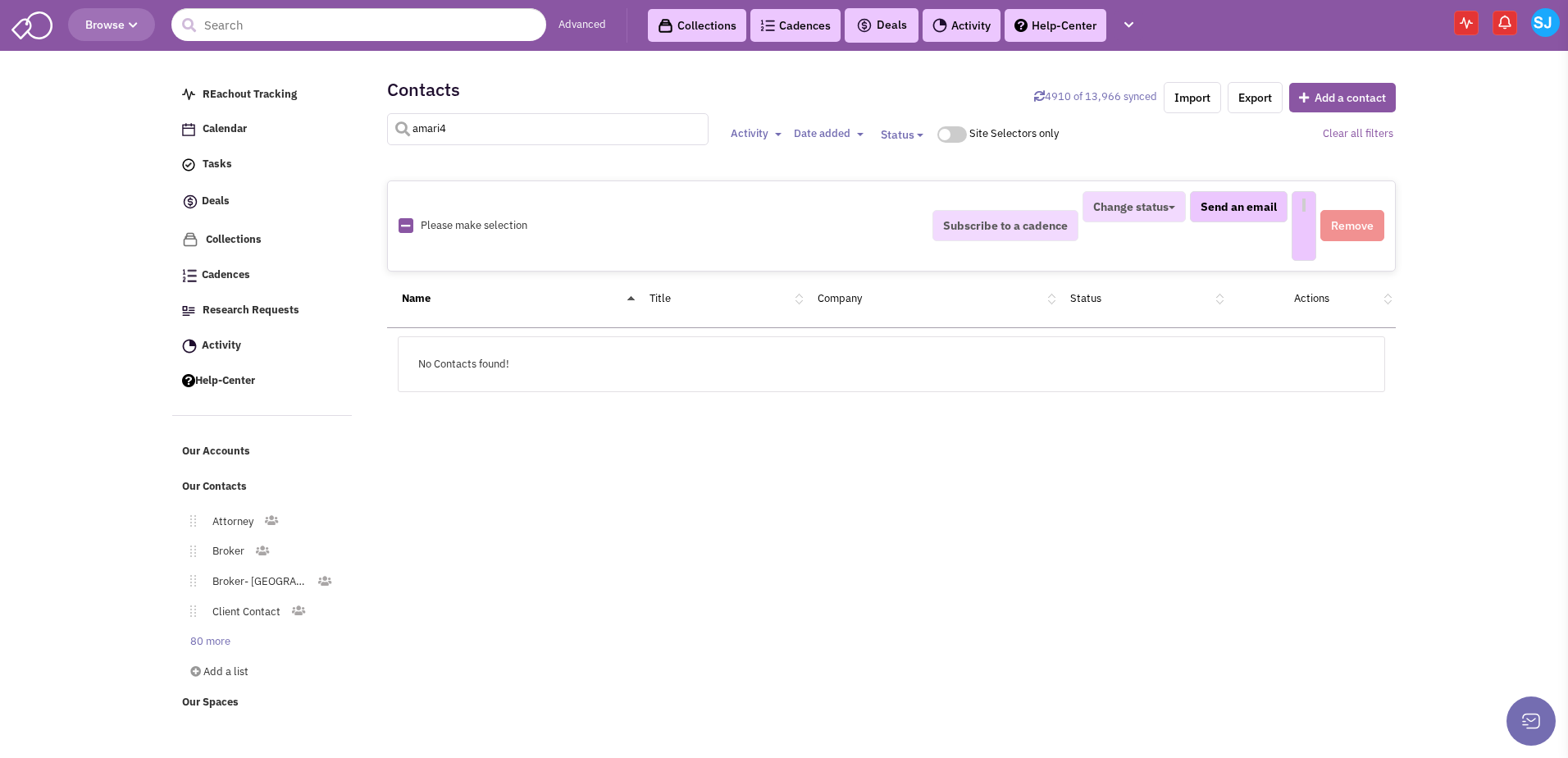
select select
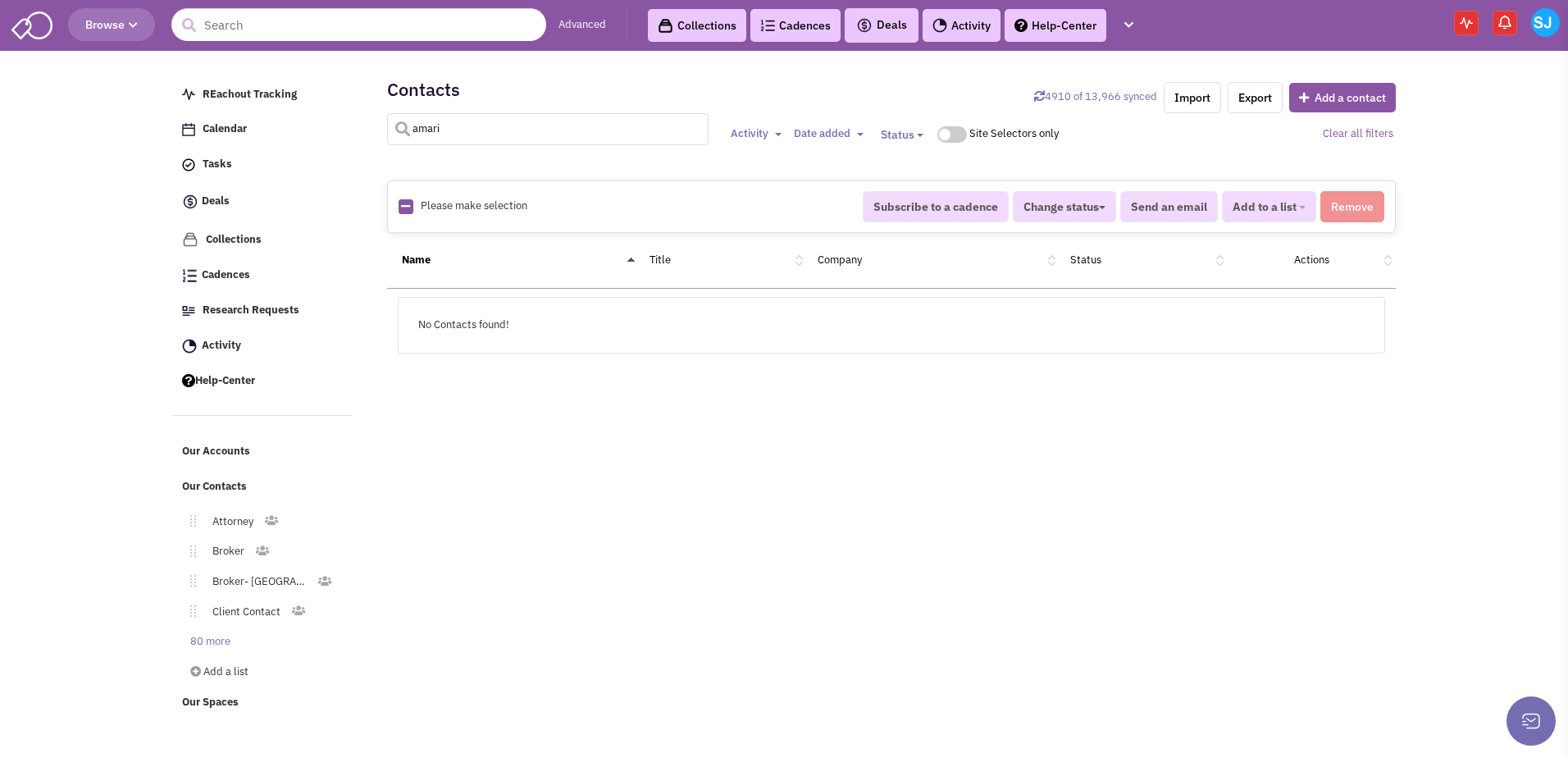
type input "amari"
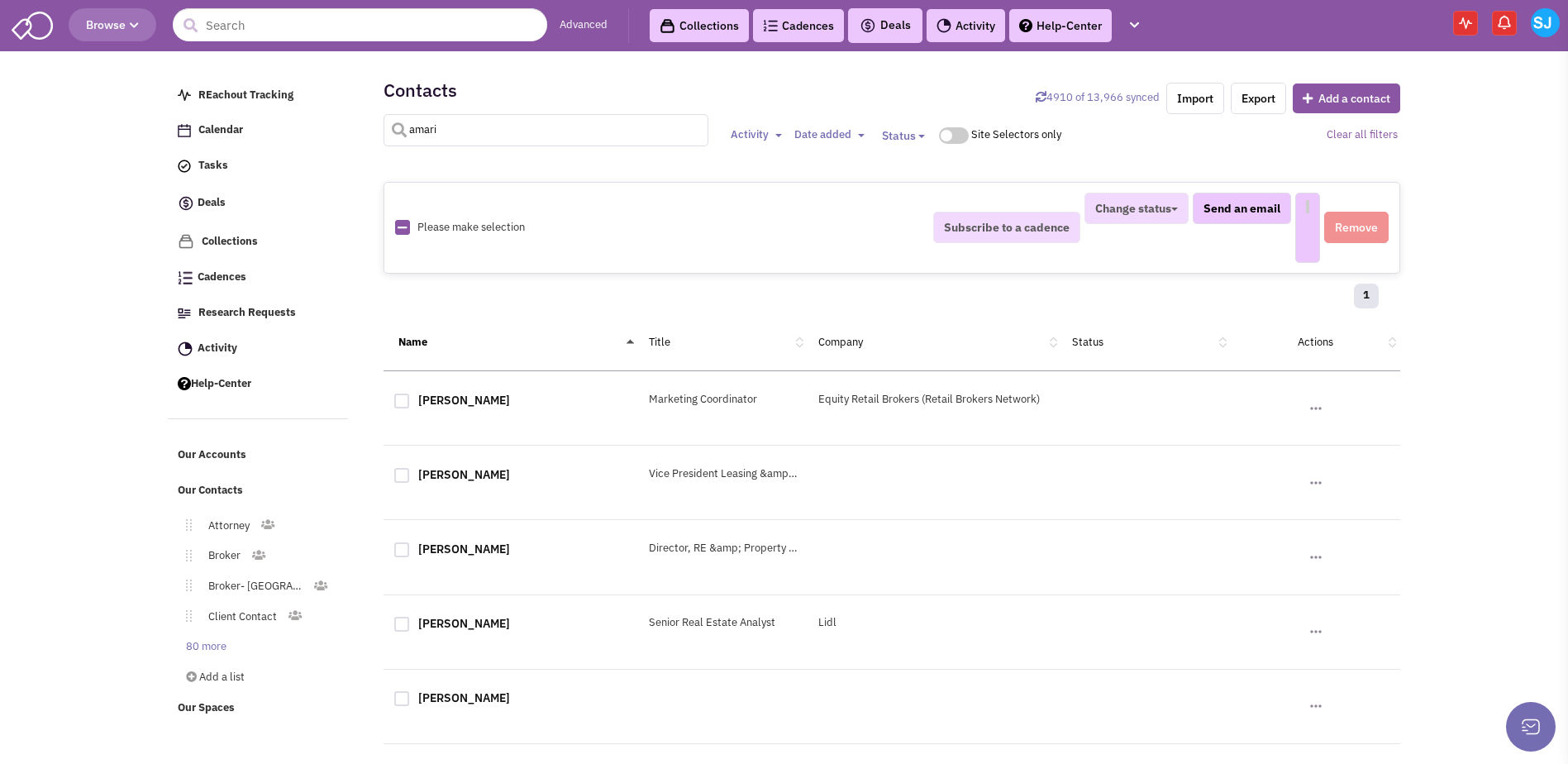
select select
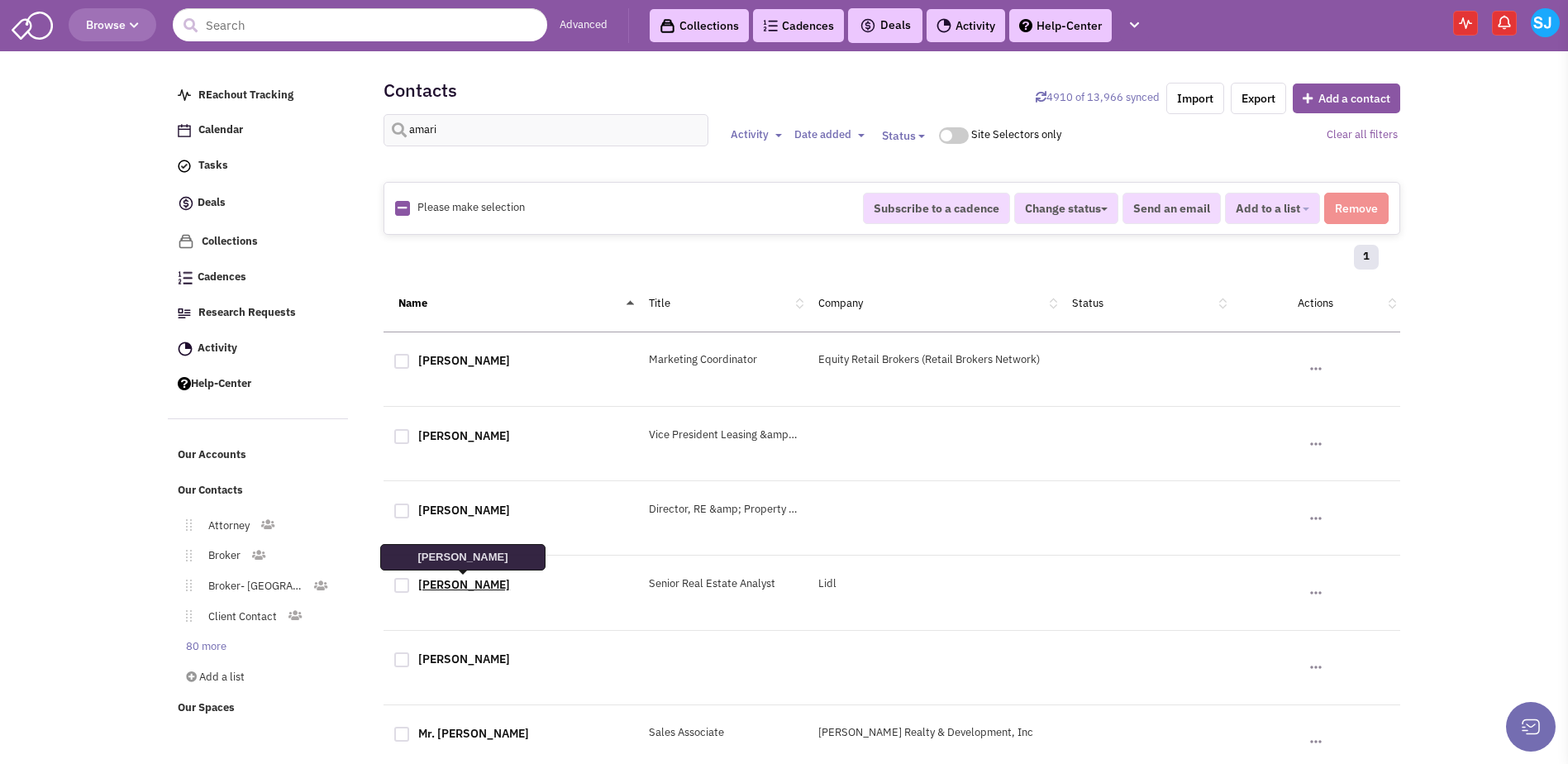
click at [459, 579] on link "Mr. Daniel Amari" at bounding box center [464, 584] width 92 height 15
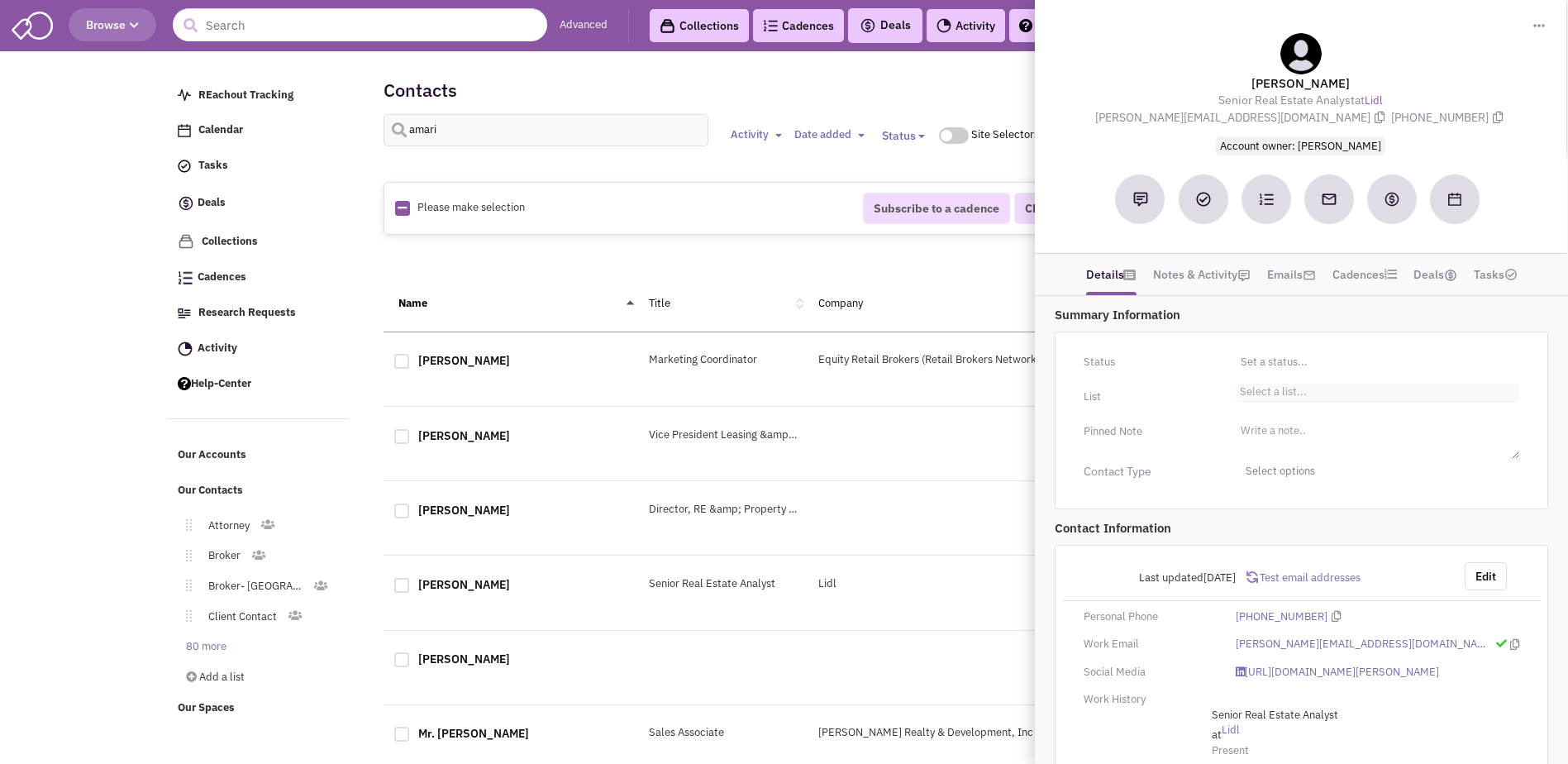
click at [772, 394] on li "Select a list..." at bounding box center [1271, 390] width 71 height 12
click at [0, 0] on select "Select a list..." at bounding box center [0, 0] width 0 height 0
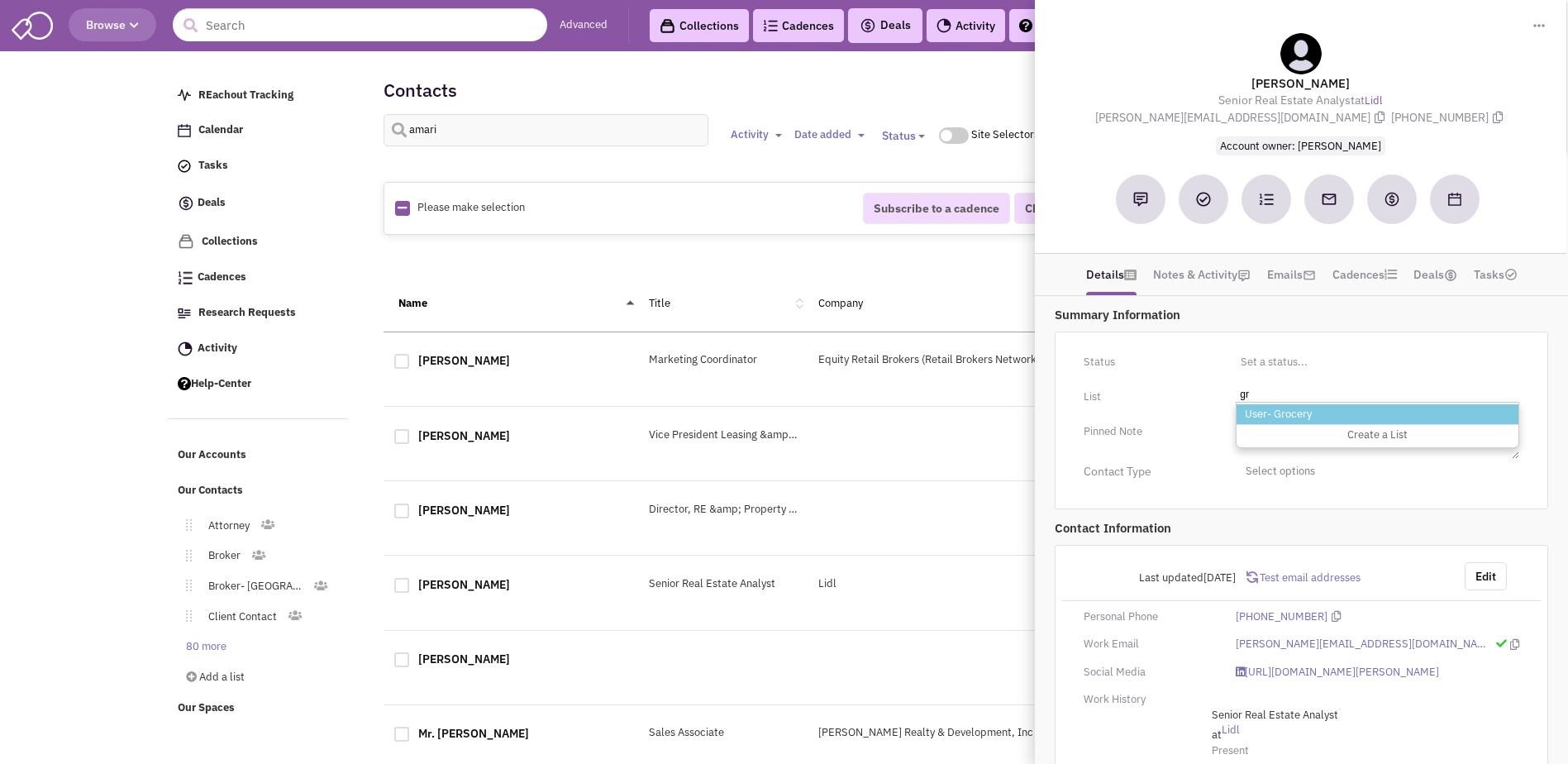
type input "gr"
click at [772, 410] on li "User- Grocery" at bounding box center [1377, 415] width 282 height 21
click at [0, 0] on select "Select a list..." at bounding box center [0, 0] width 0 height 0
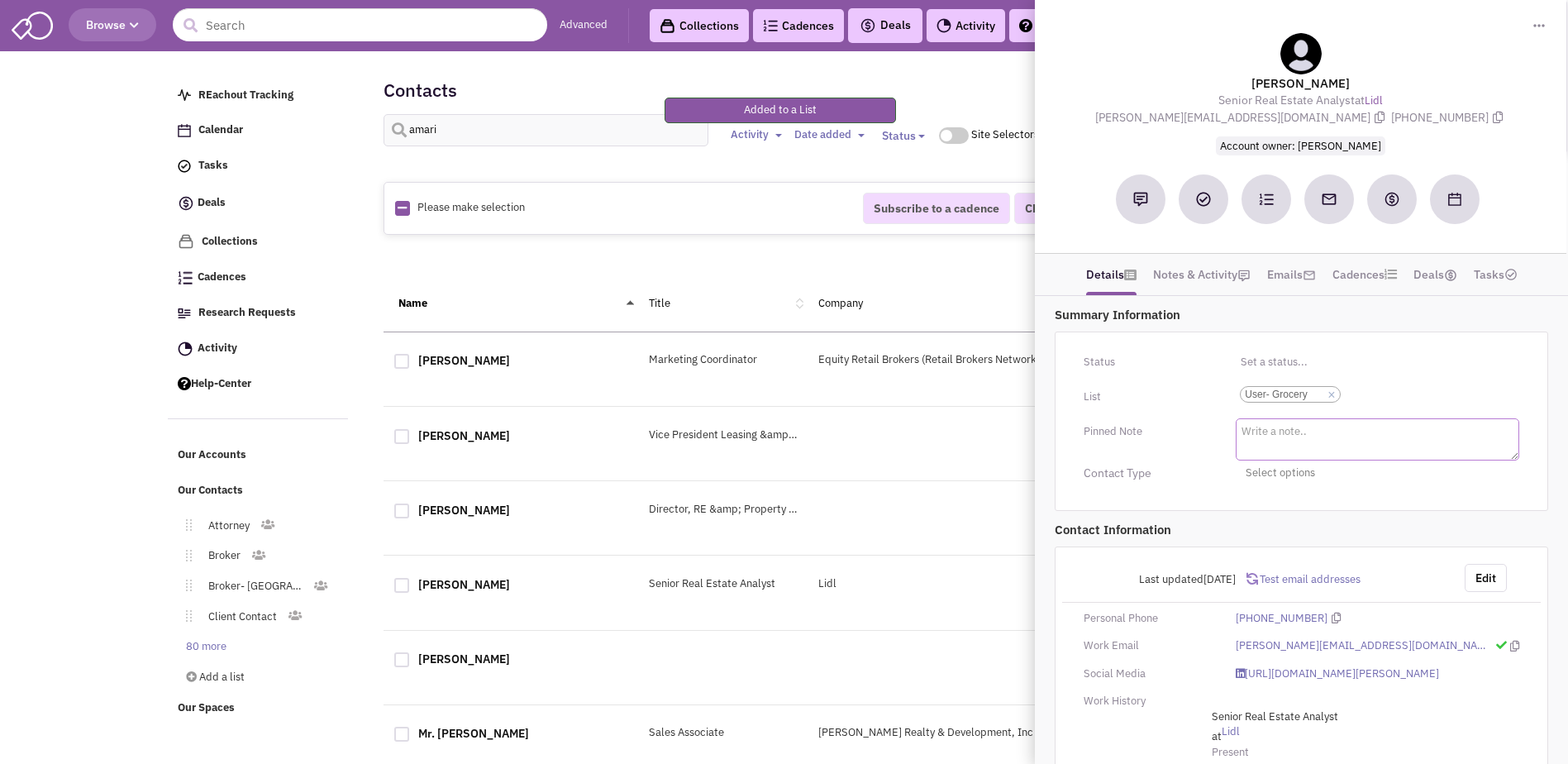
click at [772, 425] on textarea at bounding box center [1377, 439] width 284 height 43
type textarea "Lidl"
click at [772, 534] on p "Contact Information" at bounding box center [1301, 528] width 494 height 17
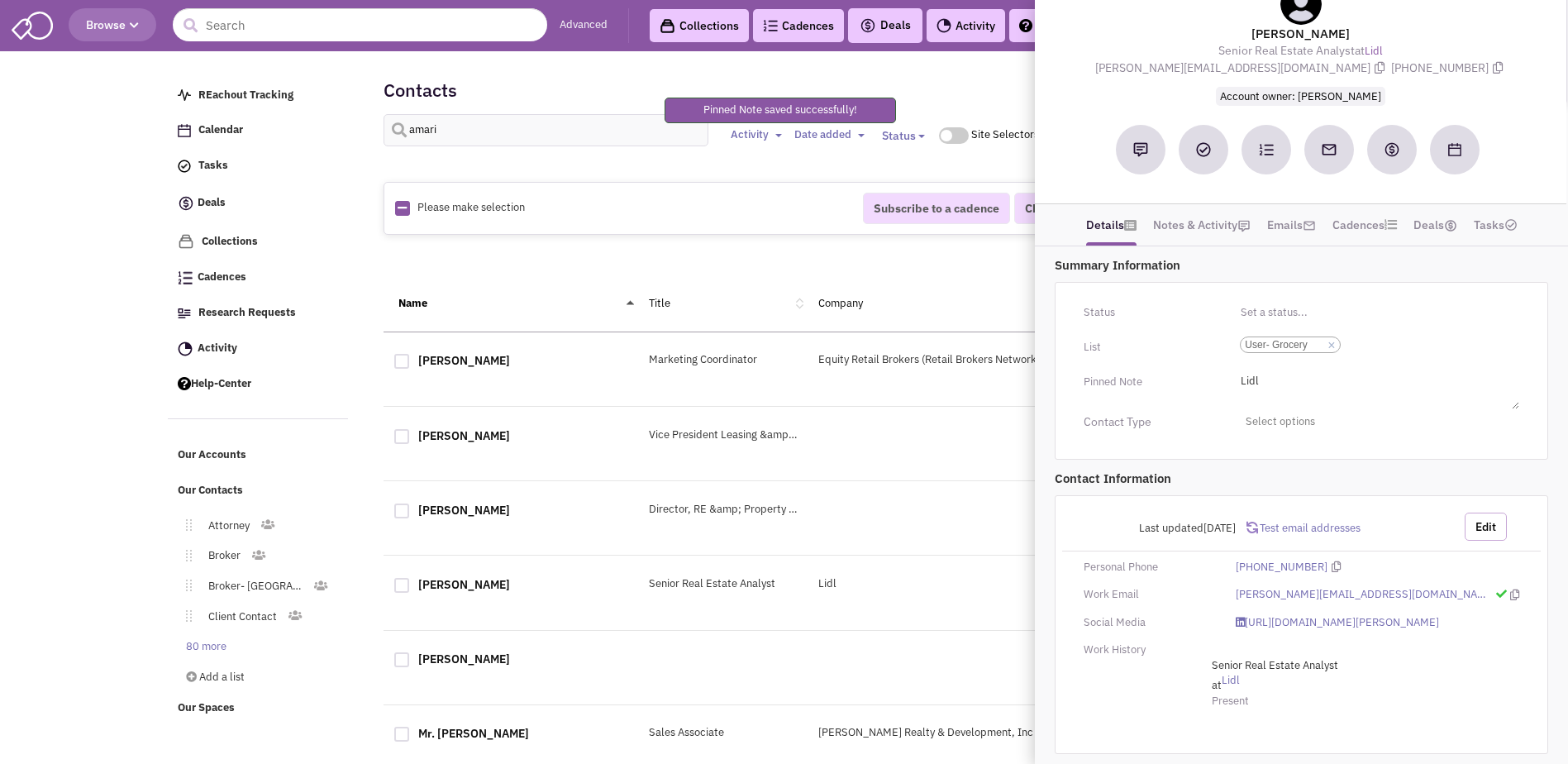
click at [772, 527] on button "Edit" at bounding box center [1486, 527] width 43 height 28
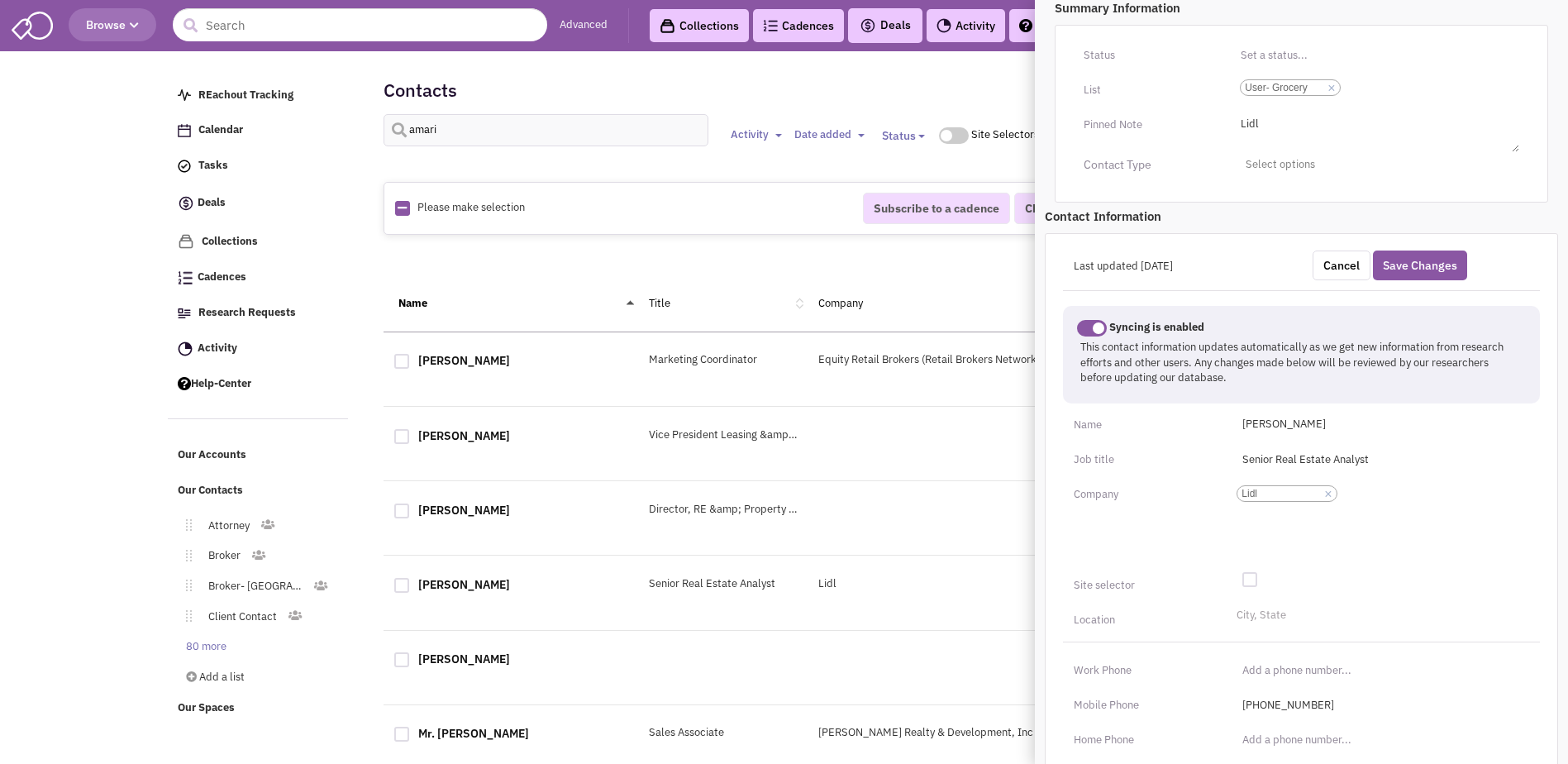
scroll to position [313, 0]
click at [772, 601] on li "City, State" at bounding box center [1259, 607] width 54 height 12
click at [0, 0] on select "City, State" at bounding box center [0, 0] width 0 height 0
click at [772, 601] on li "City, State" at bounding box center [1259, 607] width 54 height 12
click at [0, 0] on select "City, State" at bounding box center [0, 0] width 0 height 0
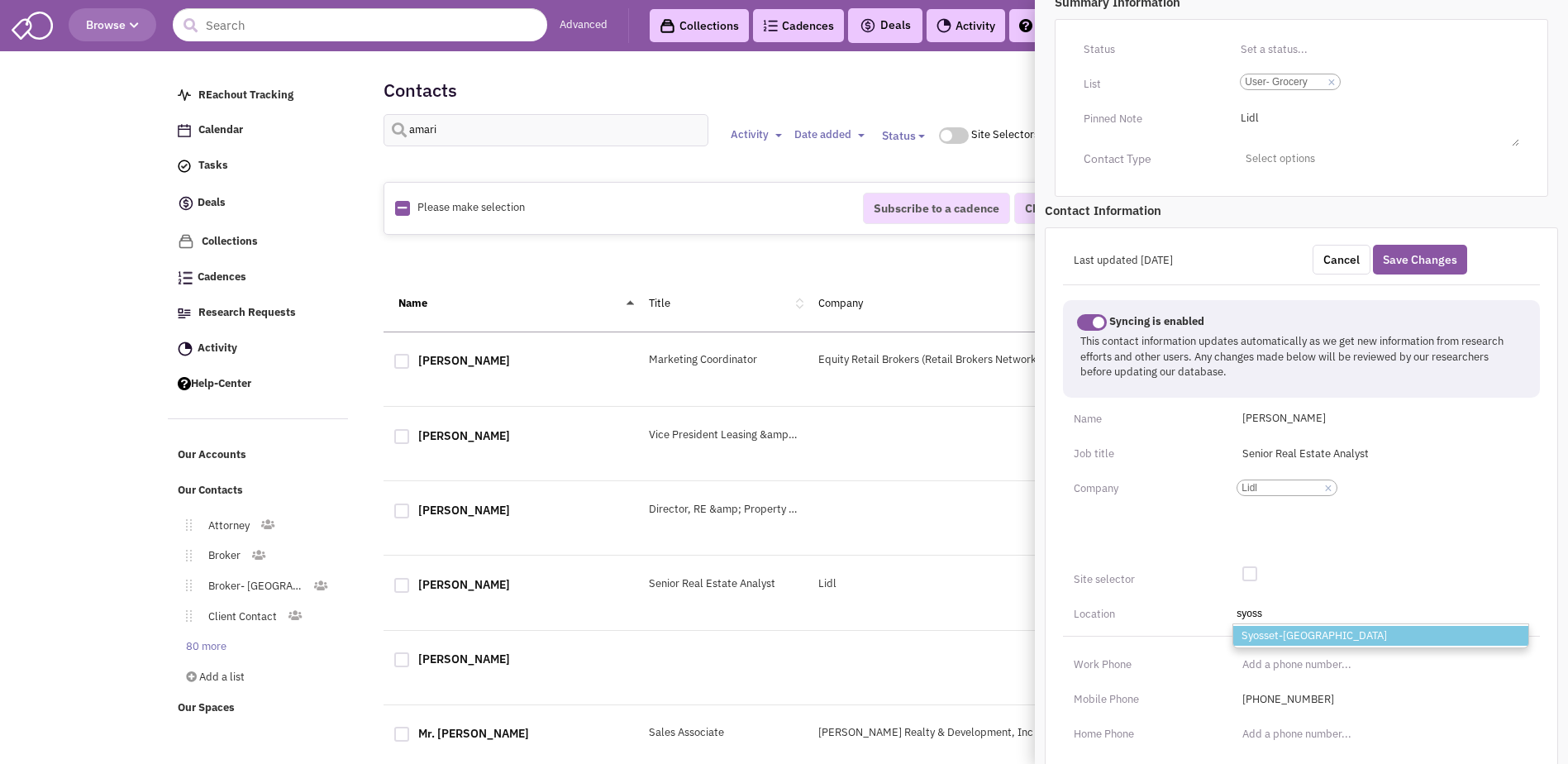
type input "syoss"
click at [772, 639] on li "Syosset-NY" at bounding box center [1381, 636] width 295 height 21
click at [0, 0] on select "City, State syoss Syosset-NY" at bounding box center [0, 0] width 0 height 0
click at [772, 574] on div at bounding box center [1250, 573] width 15 height 15
click at [772, 574] on input "checkbox" at bounding box center [1263, 575] width 10 height 10
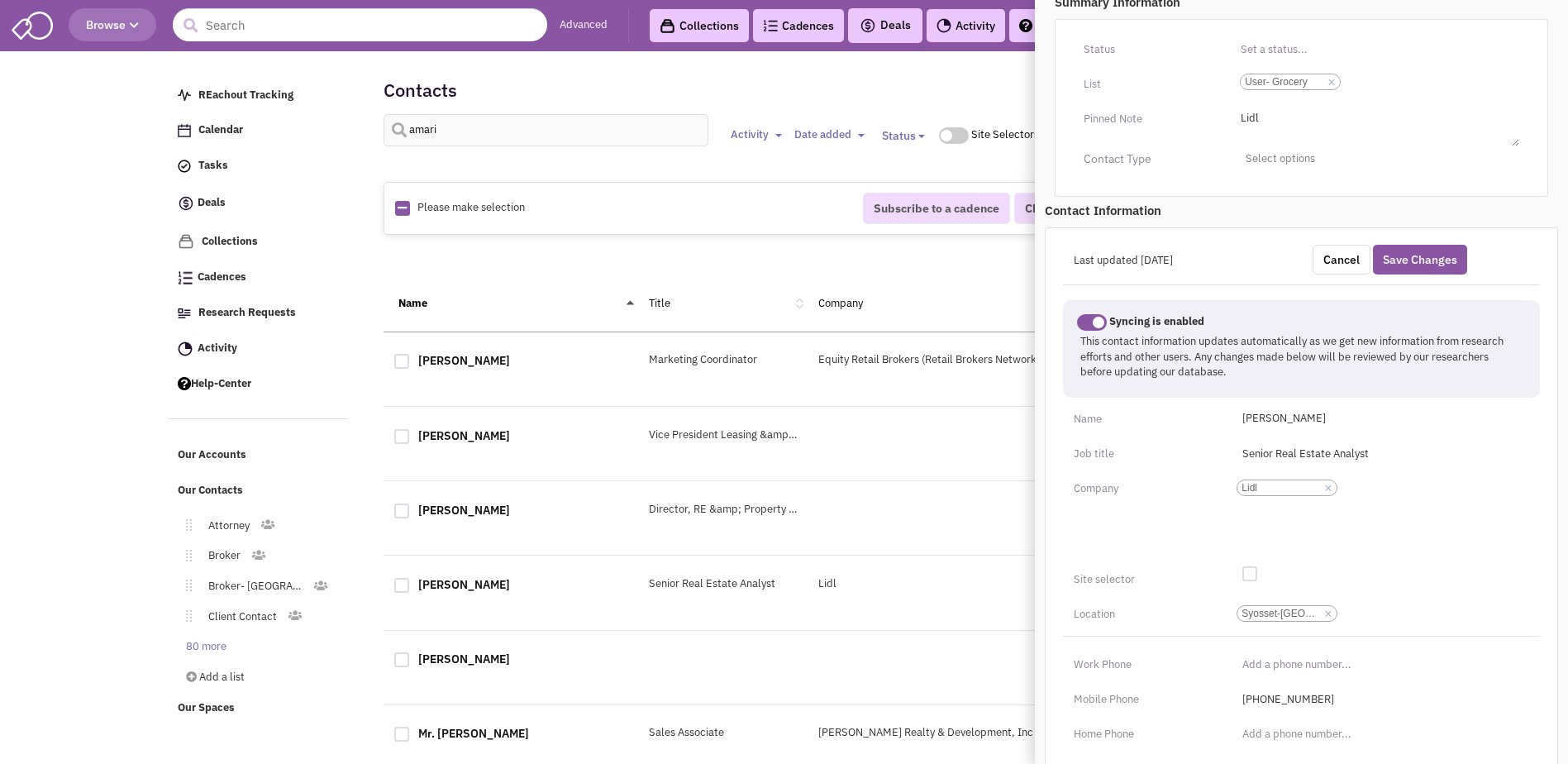
checkbox input "true"
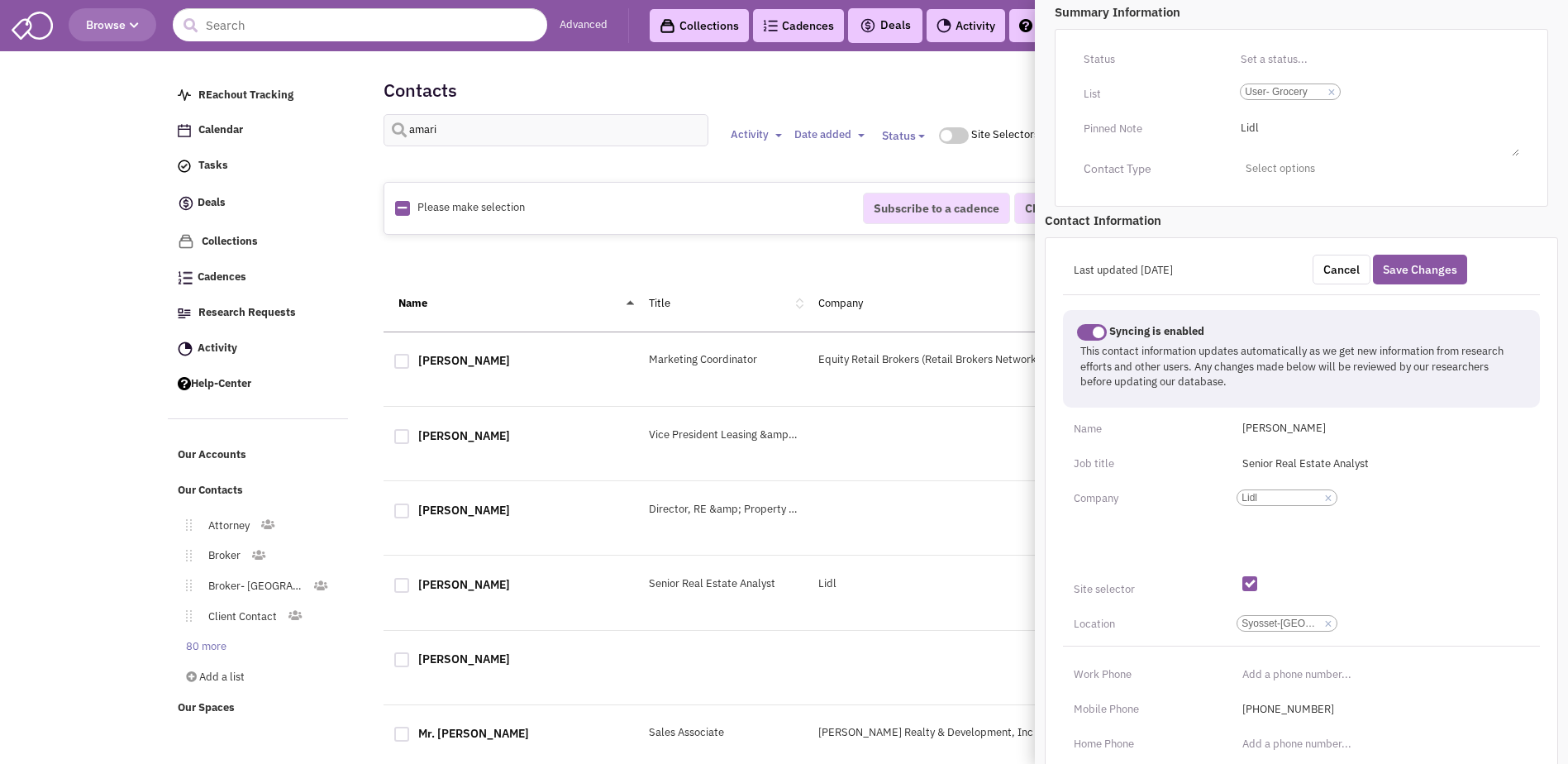
scroll to position [302, 0]
click at [772, 273] on button "Save Changes" at bounding box center [1420, 270] width 95 height 30
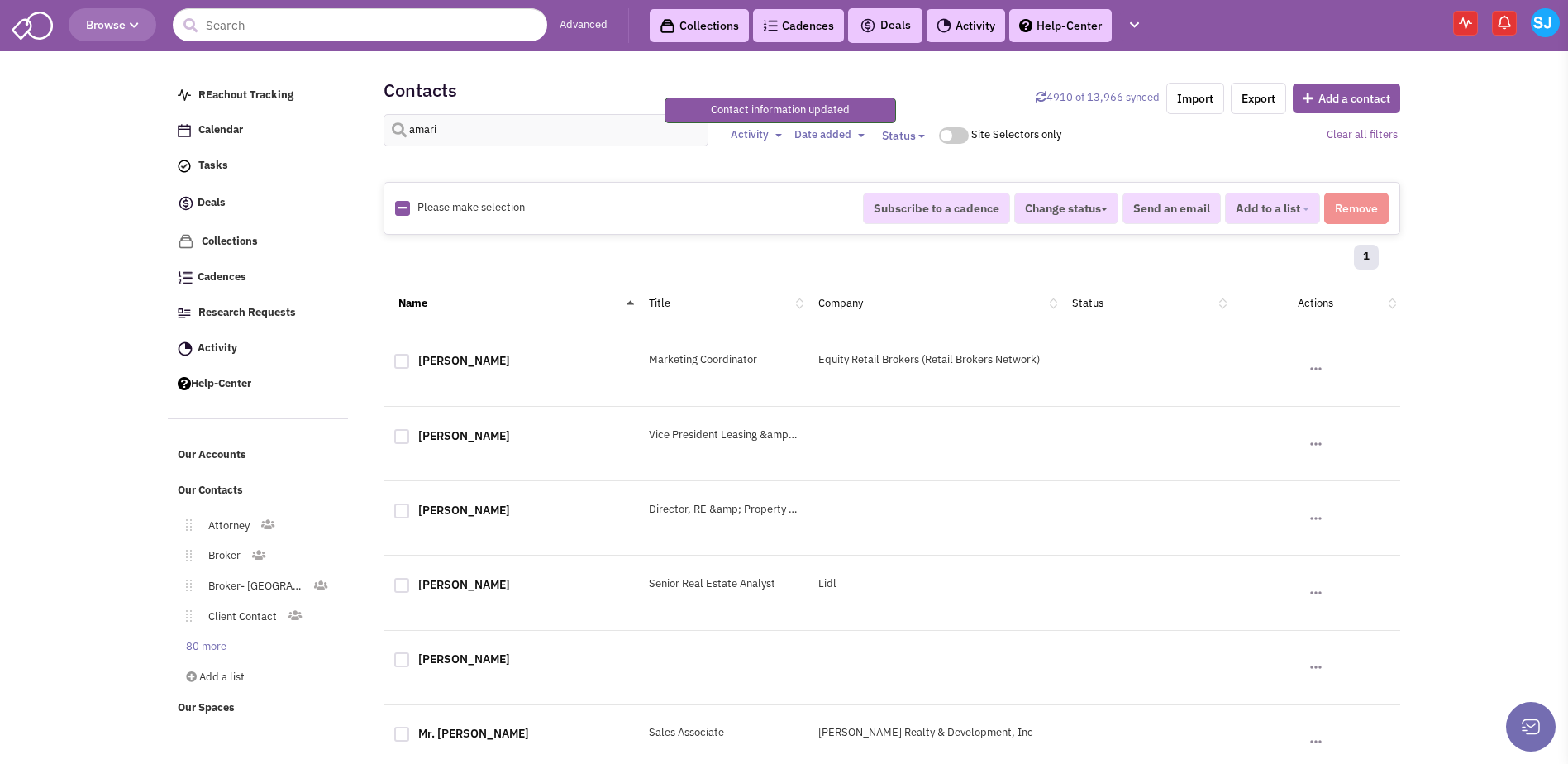
scroll to position [108, 0]
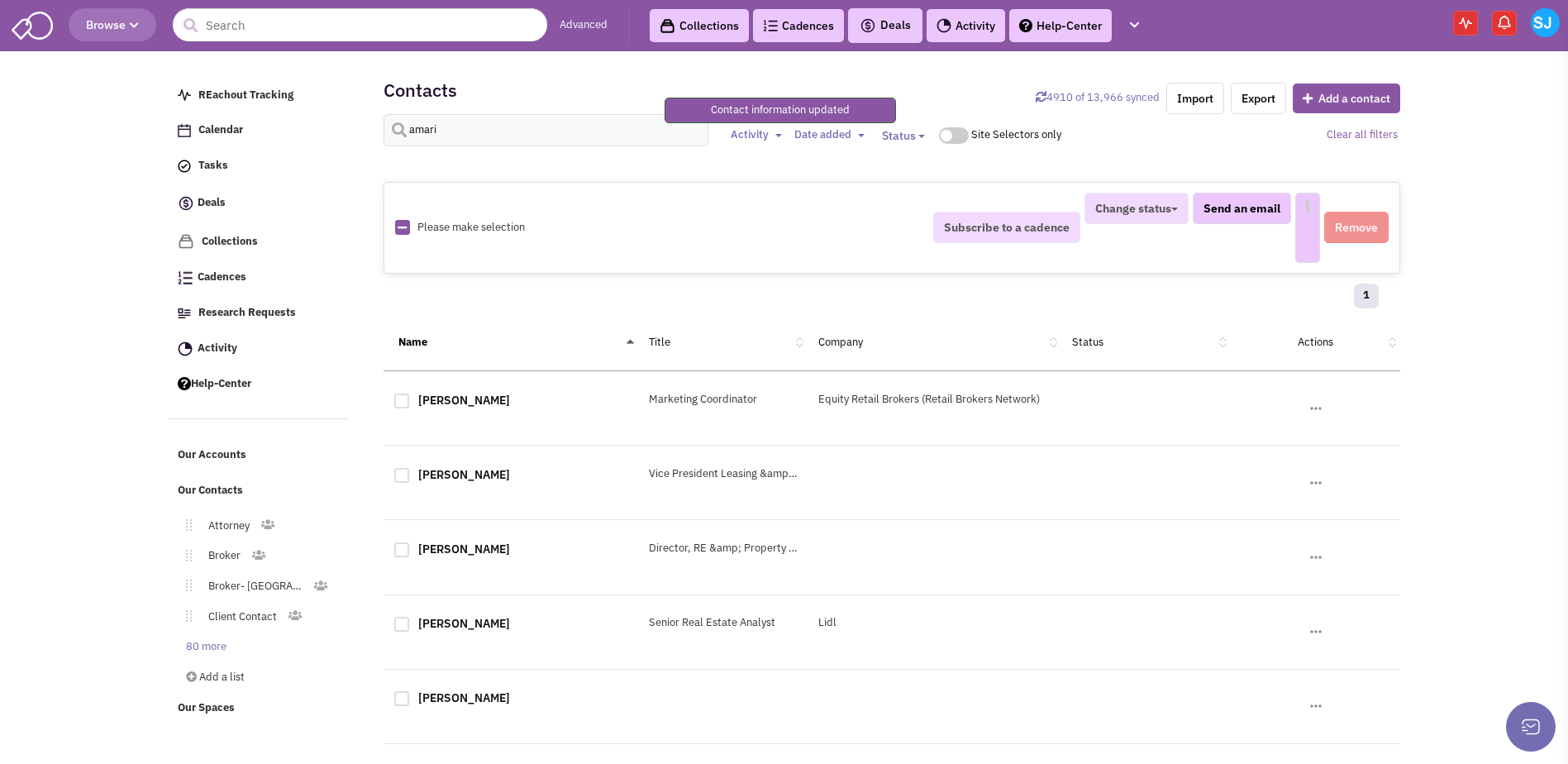
select select
